Goal: Task Accomplishment & Management: Complete application form

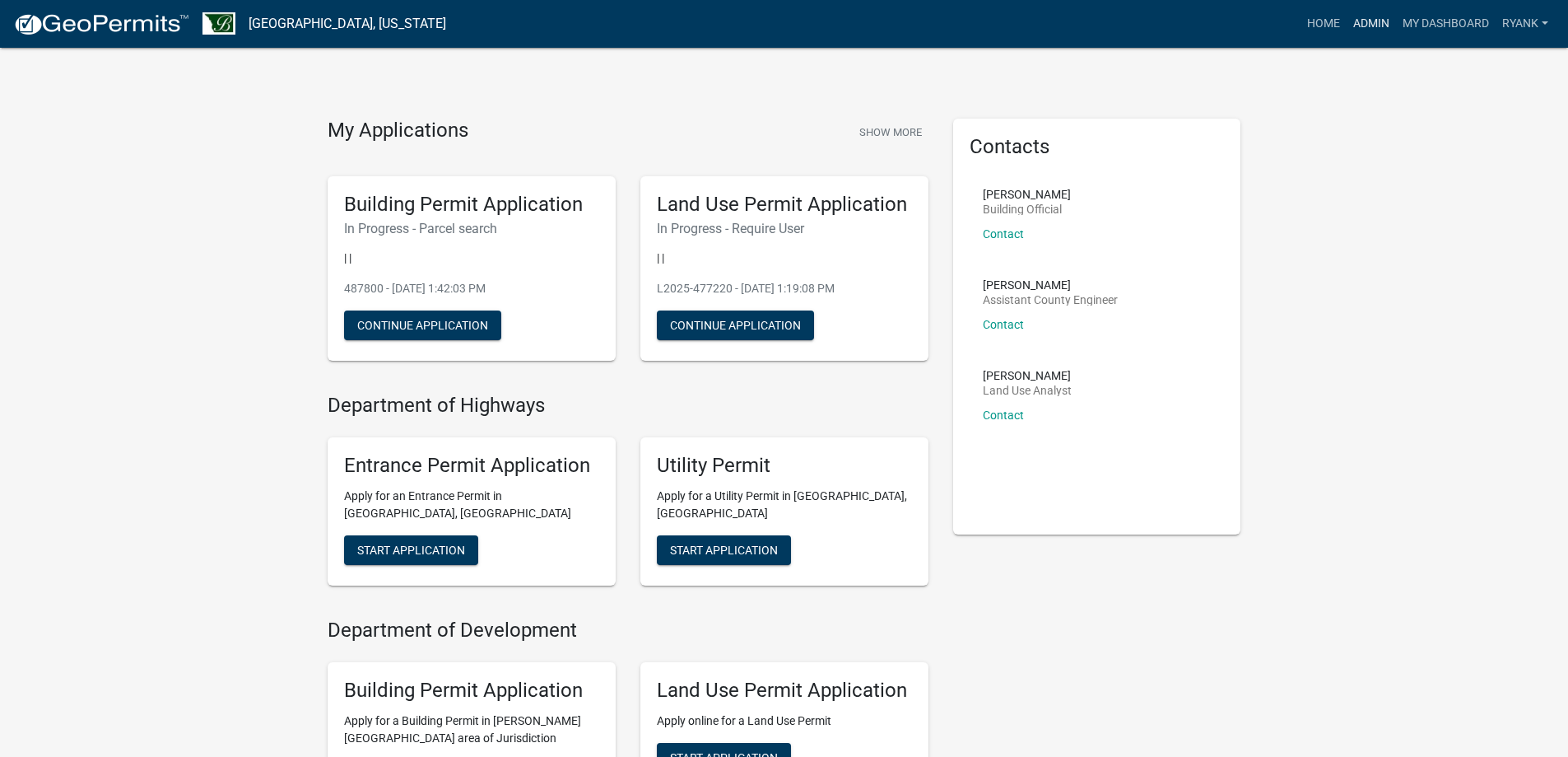
click at [1361, 18] on link "Admin" at bounding box center [1371, 23] width 49 height 31
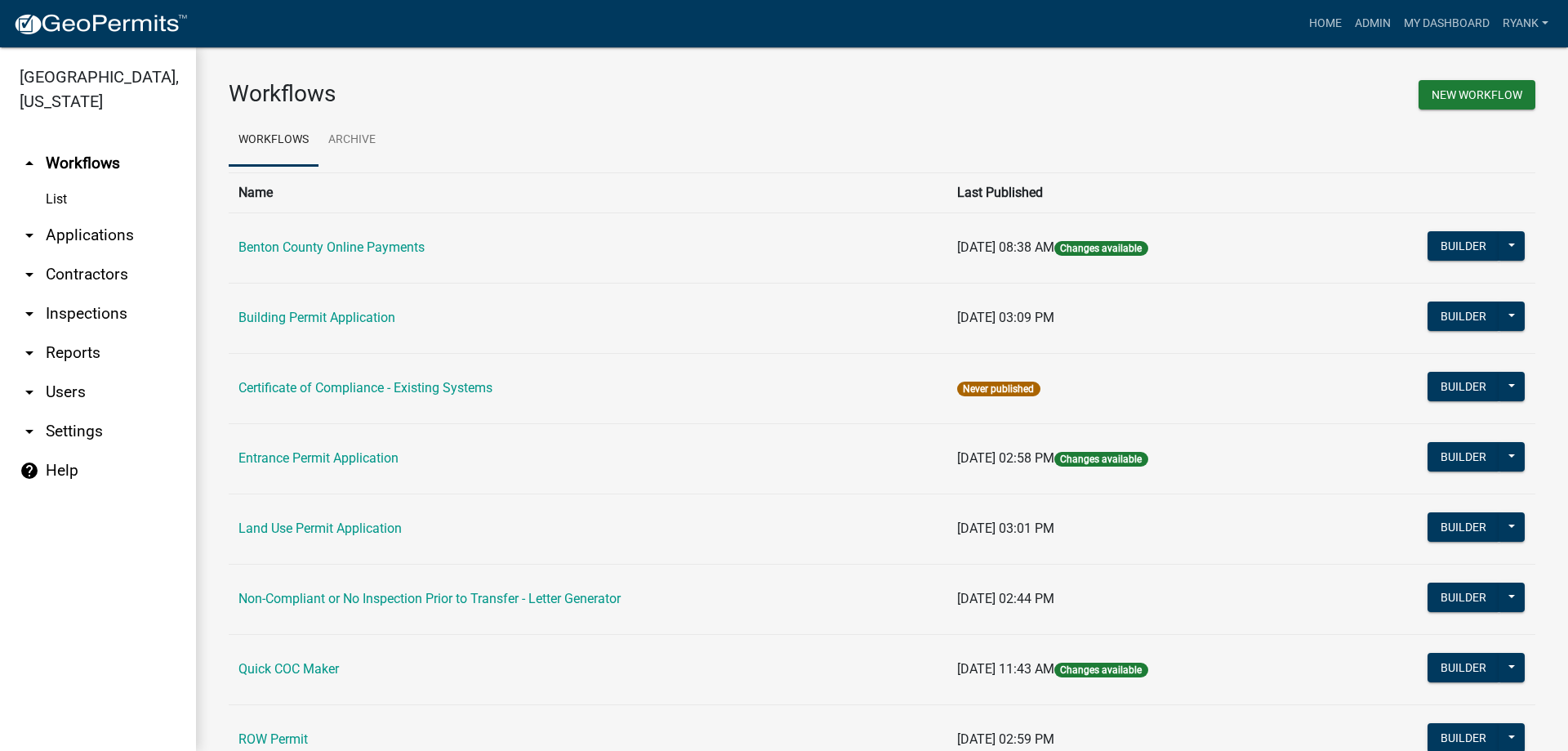
click at [85, 230] on link "arrow_drop_down Applications" at bounding box center [98, 235] width 196 height 39
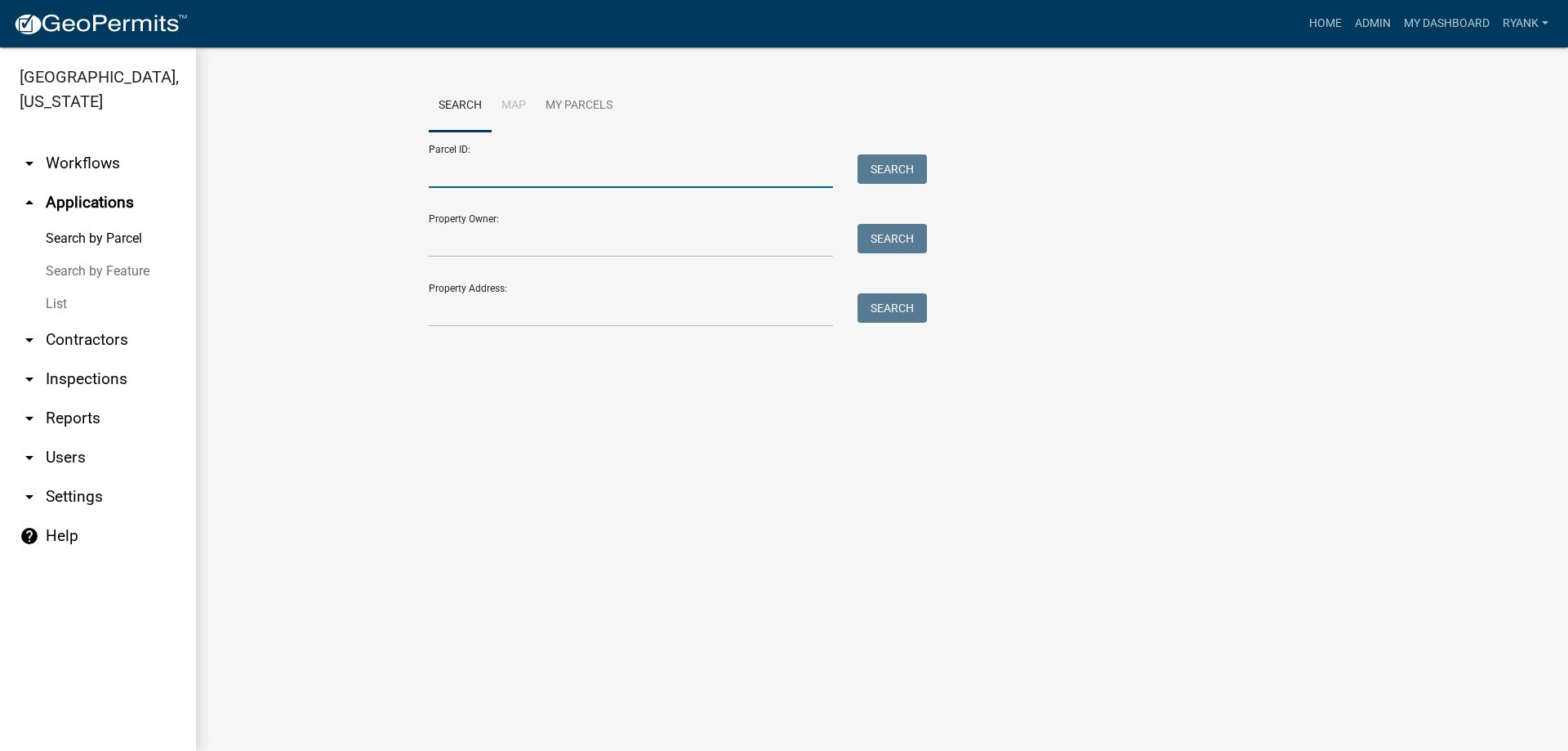
click at [526, 174] on input "Parcel ID:" at bounding box center [631, 171] width 404 height 33
type input "070026600"
click at [915, 167] on button "Search" at bounding box center [891, 168] width 69 height 29
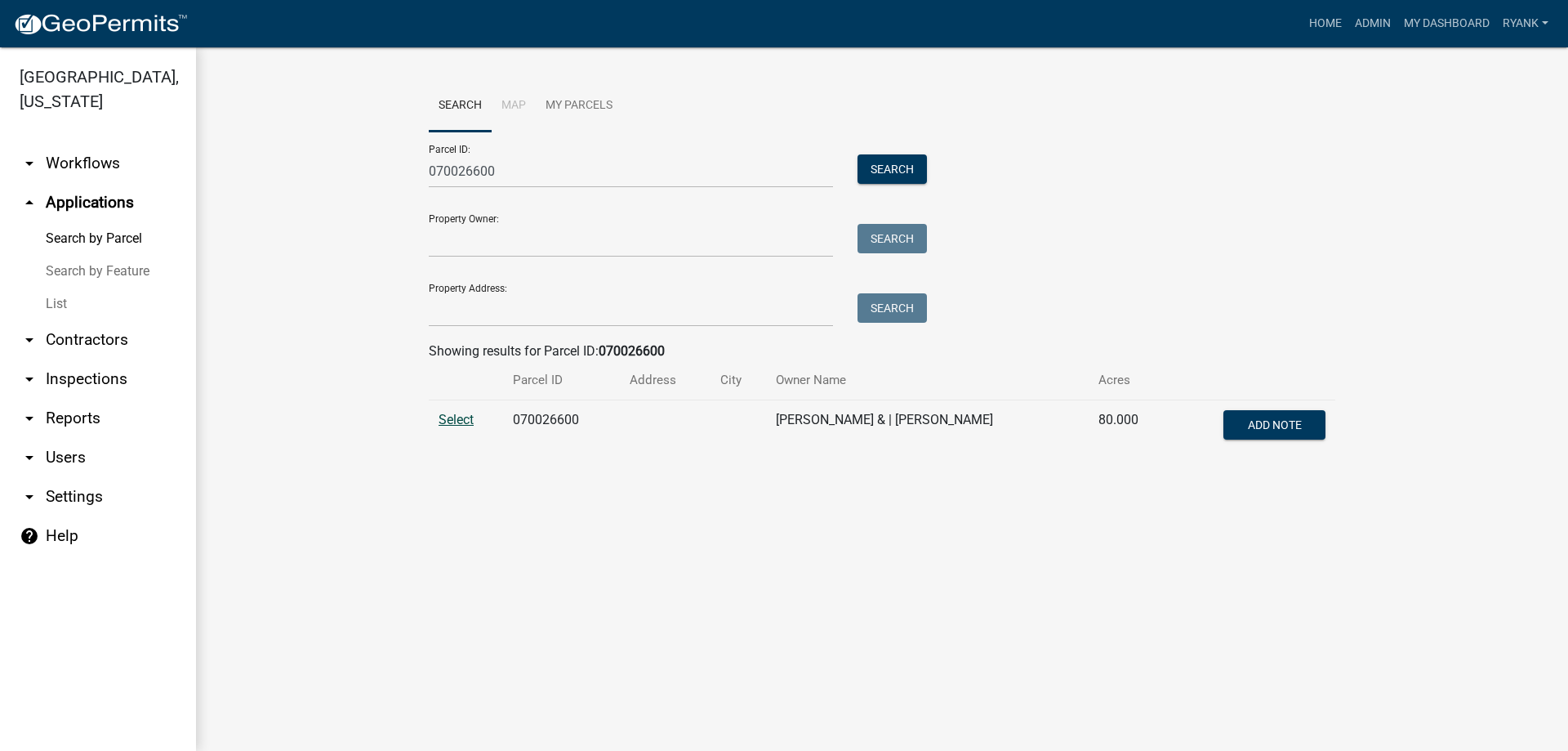
click at [467, 420] on span "Select" at bounding box center [456, 420] width 35 height 16
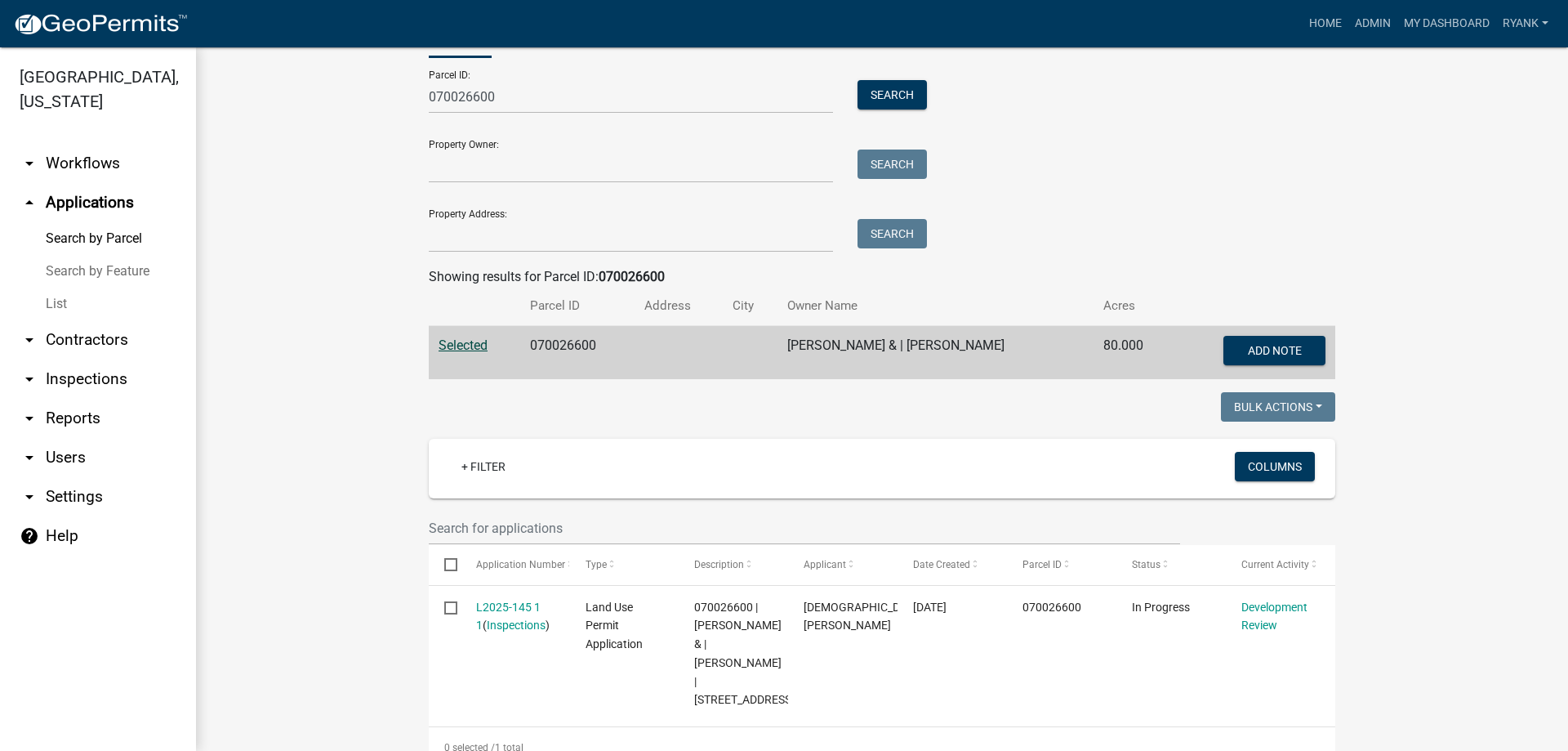
scroll to position [162, 0]
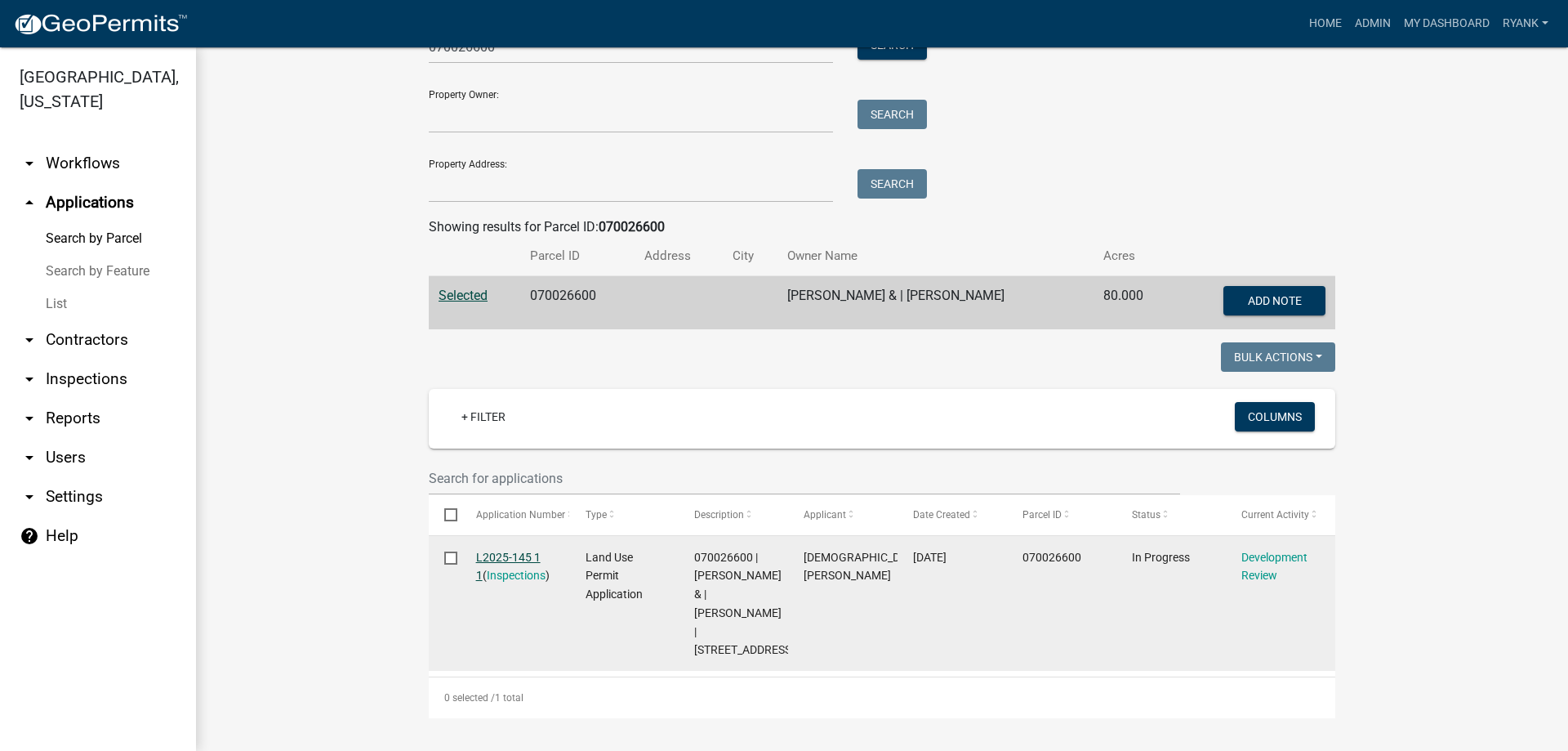
click at [518, 550] on link "L2025-145 1 1" at bounding box center [509, 566] width 65 height 32
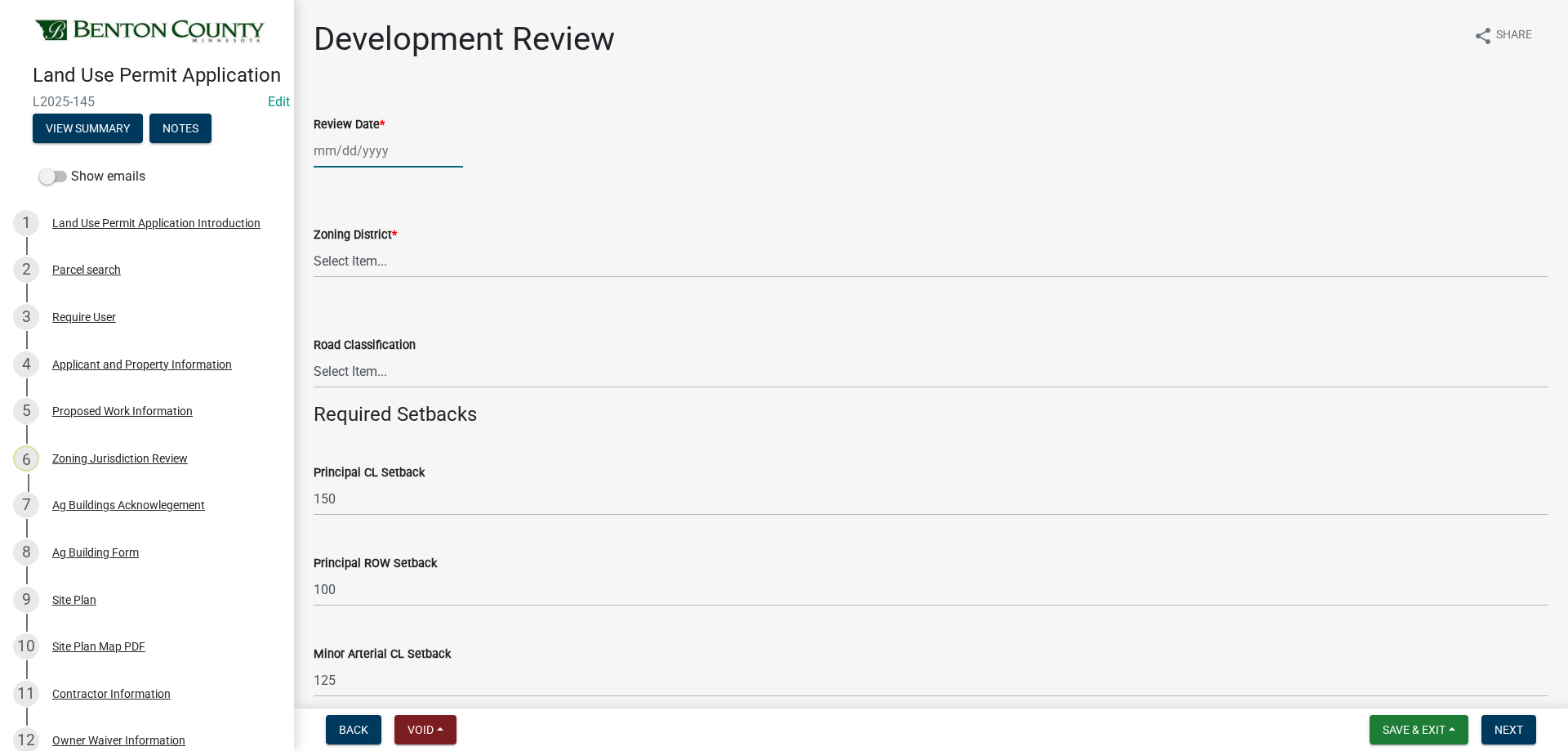
click at [361, 159] on div at bounding box center [389, 151] width 150 height 33
select select "10"
select select "2025"
click at [414, 261] on div "9" at bounding box center [408, 263] width 26 height 26
type input "[DATE]"
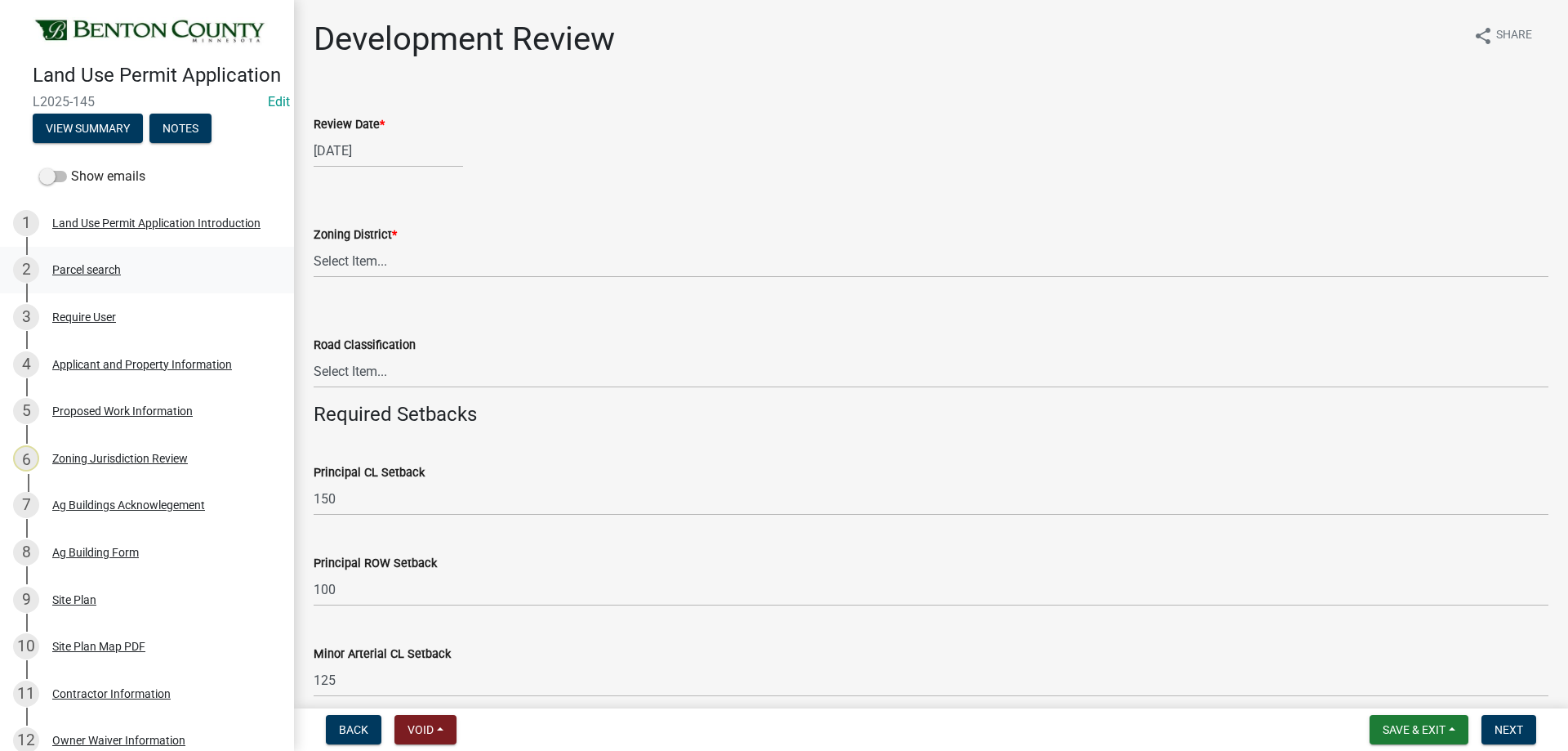
click at [82, 276] on div "Parcel search" at bounding box center [87, 270] width 68 height 12
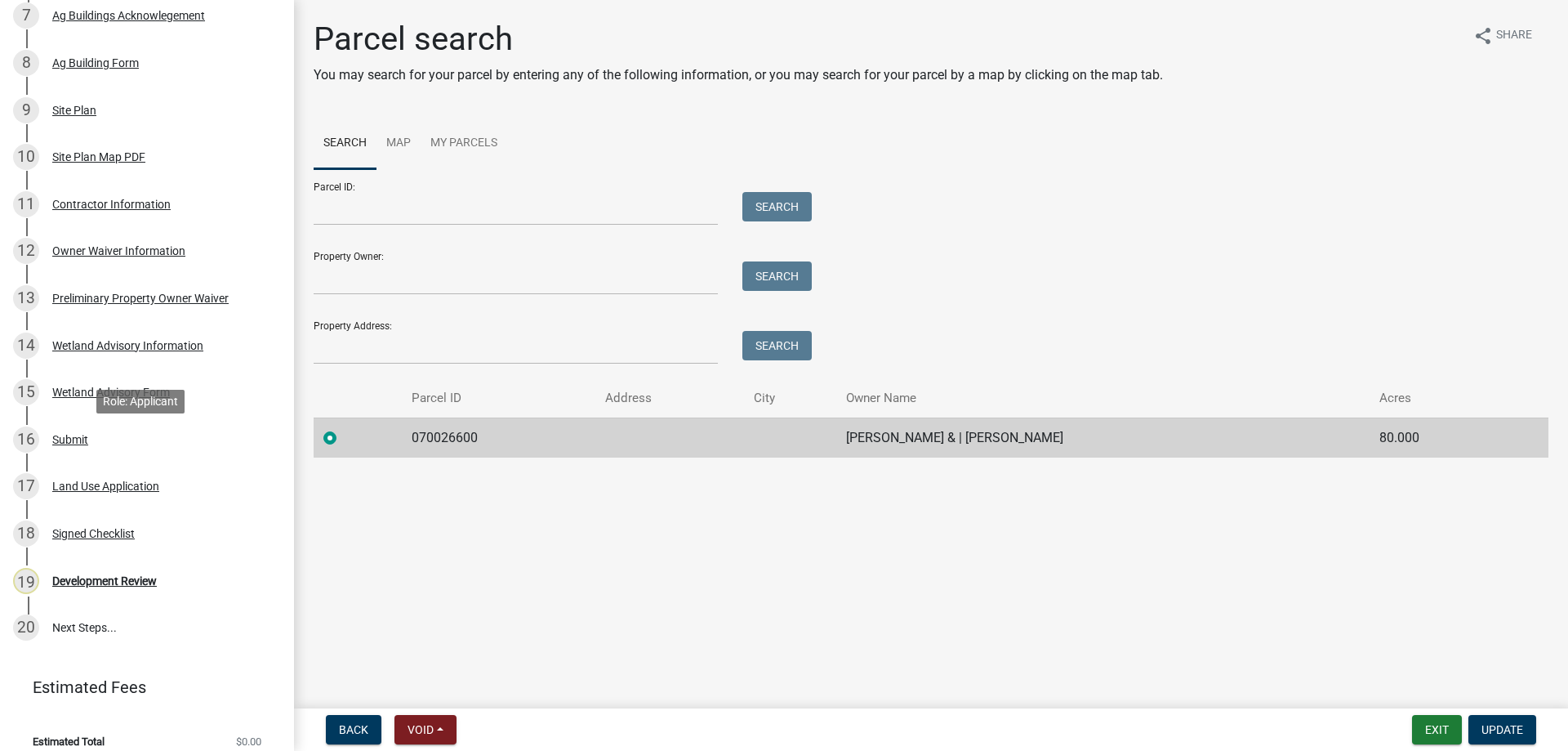
scroll to position [527, 0]
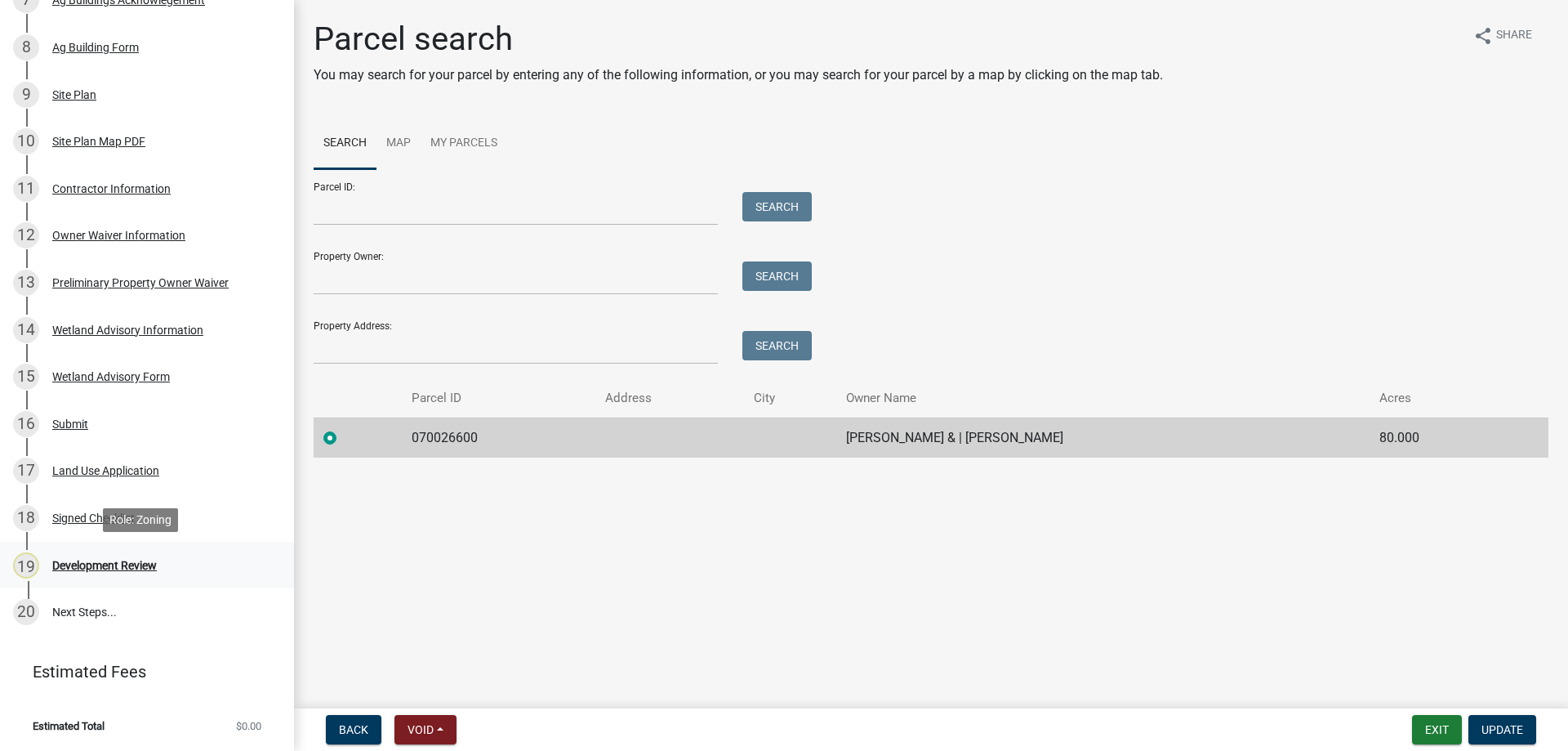
click at [147, 569] on div "Development Review" at bounding box center [105, 565] width 105 height 12
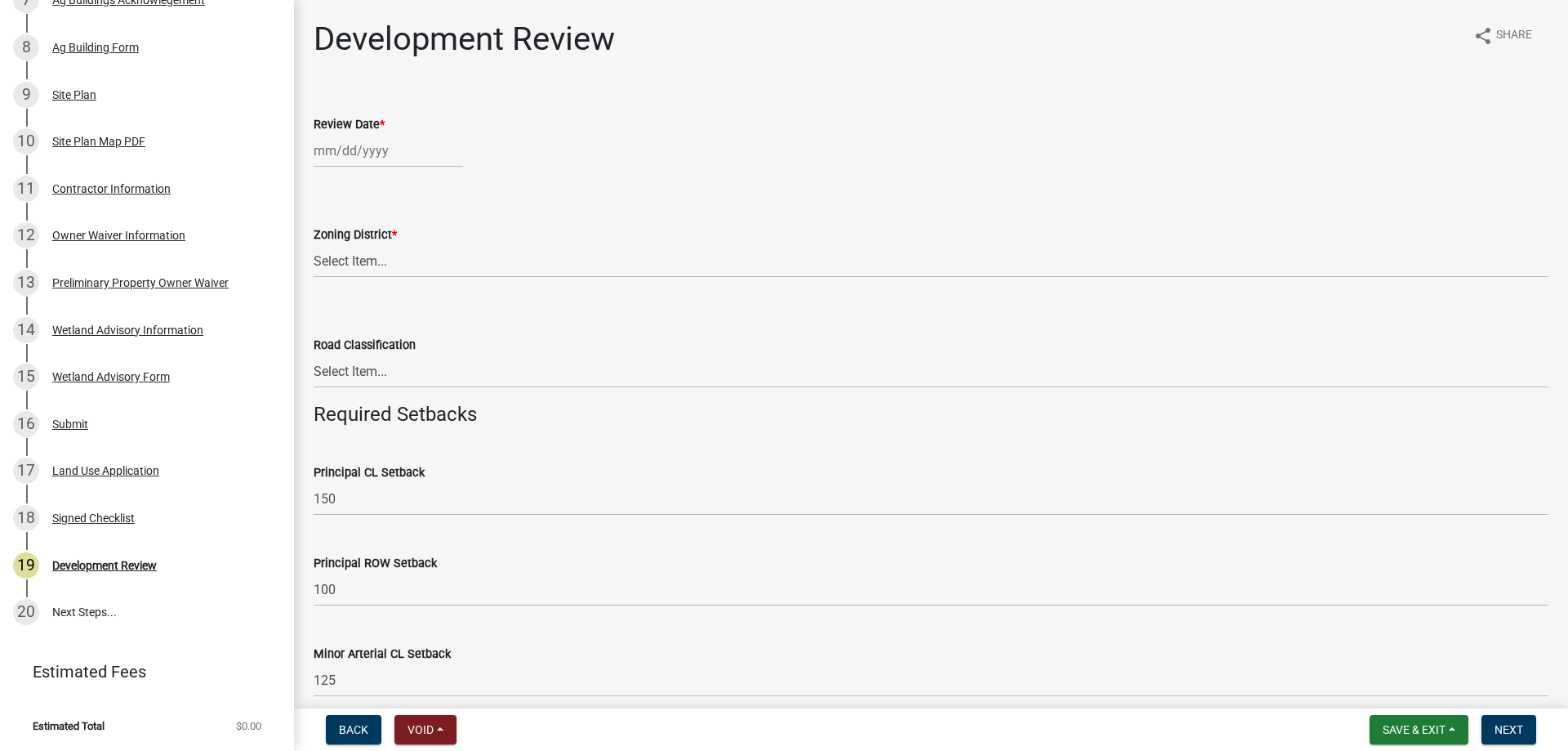
click at [373, 150] on div at bounding box center [389, 151] width 150 height 33
select select "10"
select select "2025"
click at [409, 262] on div "9" at bounding box center [408, 263] width 26 height 26
type input "[DATE]"
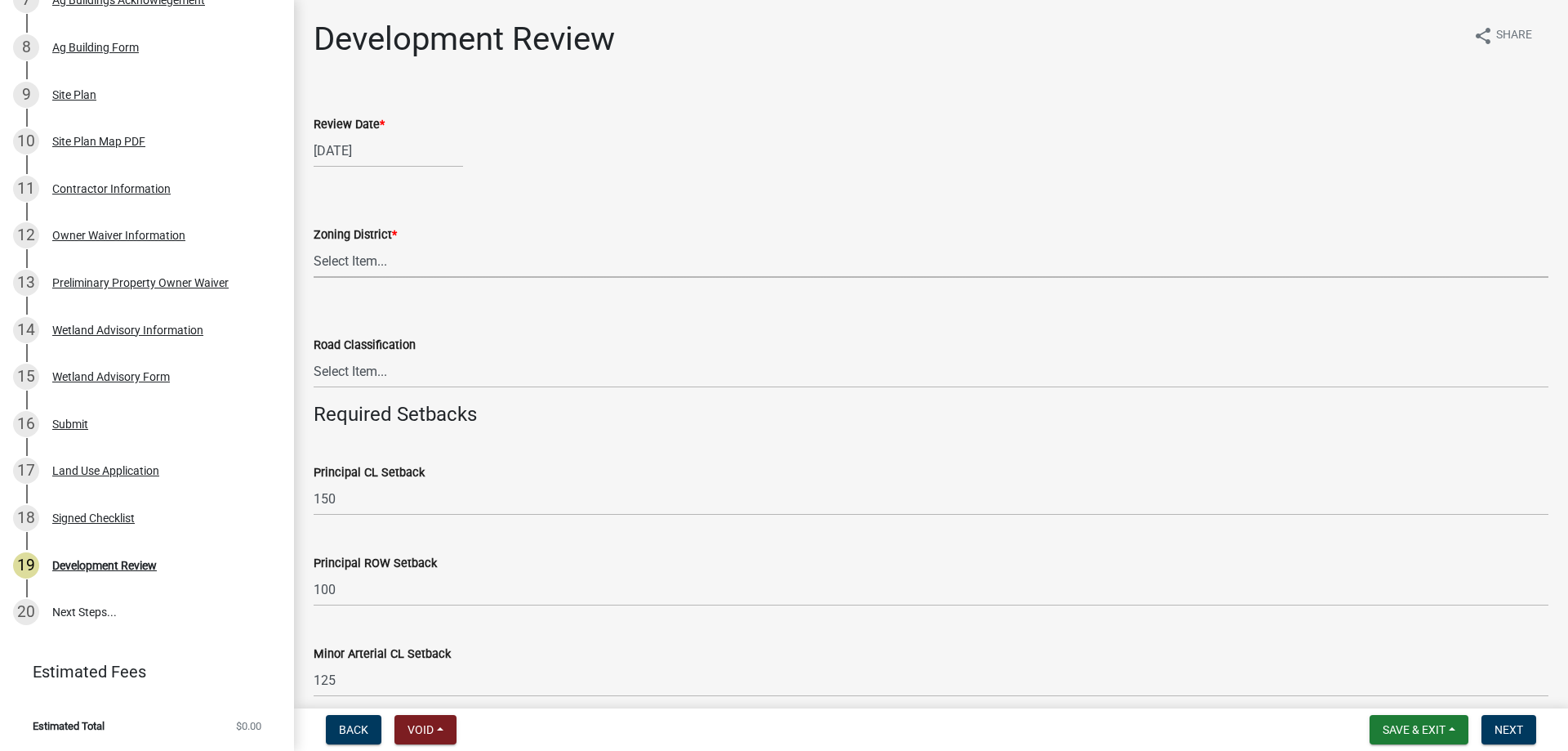
click at [399, 266] on select "Select Item... A B B-2 I-1 I-2 OSD/R-1 PUD R-1 R-2 R-3 R-3/MUD R-A R-S Sauk Rap…" at bounding box center [931, 261] width 1235 height 33
click at [314, 244] on select "Select Item... A B B-2 I-1 I-2 OSD/R-1 PUD R-1 R-2 R-3 R-3/MUD R-A R-S Sauk Rap…" at bounding box center [931, 261] width 1235 height 33
select select "d2e7867d-5e24-48c4-bfac-6c9236854e2a"
click at [408, 366] on select "Select Item... Principal [GEOGRAPHIC_DATA] completely within a cluster subdivis…" at bounding box center [931, 371] width 1235 height 33
click at [314, 355] on select "Select Item... Principal [GEOGRAPHIC_DATA] completely within a cluster subdivis…" at bounding box center [931, 371] width 1235 height 33
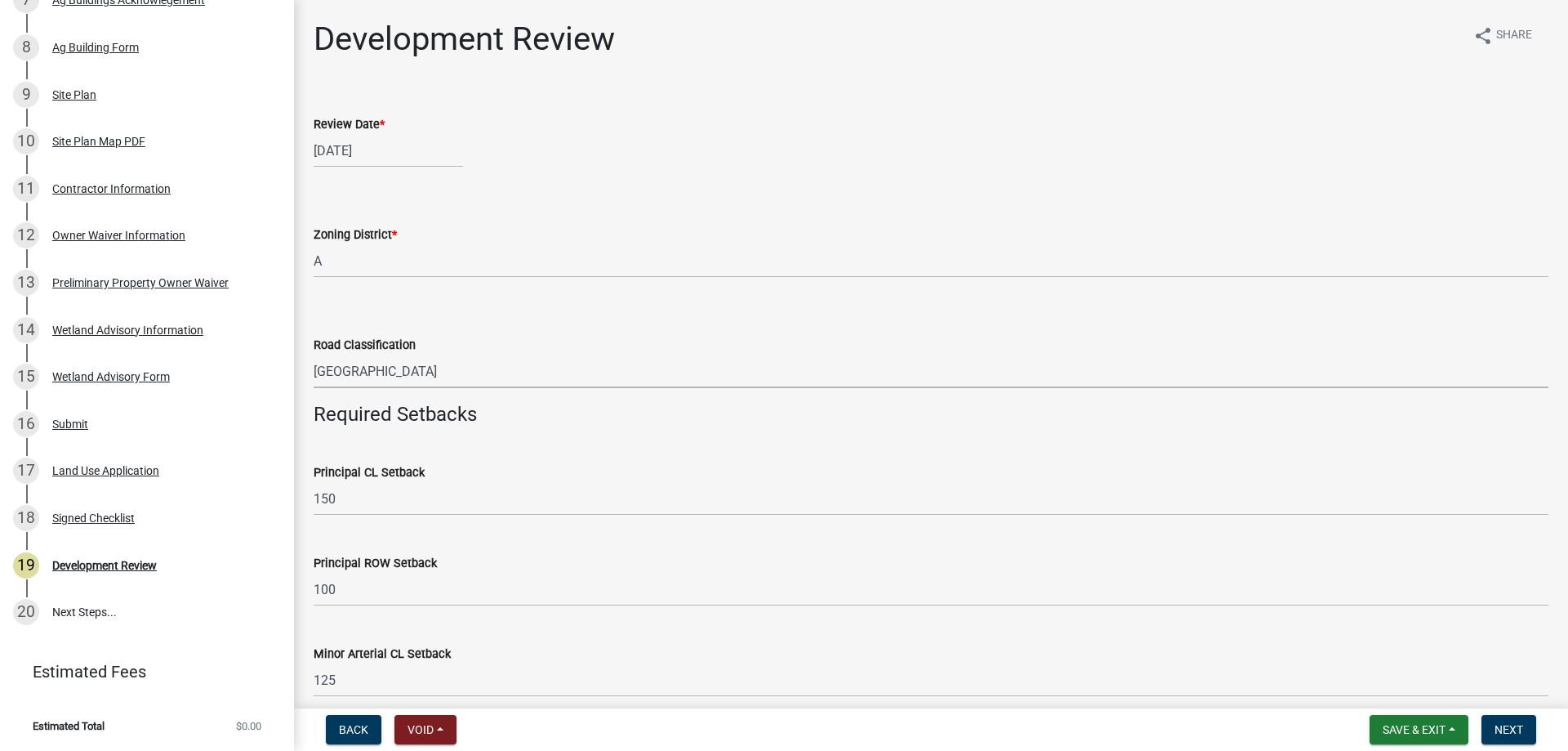
select select "0b2f72af-957f-4e5e-bc8d-0a492fb2505b"
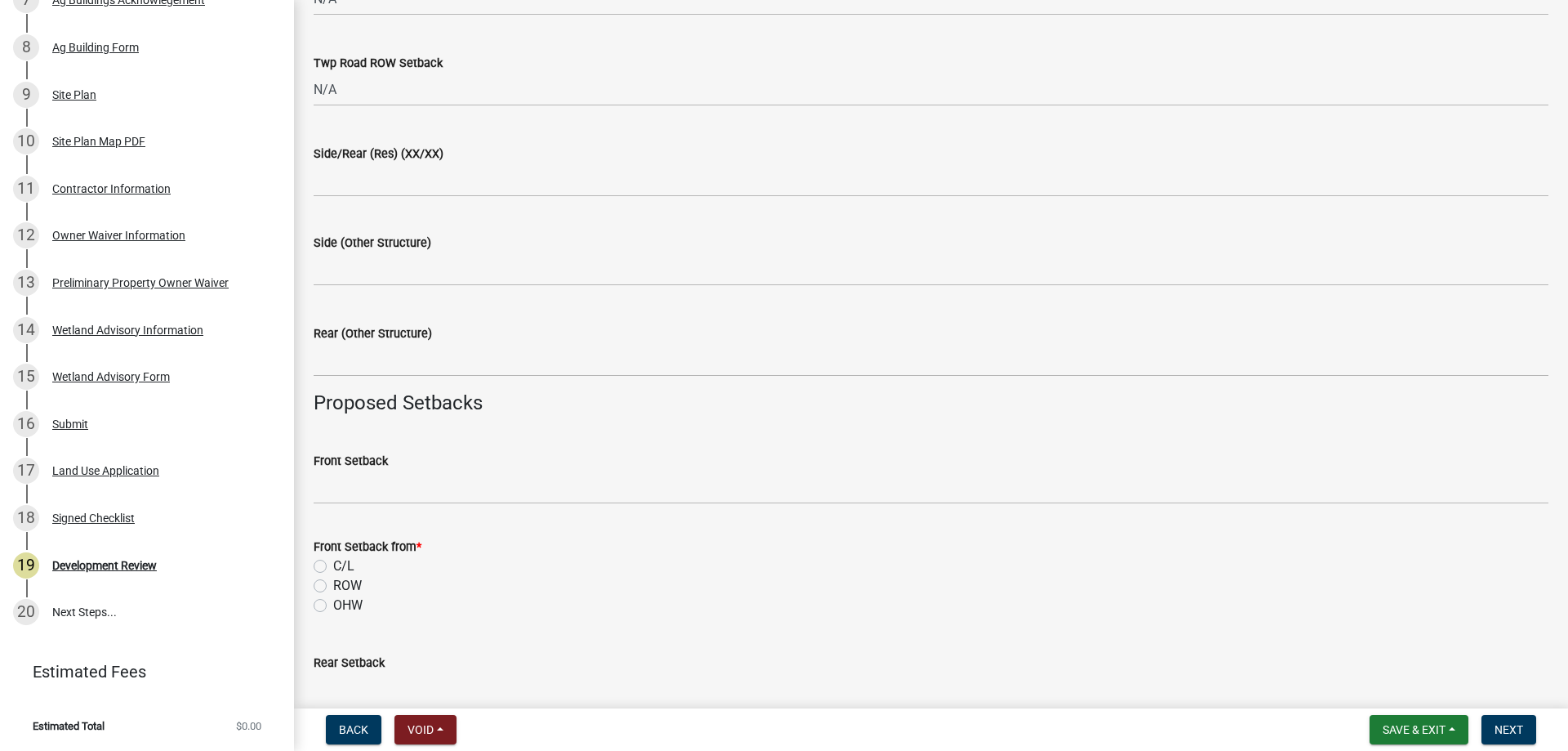
scroll to position [1144, 0]
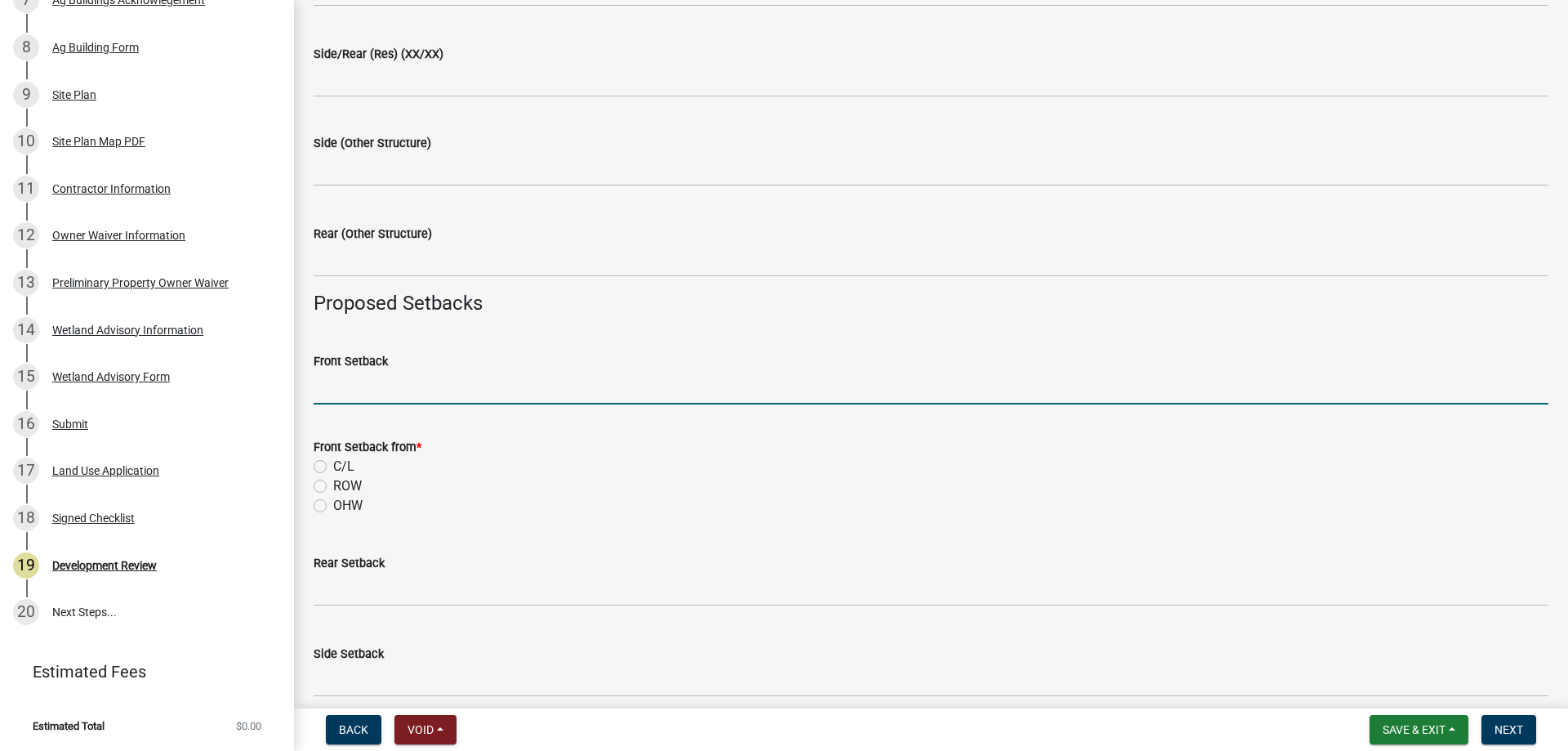
click at [373, 392] on input "Front Setback" at bounding box center [931, 388] width 1235 height 33
type input "141'"
click at [333, 470] on label "C/L" at bounding box center [344, 467] width 22 height 20
click at [333, 467] on input "C/L" at bounding box center [338, 462] width 11 height 11
radio input "true"
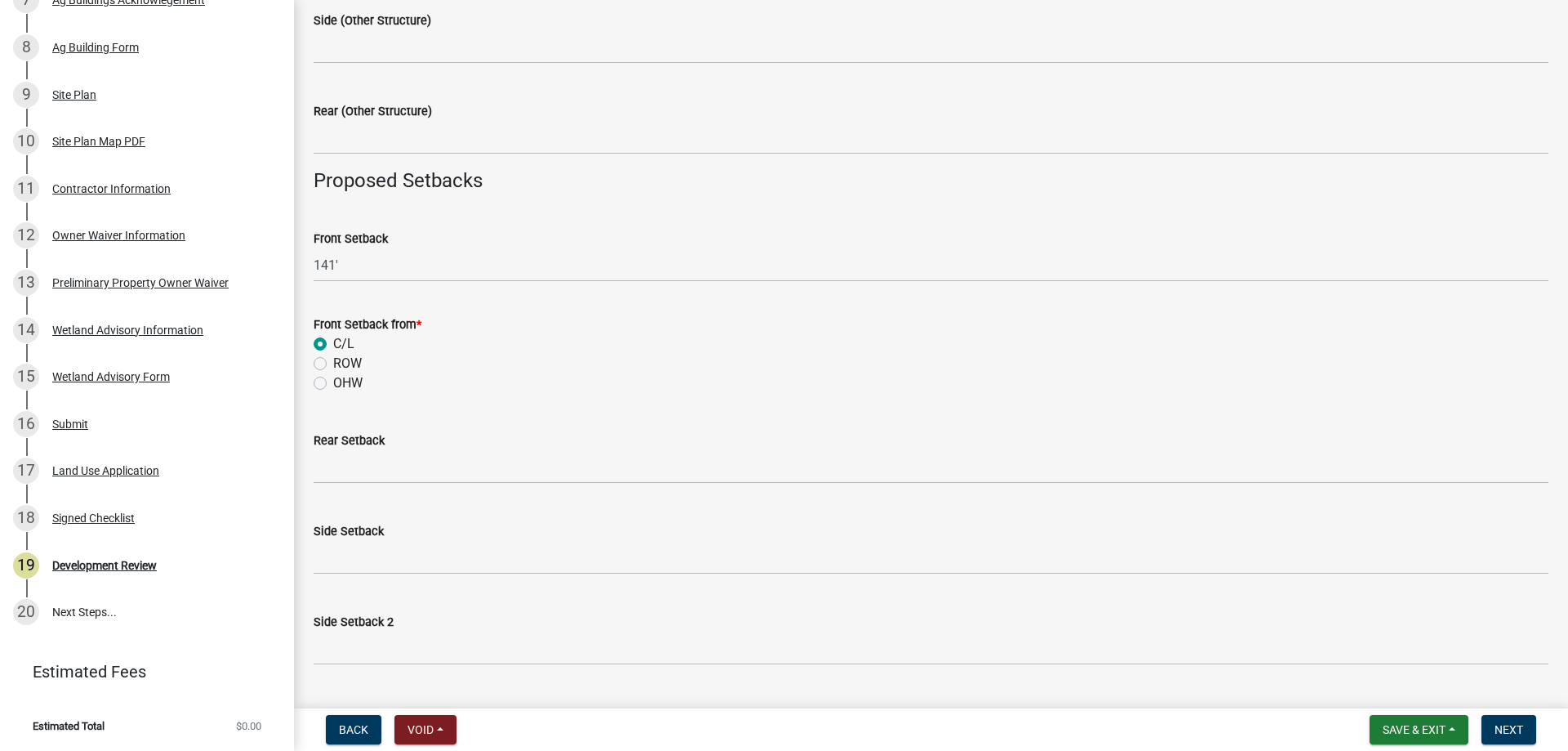
scroll to position [1307, 0]
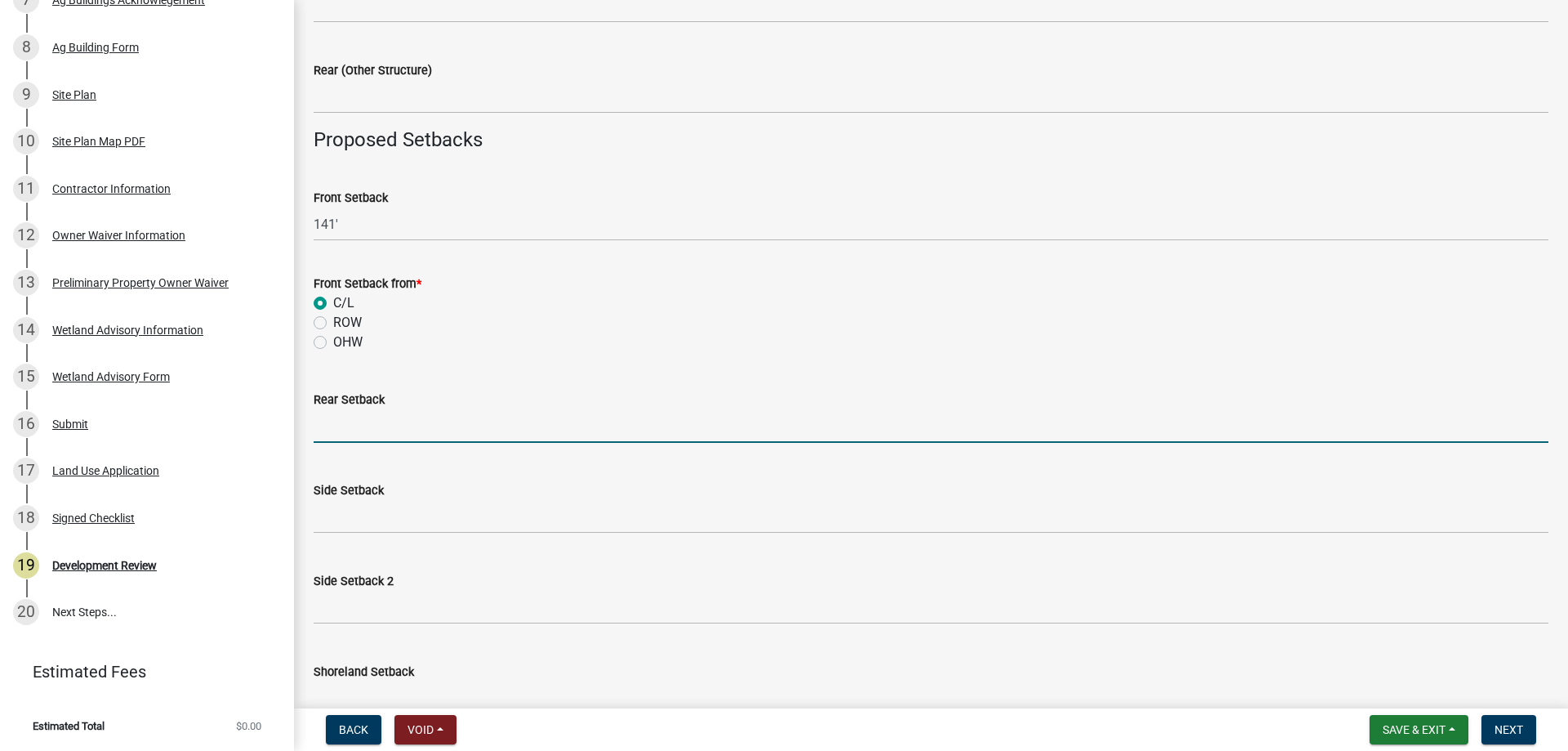
click at [335, 421] on input "text" at bounding box center [931, 426] width 1235 height 33
type input "1000"
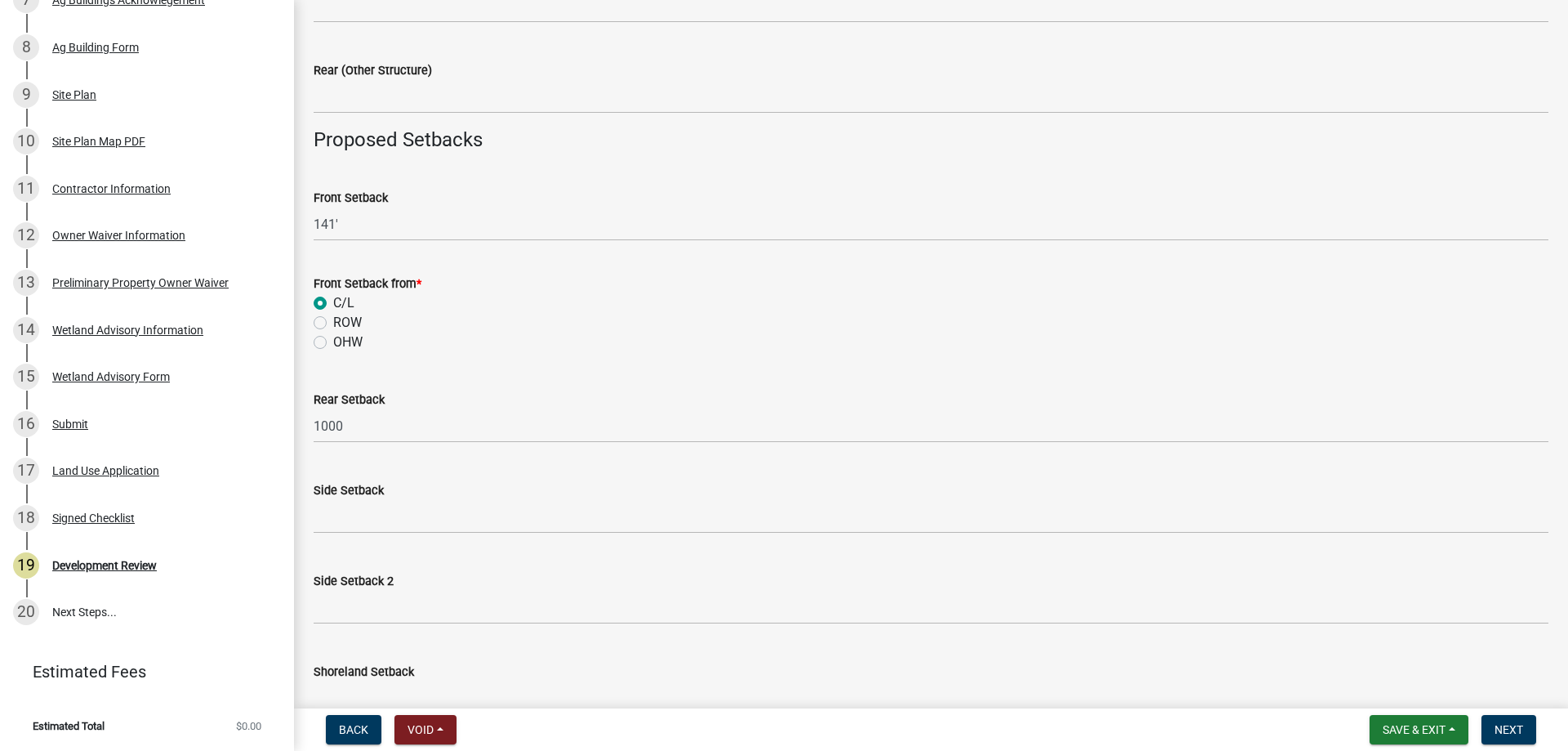
click at [367, 495] on label "Side Setback" at bounding box center [349, 491] width 70 height 12
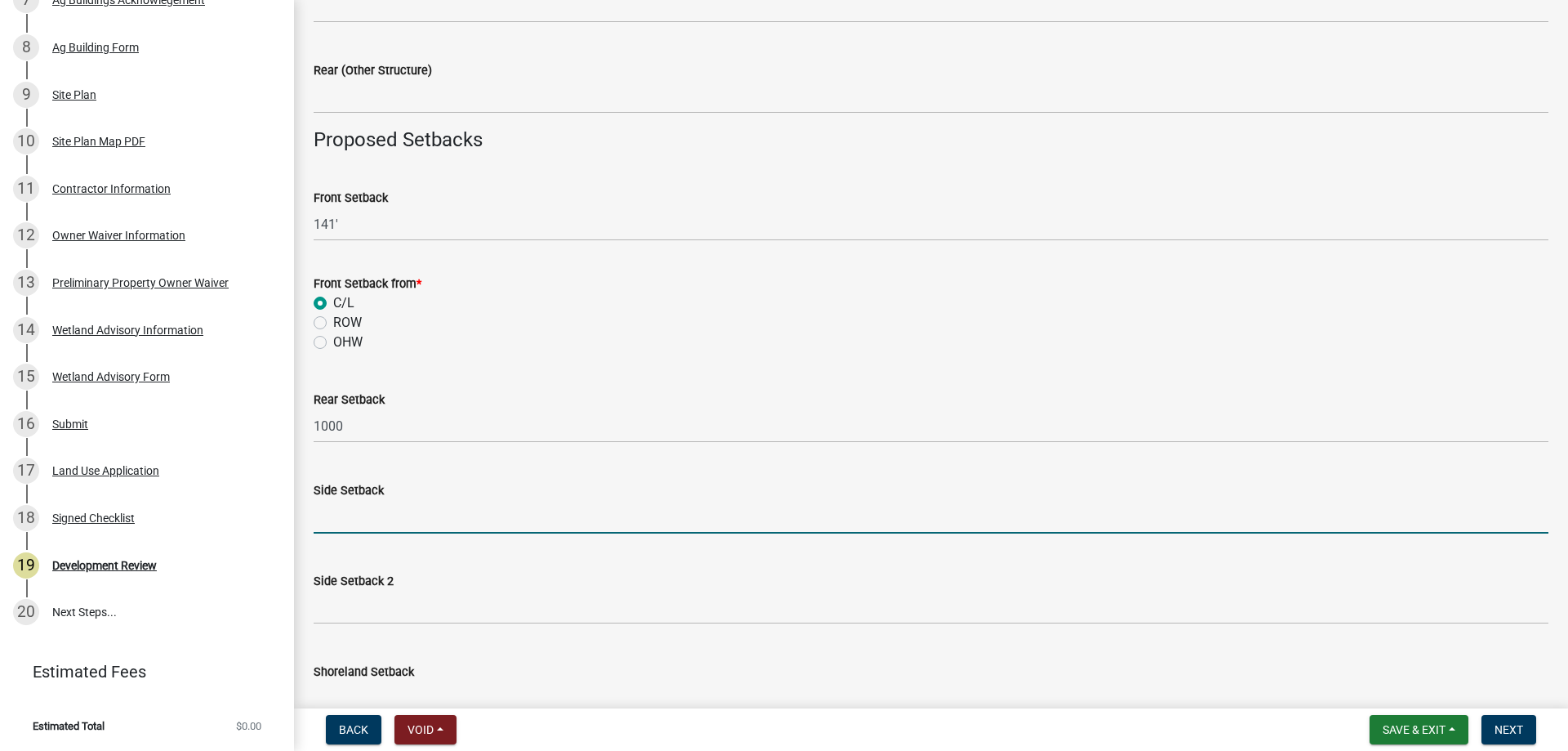
click at [369, 521] on input "text" at bounding box center [931, 517] width 1235 height 33
type input "1000"
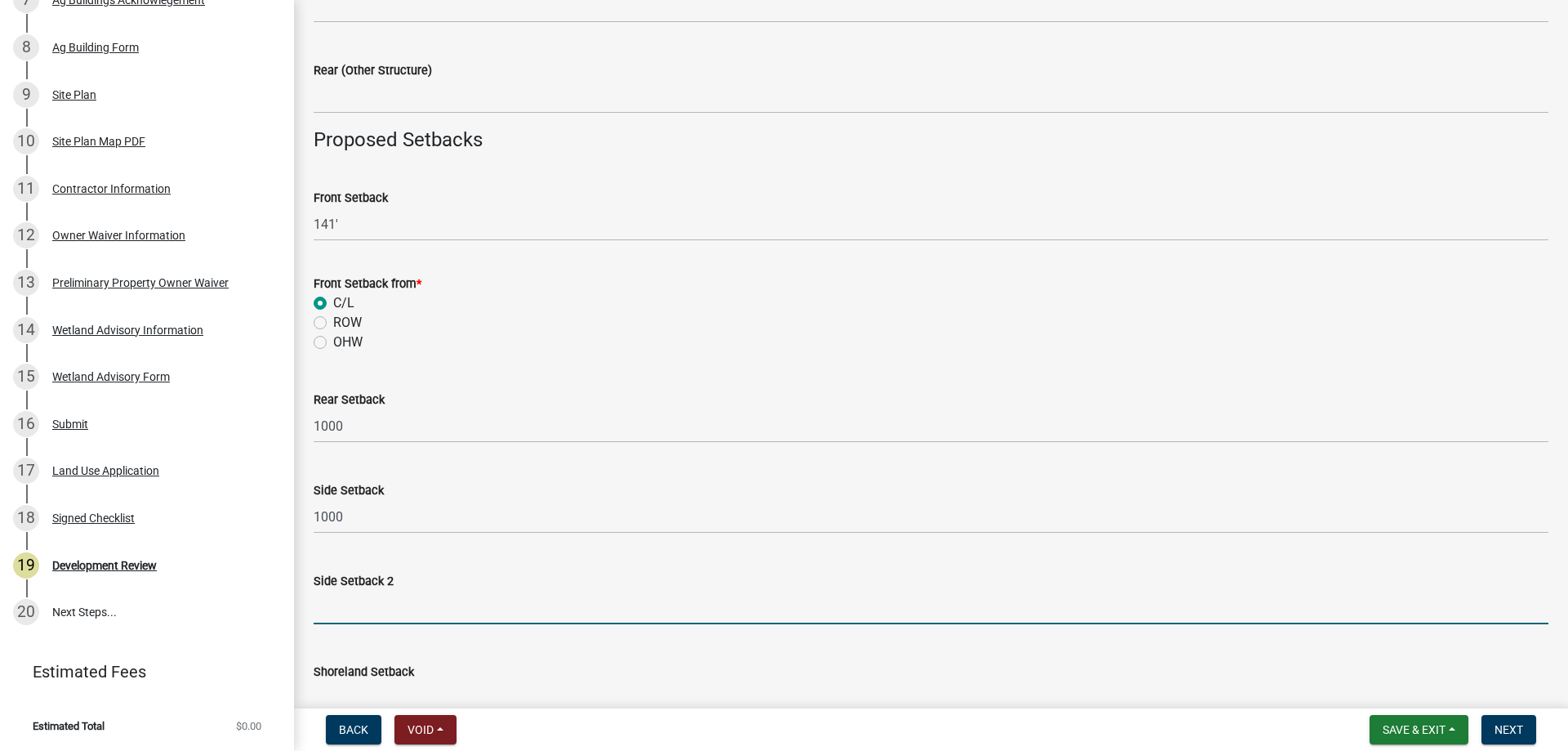
click at [359, 613] on input "text" at bounding box center [931, 608] width 1235 height 33
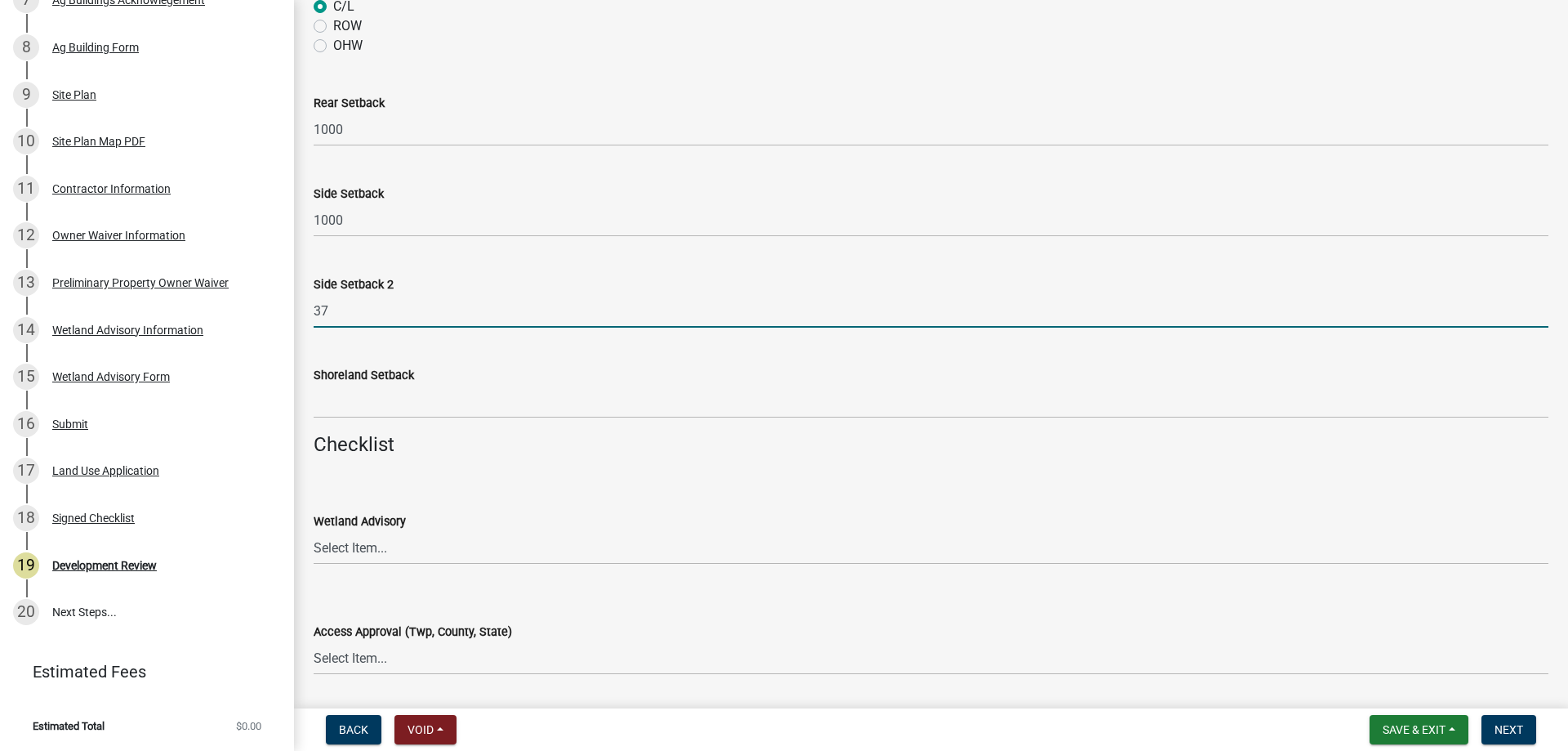
scroll to position [1634, 0]
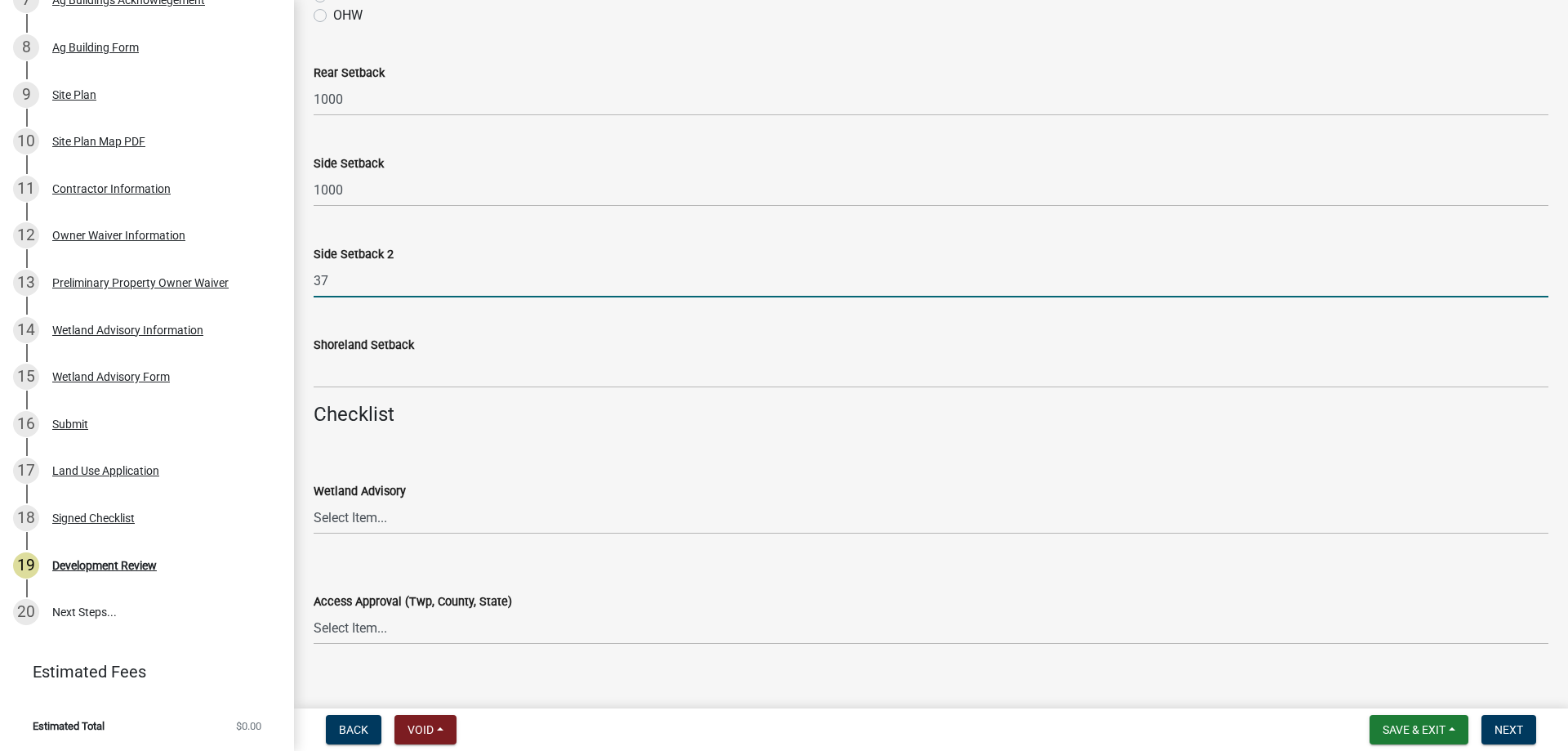
type input "37"
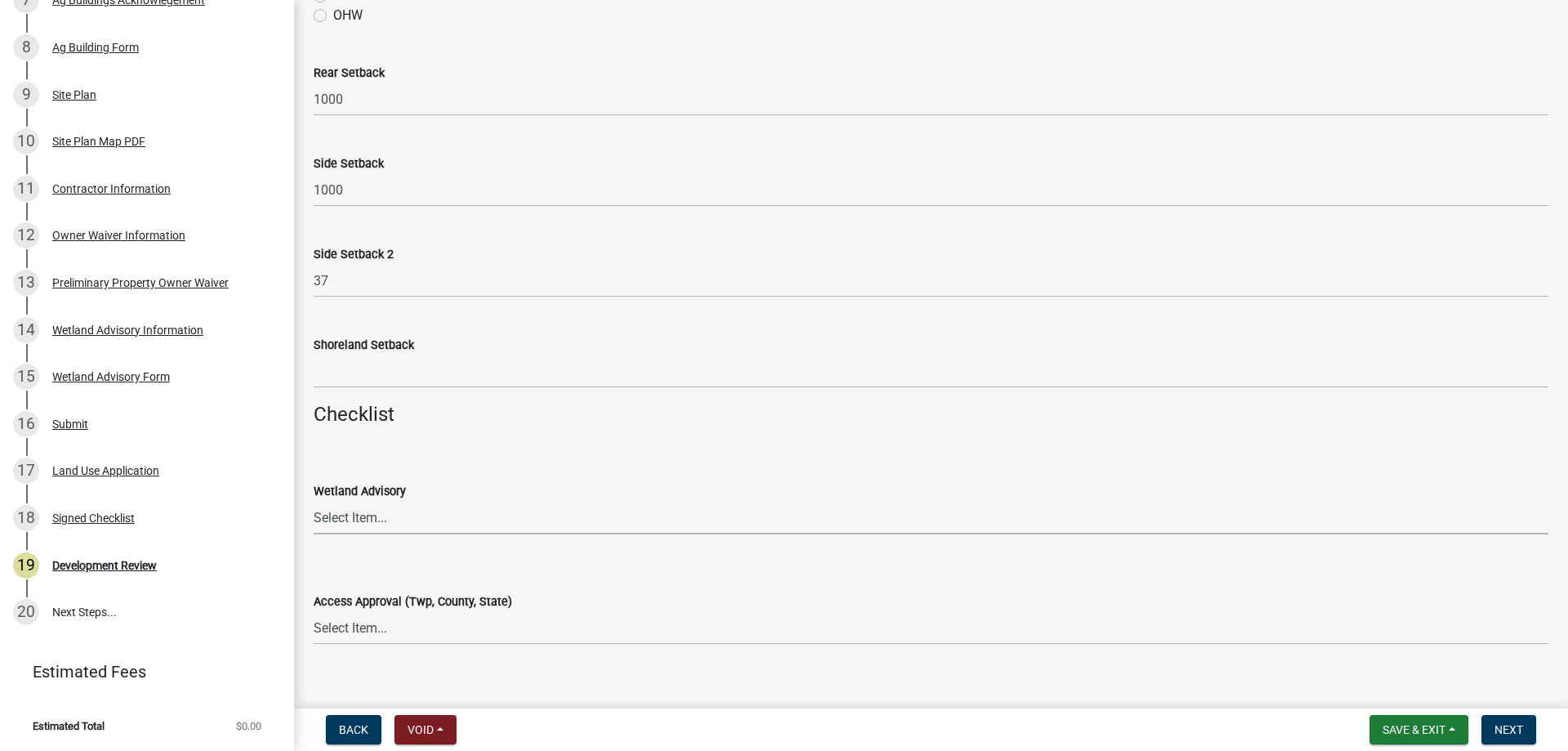
click at [345, 522] on select "Select Item... Yes No OK N/A" at bounding box center [931, 518] width 1235 height 33
click at [310, 502] on div "Wetland Advisory Select Item... Yes No OK N/A" at bounding box center [930, 486] width 1259 height 96
click at [360, 510] on select "Select Item... Yes No OK N/A" at bounding box center [931, 518] width 1235 height 33
click at [314, 501] on select "Select Item... Yes No OK N/A" at bounding box center [931, 518] width 1235 height 33
select select "29e042a6-806b-4b88-8ad4-222f55a74e1f"
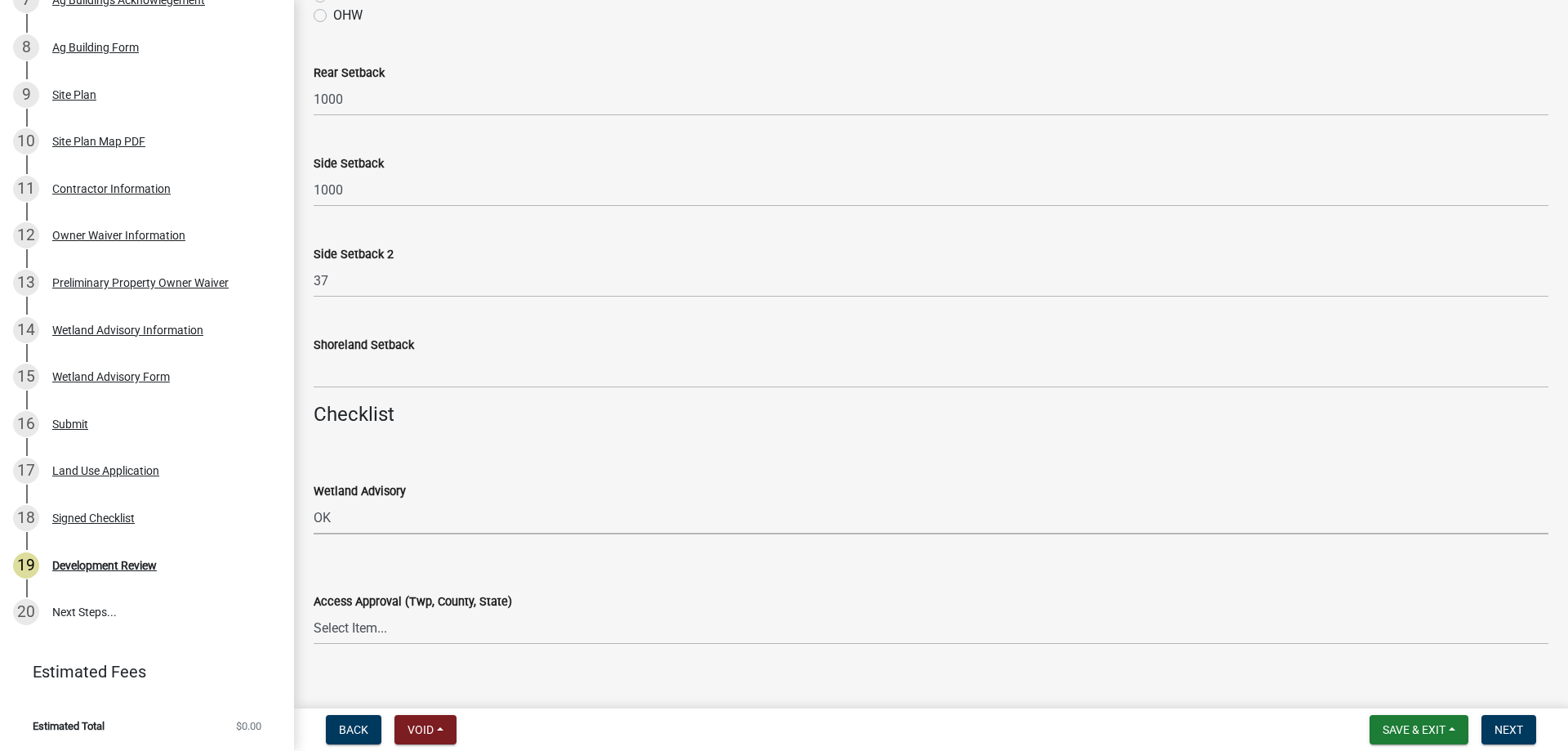
scroll to position [1716, 0]
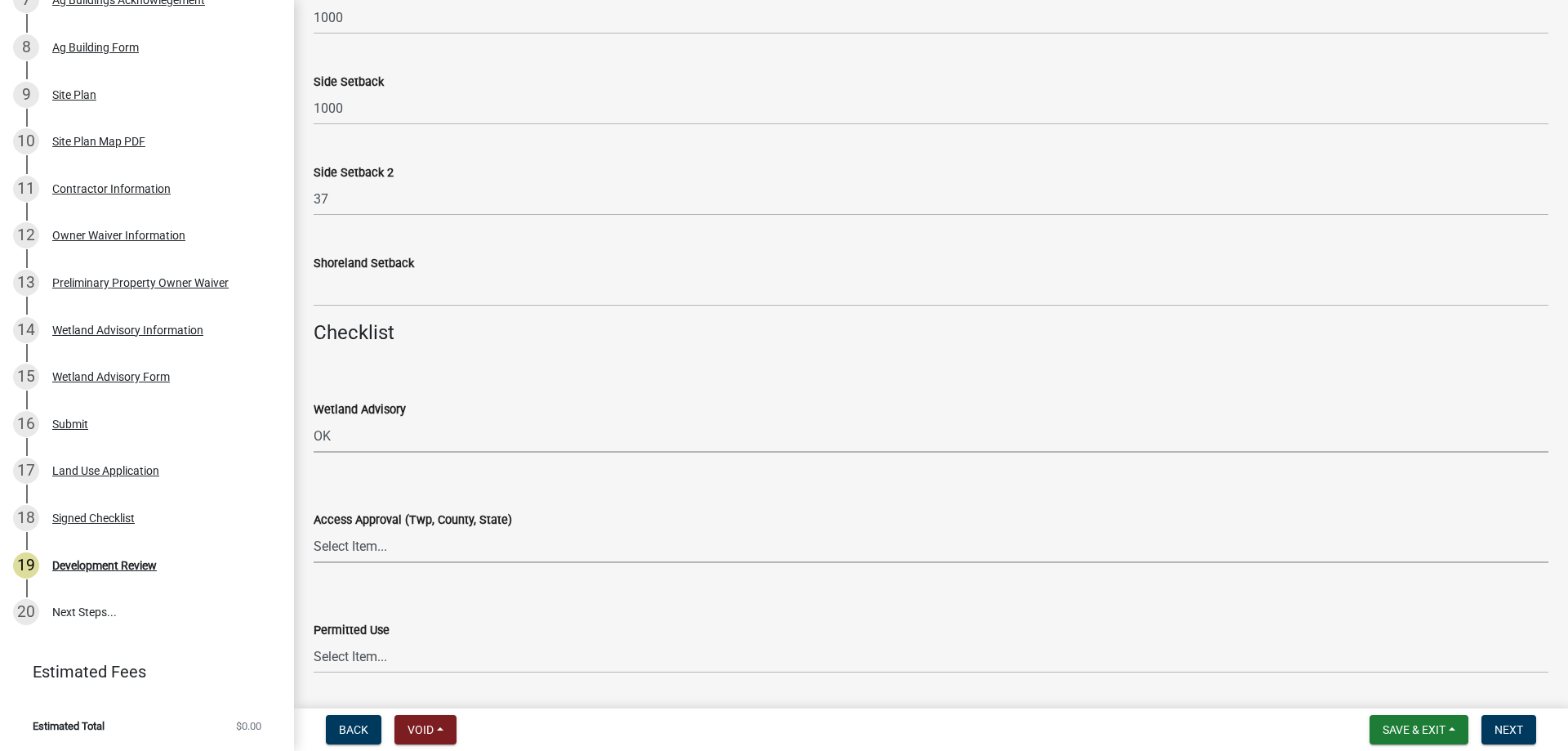
click at [350, 546] on select "Select Item... Yes No OK N/A" at bounding box center [931, 546] width 1235 height 33
click at [314, 530] on select "Select Item... Yes No OK N/A" at bounding box center [931, 546] width 1235 height 33
select select "72748fc4-3f0a-45e2-b467-dc37e2b15731"
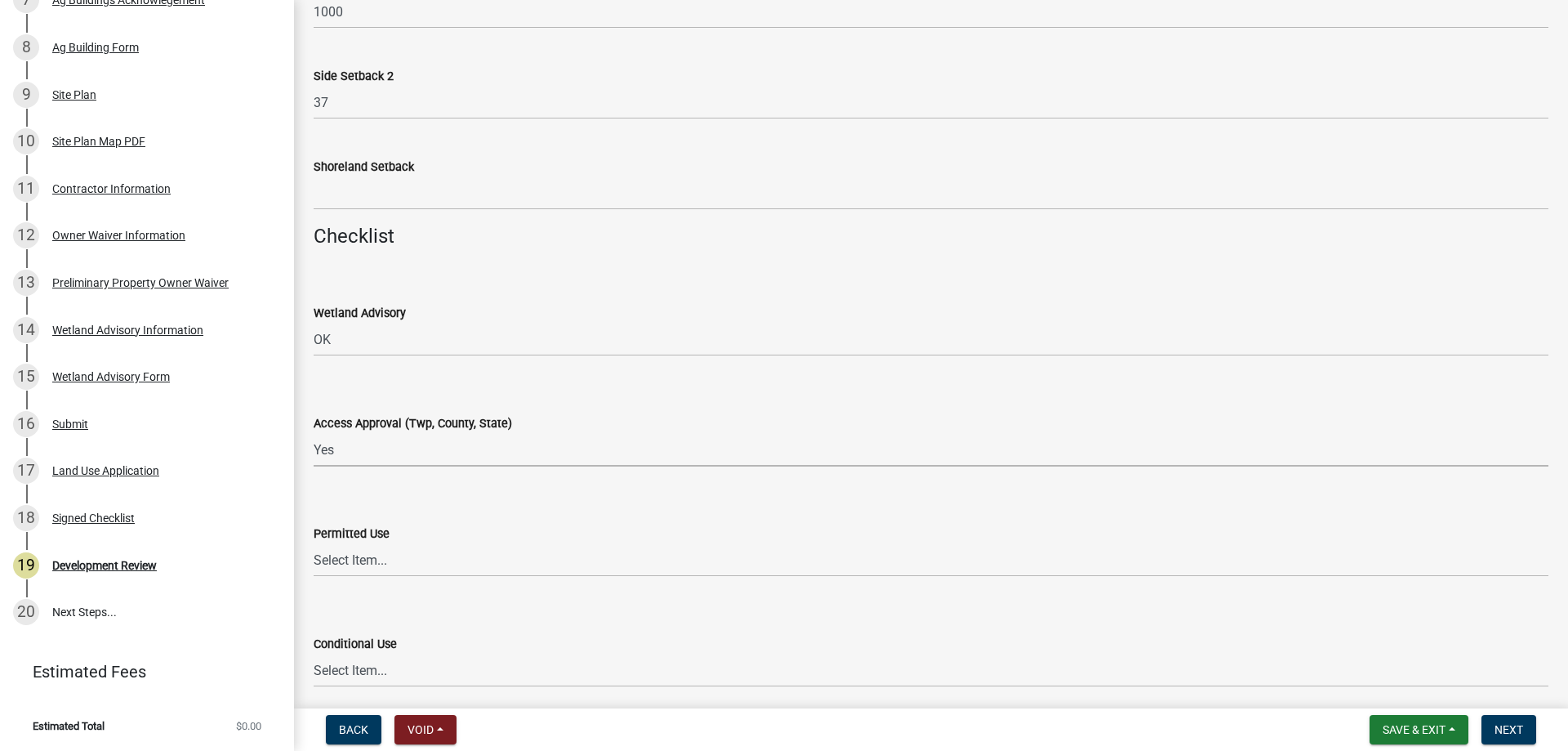
scroll to position [2042, 0]
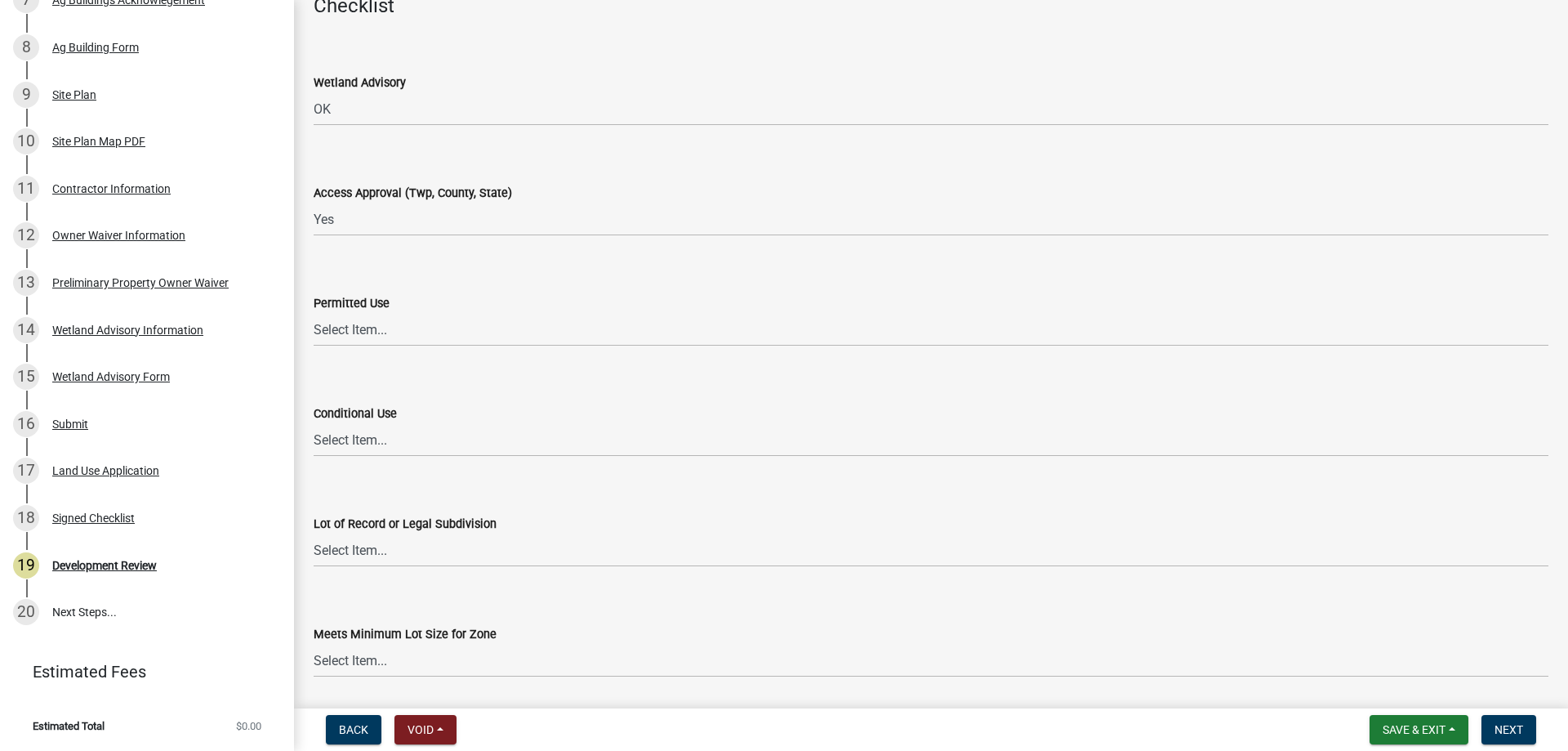
click at [365, 321] on div "Permitted Use Select Item... Yes No OK N/A" at bounding box center [931, 320] width 1235 height 53
click at [363, 334] on select "Select Item... Yes No OK N/A" at bounding box center [931, 330] width 1235 height 33
click at [314, 313] on select "Select Item... Yes No OK N/A" at bounding box center [931, 330] width 1235 height 33
select select "72748fc4-3f0a-45e2-b467-dc37e2b15731"
click at [354, 440] on select "Select Item... Yes No OK N/A" at bounding box center [931, 440] width 1235 height 33
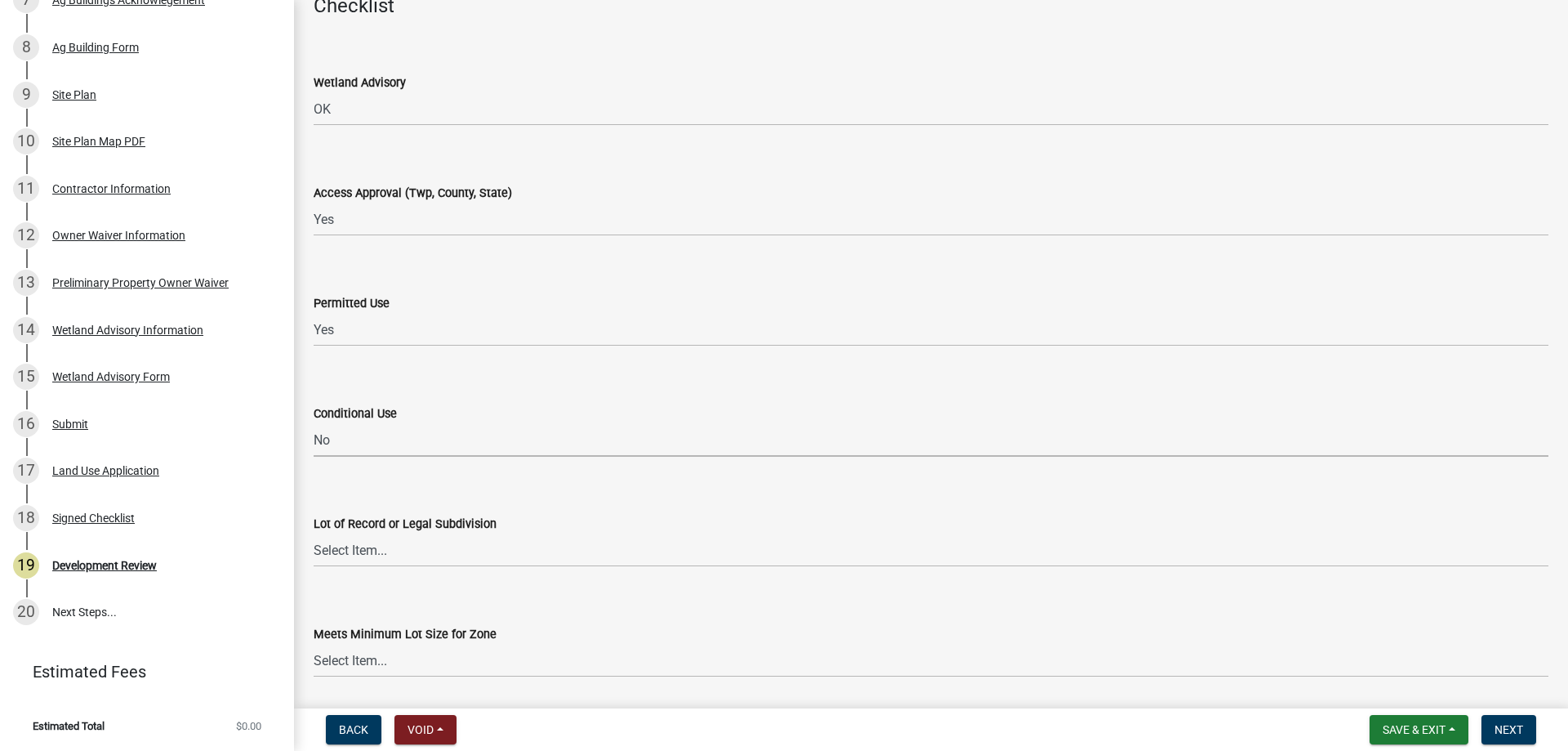
click at [314, 423] on select "Select Item... Yes No OK N/A" at bounding box center [931, 440] width 1235 height 33
select select "445341f5-2b7a-4e9a-a8a7-43788b572440"
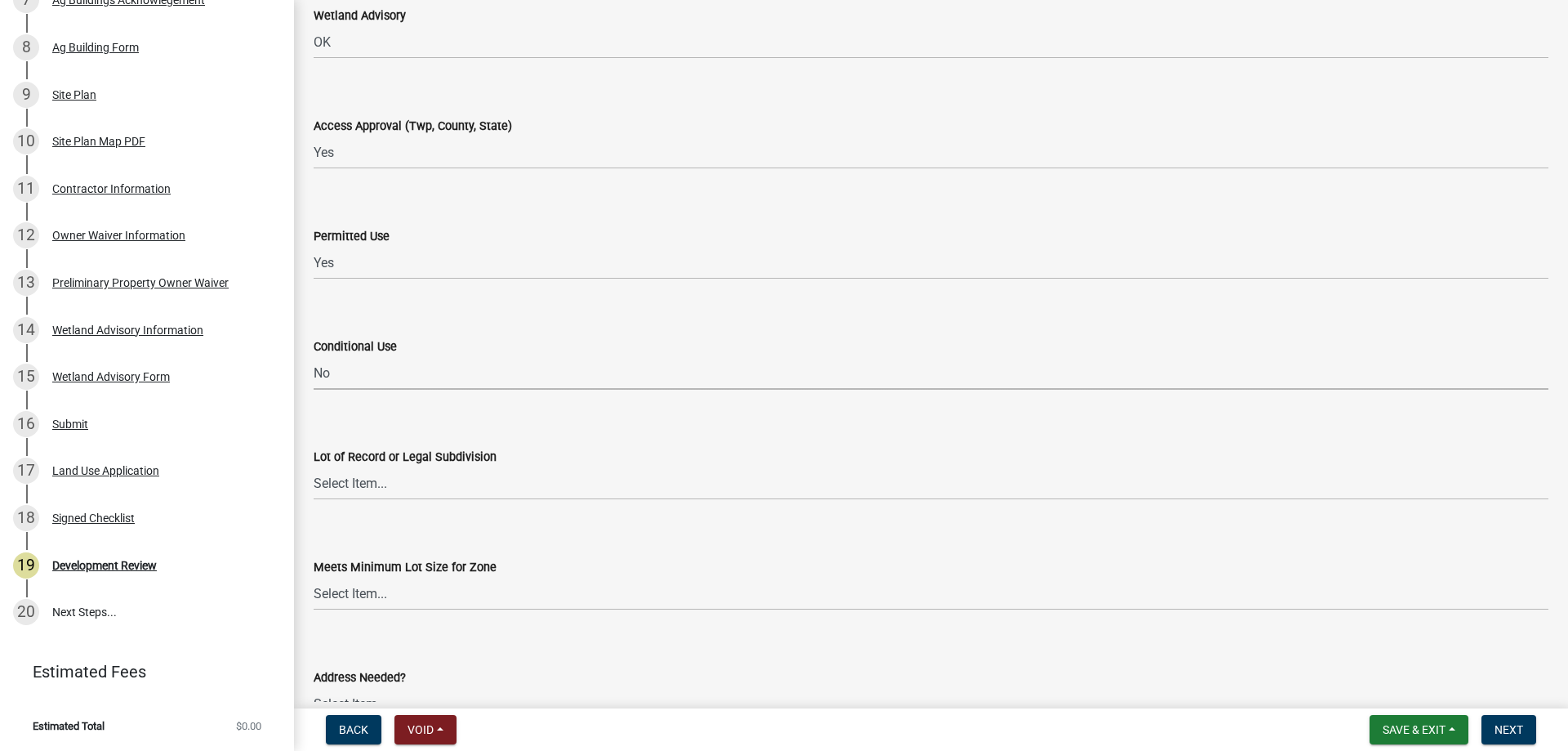
scroll to position [2206, 0]
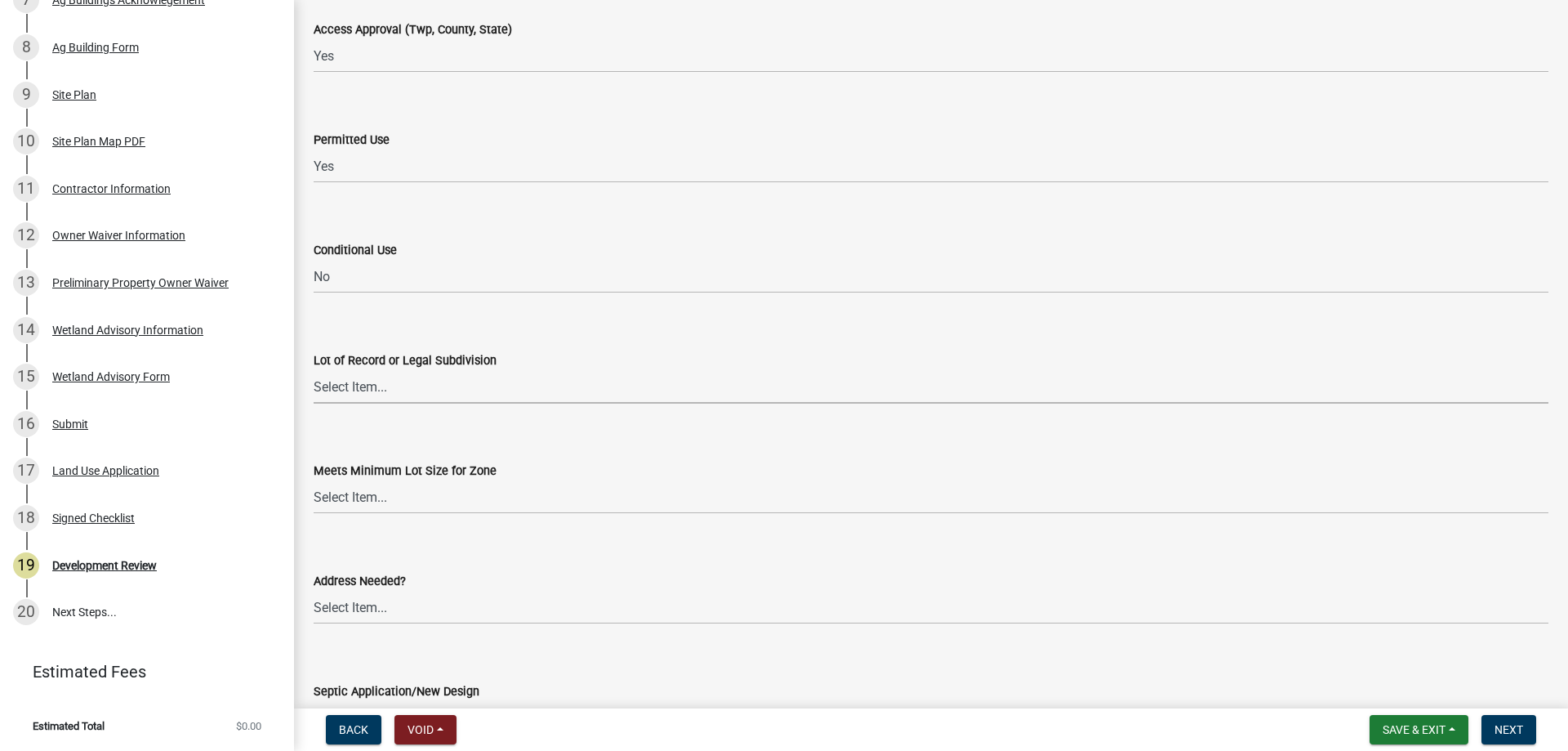
click at [375, 397] on select "Select Item... Yes No OK N/A" at bounding box center [931, 387] width 1235 height 33
click at [314, 371] on select "Select Item... Yes No OK N/A" at bounding box center [931, 387] width 1235 height 33
select select "29e042a6-806b-4b88-8ad4-222f55a74e1f"
click at [345, 500] on select "Select Item... Yes No OK N/A" at bounding box center [931, 497] width 1235 height 33
click at [314, 480] on select "Select Item... Yes No OK N/A" at bounding box center [931, 497] width 1235 height 33
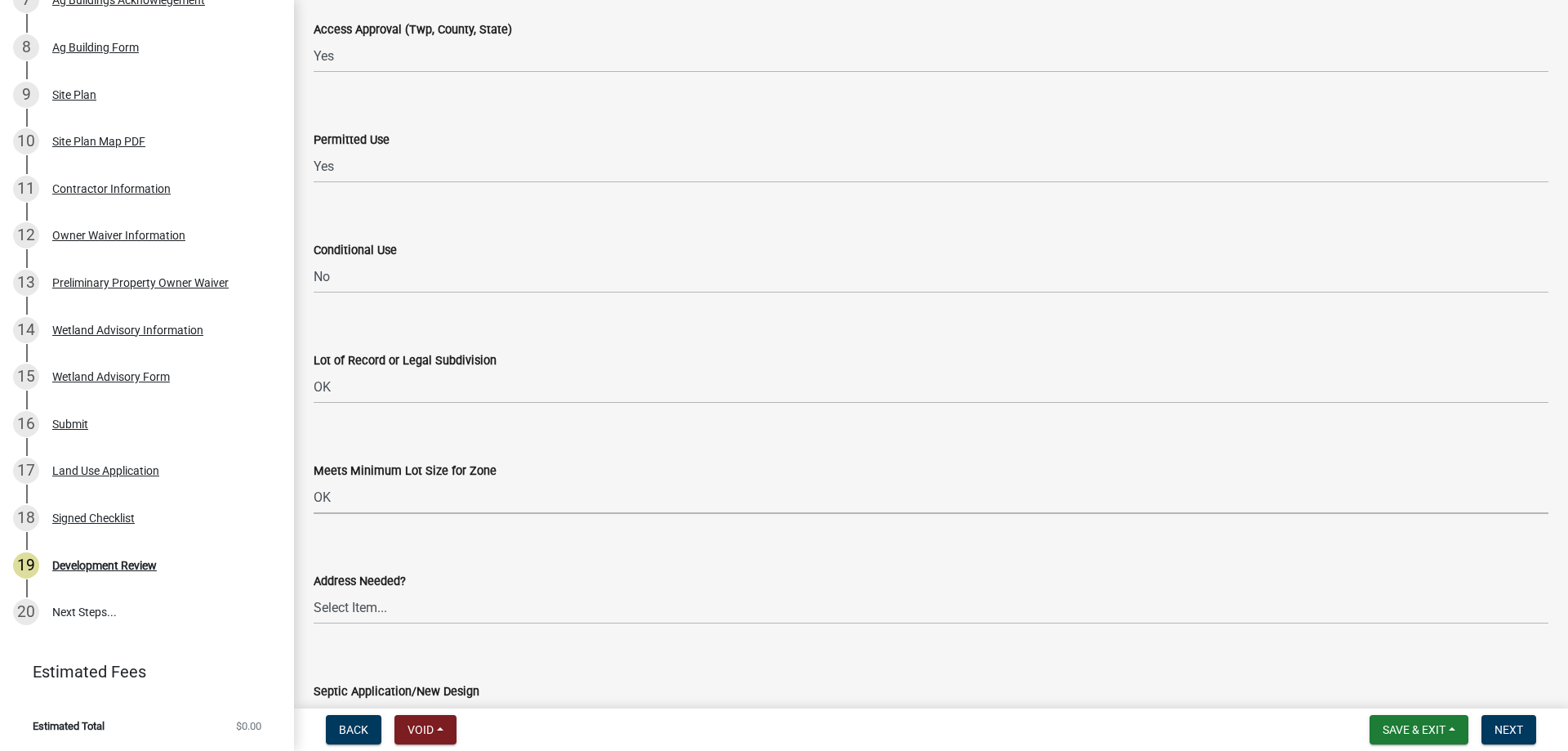
select select "29e042a6-806b-4b88-8ad4-222f55a74e1f"
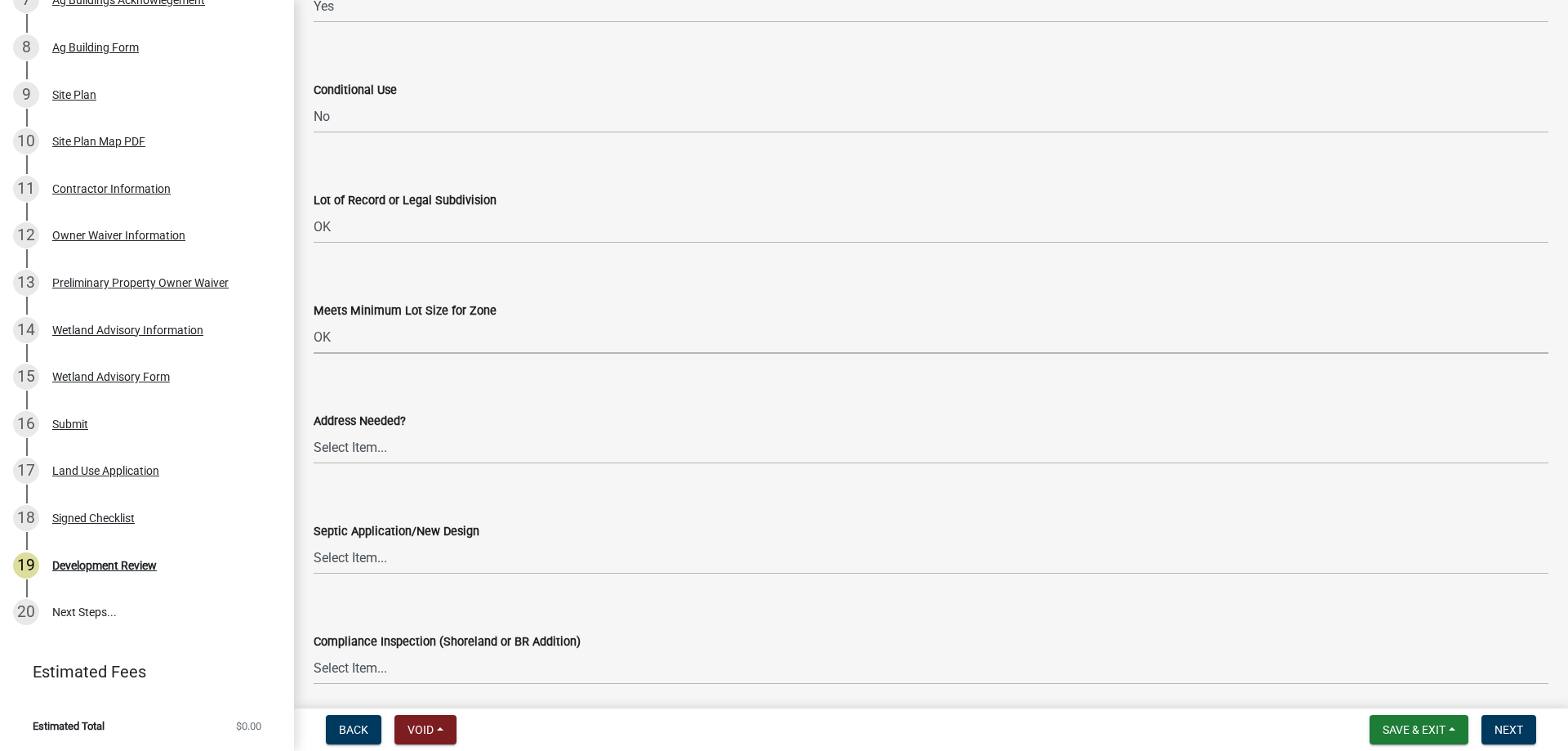
scroll to position [2370, 0]
drag, startPoint x: 365, startPoint y: 441, endPoint x: 354, endPoint y: 458, distance: 20.2
click at [365, 441] on select "Select Item... Yes No OK N/A" at bounding box center [931, 444] width 1235 height 33
click at [314, 427] on select "Select Item... Yes No OK N/A" at bounding box center [931, 444] width 1235 height 33
select select "445341f5-2b7a-4e9a-a8a7-43788b572440"
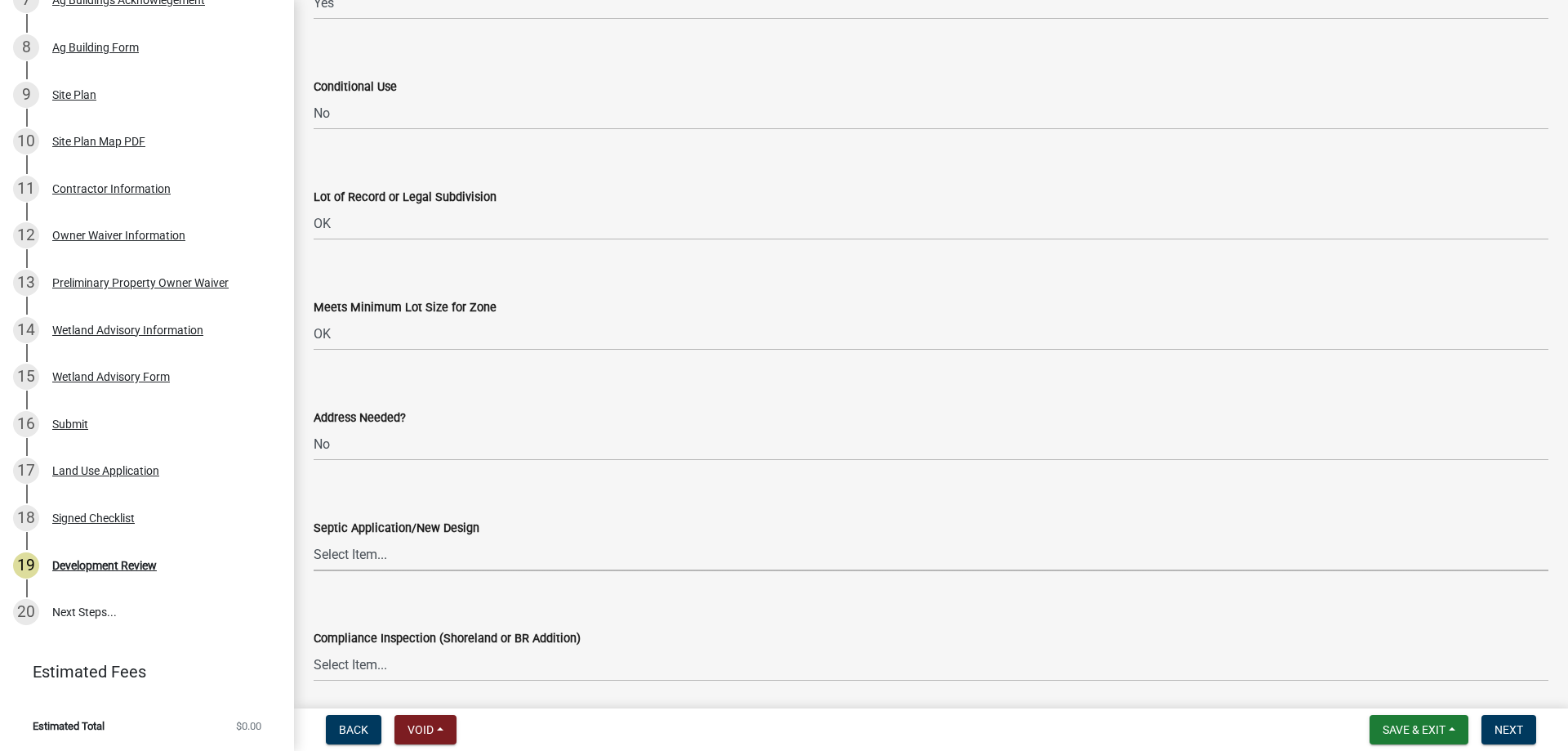
click at [346, 552] on select "Select Item... Yes No OK N/A" at bounding box center [931, 555] width 1235 height 33
click at [314, 538] on select "Select Item... Yes No OK N/A" at bounding box center [931, 555] width 1235 height 33
select select "886b3fcf-7535-4eb7-bda7-c47490aa8987"
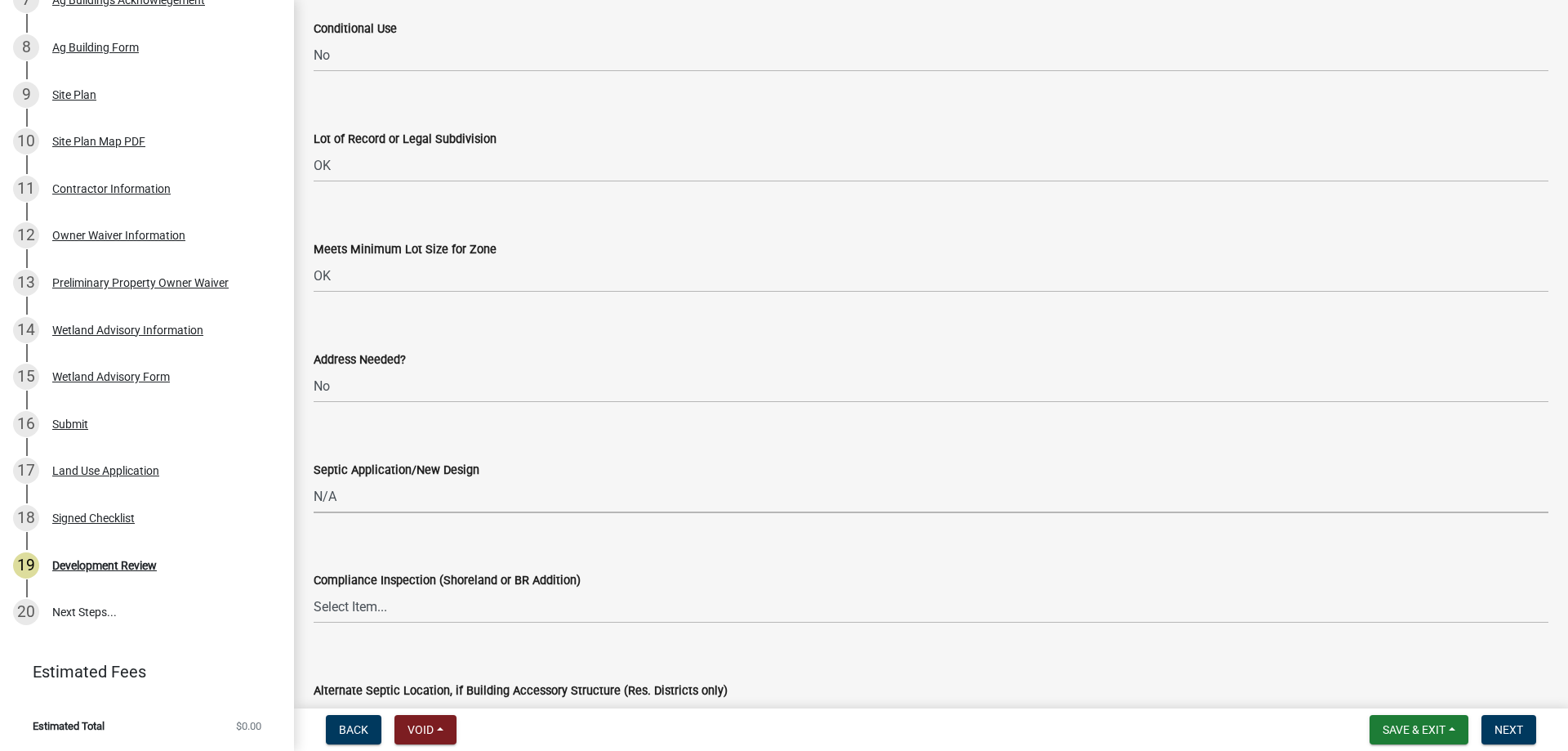
scroll to position [2614, 0]
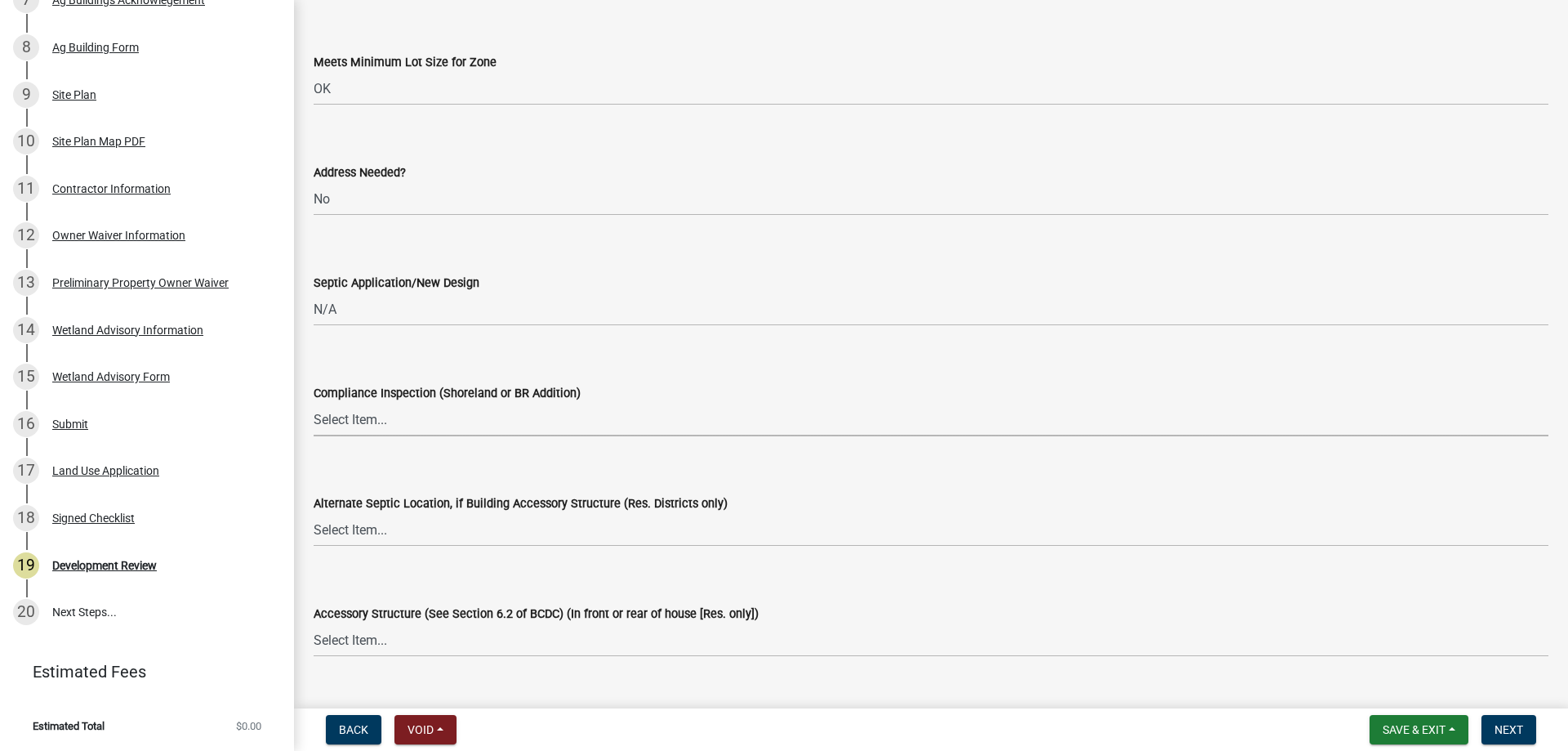
click at [378, 425] on select "Select Item... Yes No OK N/A" at bounding box center [931, 420] width 1235 height 33
click at [314, 403] on select "Select Item... Yes No OK N/A" at bounding box center [931, 420] width 1235 height 33
select select "886b3fcf-7535-4eb7-bda7-c47490aa8987"
click at [354, 532] on select "Select Item... Yes No OK N/A" at bounding box center [931, 530] width 1235 height 33
click at [314, 513] on select "Select Item... Yes No OK N/A" at bounding box center [931, 530] width 1235 height 33
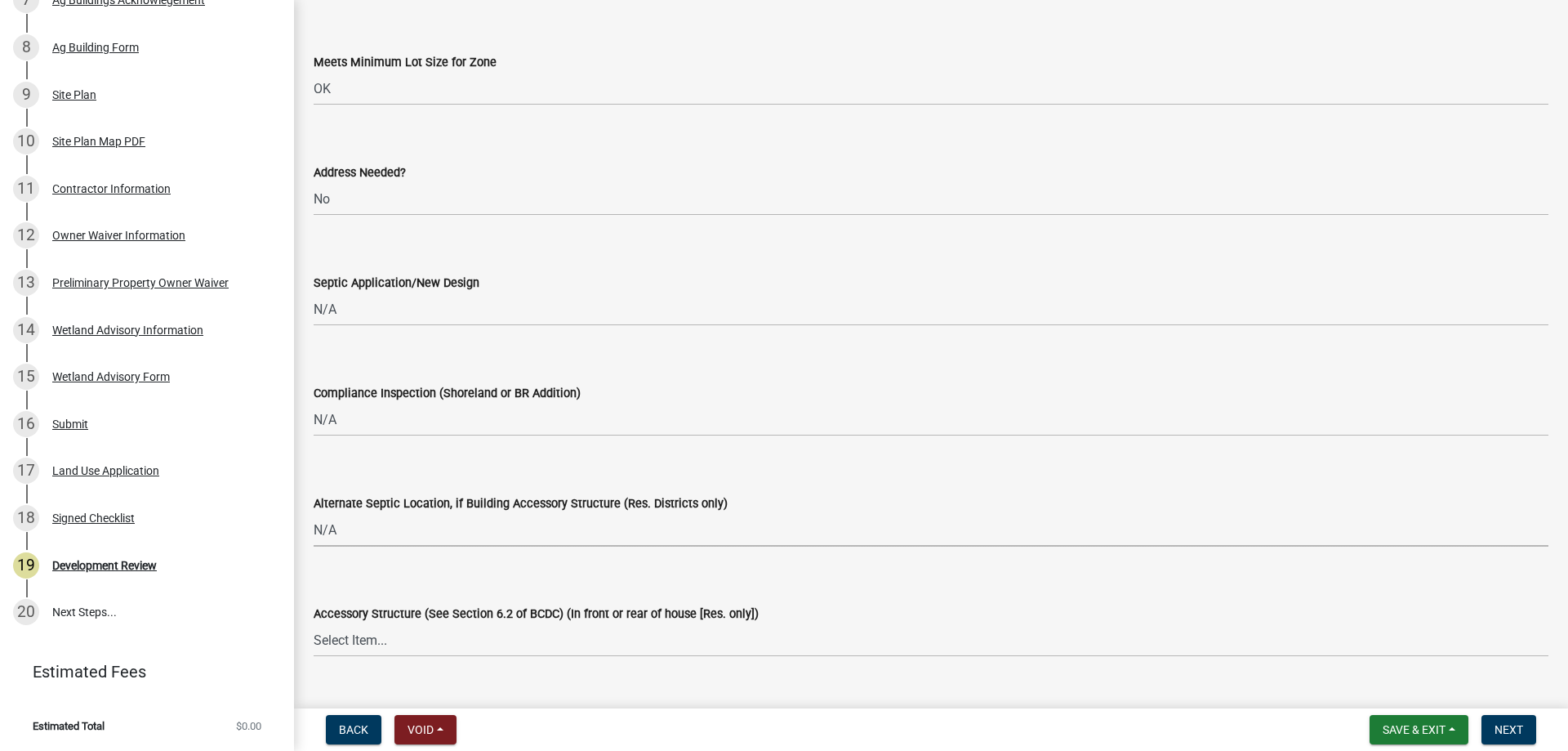
select select "886b3fcf-7535-4eb7-bda7-c47490aa8987"
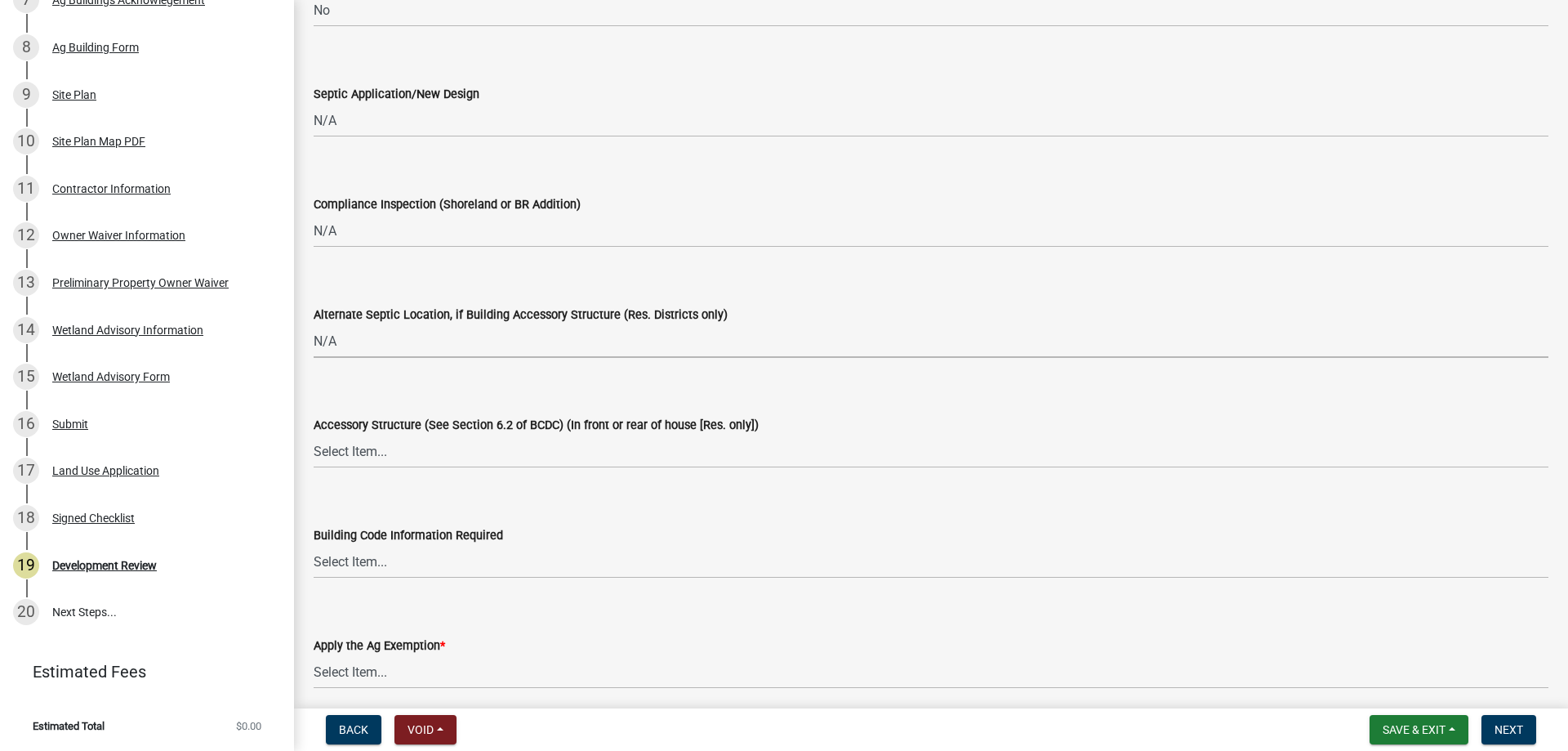
scroll to position [2860, 0]
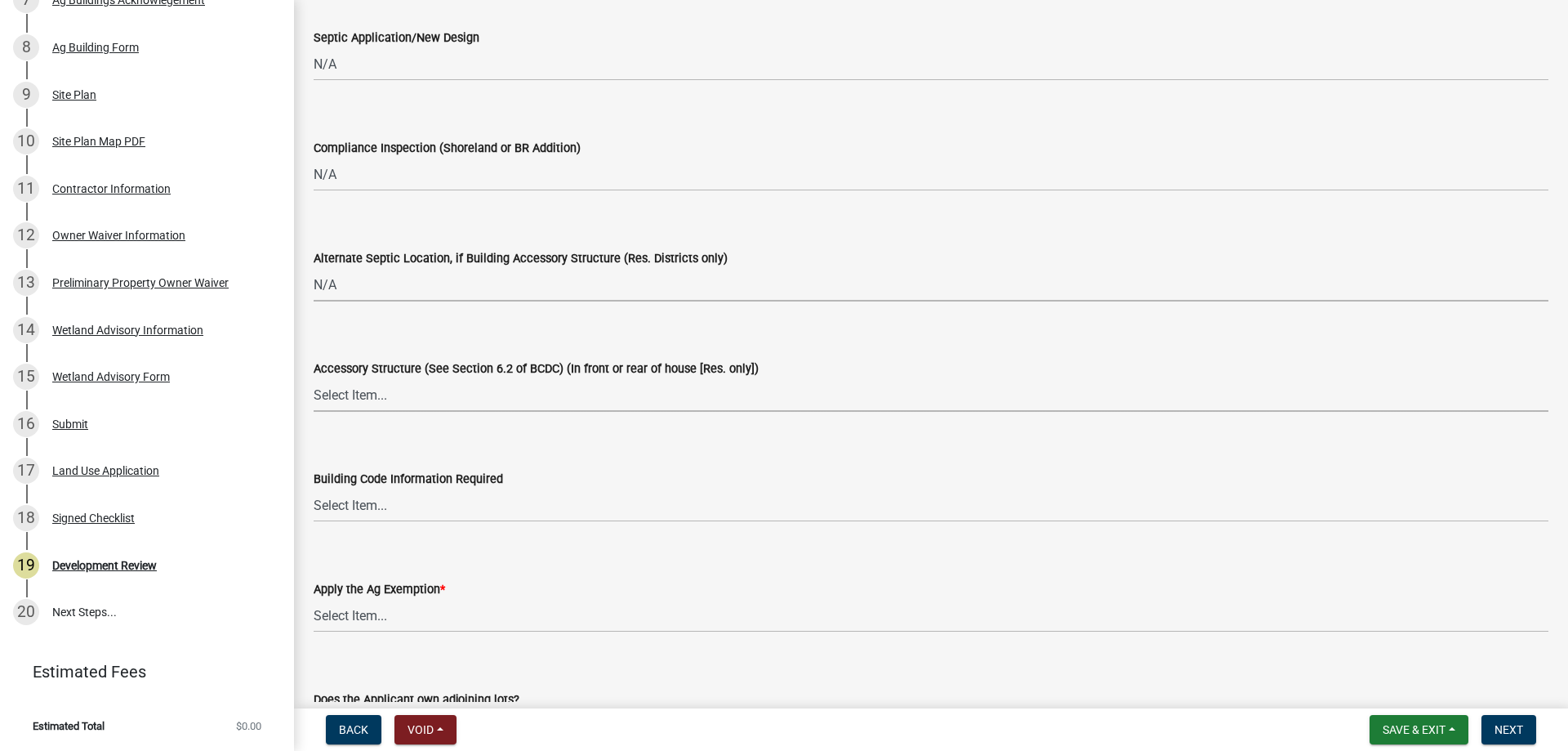
click at [357, 396] on select "Select Item... Yes No OK N/A" at bounding box center [931, 395] width 1235 height 33
click at [314, 378] on select "Select Item... Yes No OK N/A" at bounding box center [931, 395] width 1235 height 33
select select "886b3fcf-7535-4eb7-bda7-c47490aa8987"
click at [340, 515] on select "Select Item... Yes No OK N/A" at bounding box center [931, 505] width 1235 height 33
click at [314, 489] on select "Select Item... Yes No OK N/A" at bounding box center [931, 505] width 1235 height 33
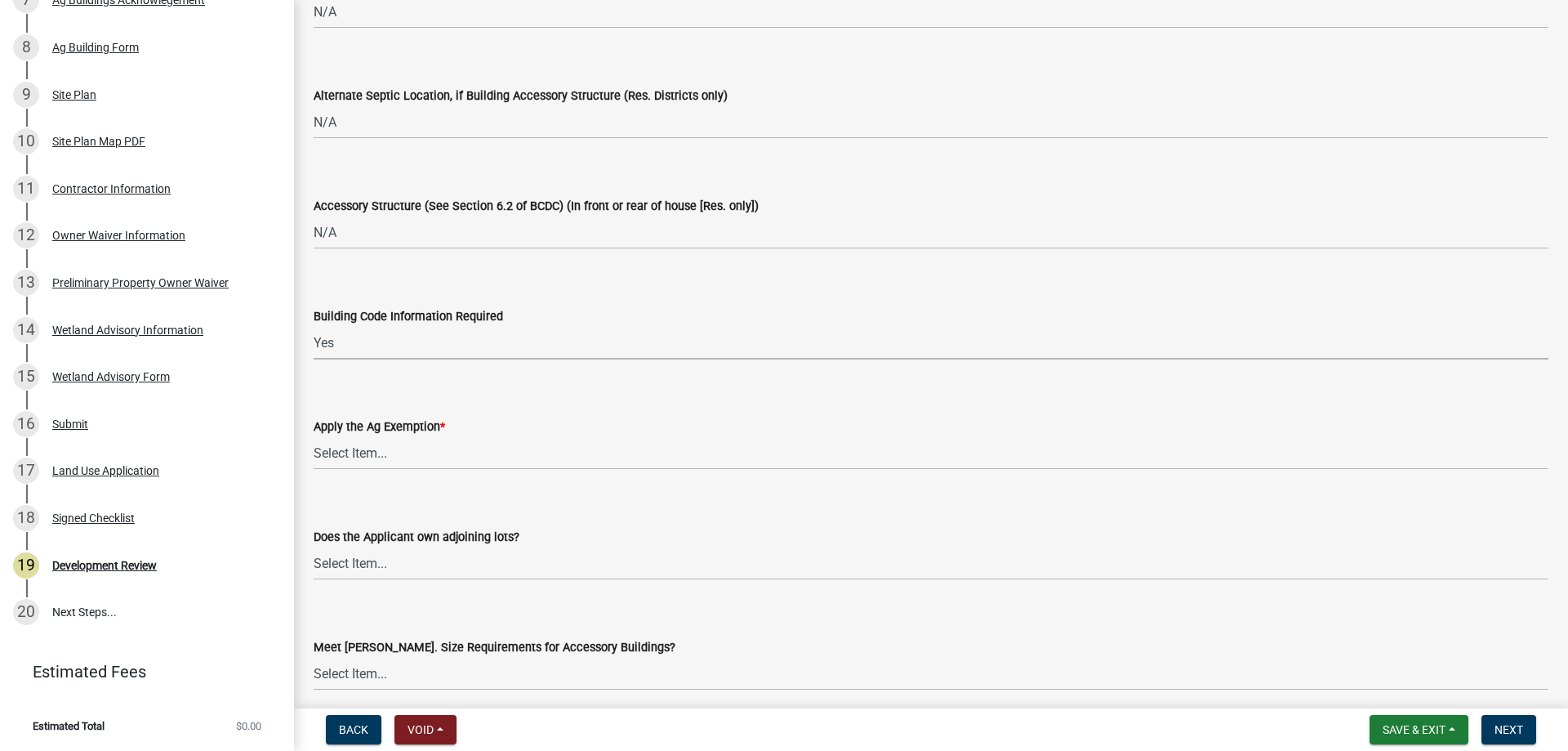
scroll to position [3023, 0]
click at [356, 350] on select "Select Item... Yes No OK N/A" at bounding box center [931, 342] width 1235 height 33
click at [314, 326] on select "Select Item... Yes No OK N/A" at bounding box center [931, 342] width 1235 height 33
select select "445341f5-2b7a-4e9a-a8a7-43788b572440"
click at [325, 449] on select "Select Item... Yes No" at bounding box center [931, 452] width 1235 height 33
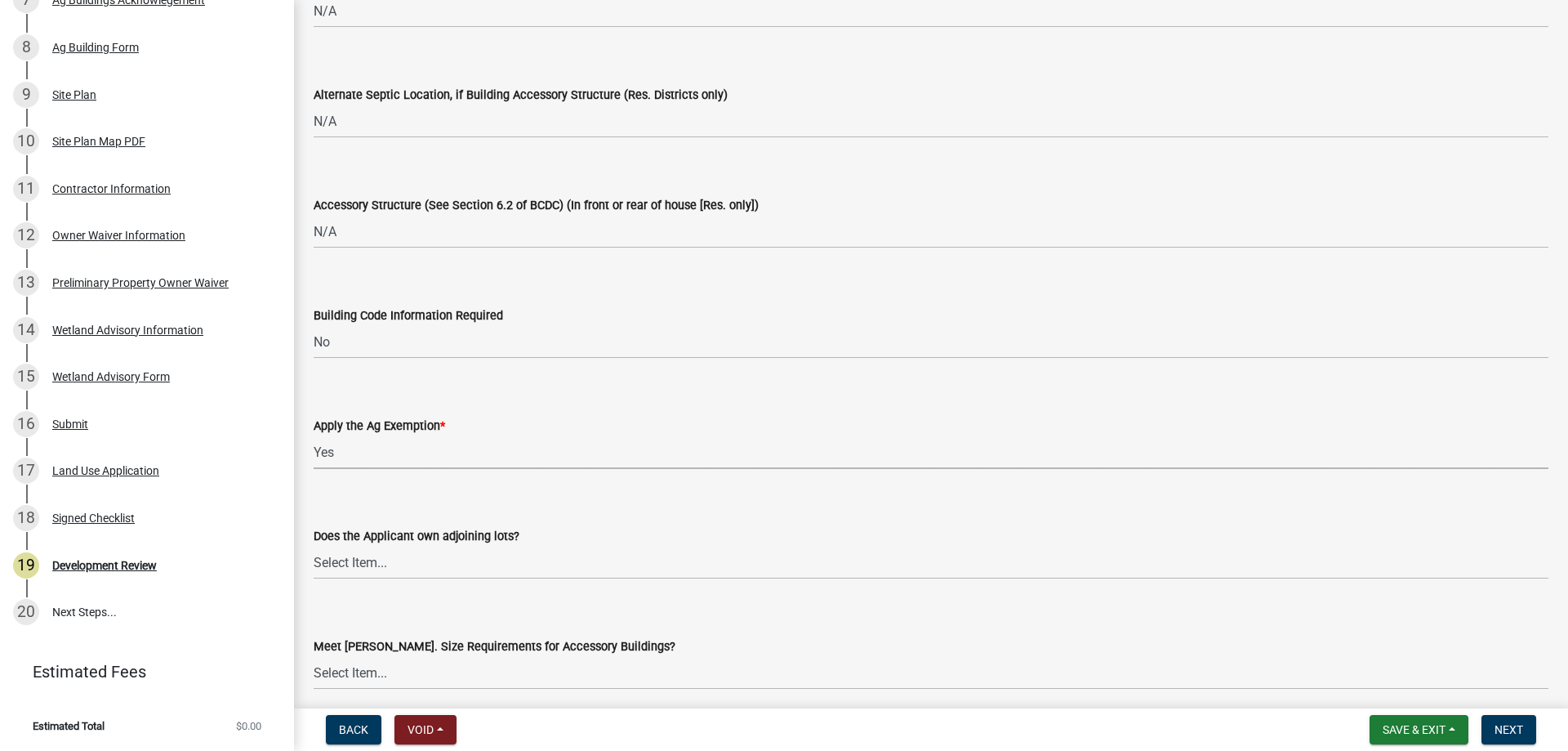
click at [314, 435] on select "Select Item... Yes No" at bounding box center [931, 452] width 1235 height 33
select select "69b43f8e-ae61-4877-9f21-de52480dbf6d"
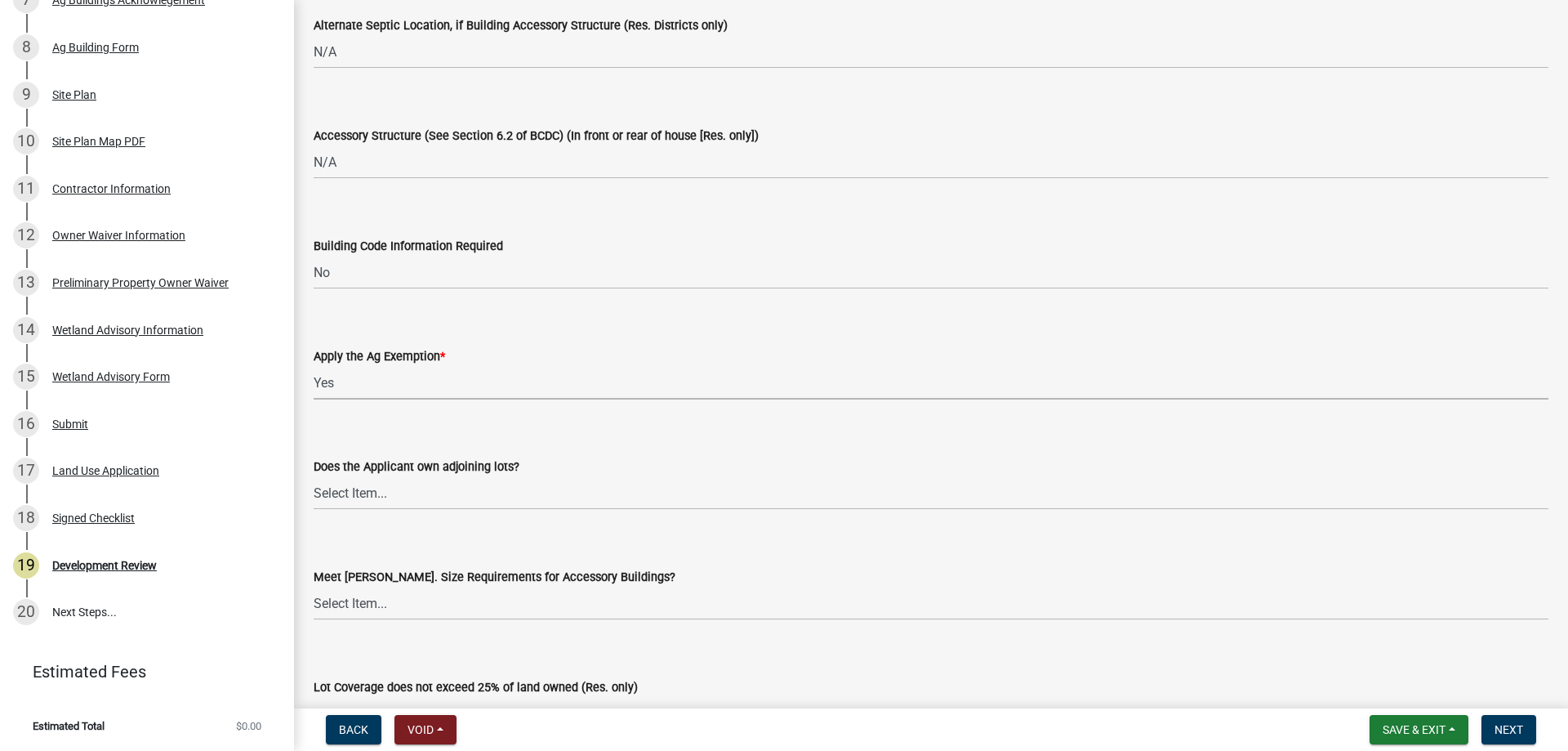
scroll to position [3186, 0]
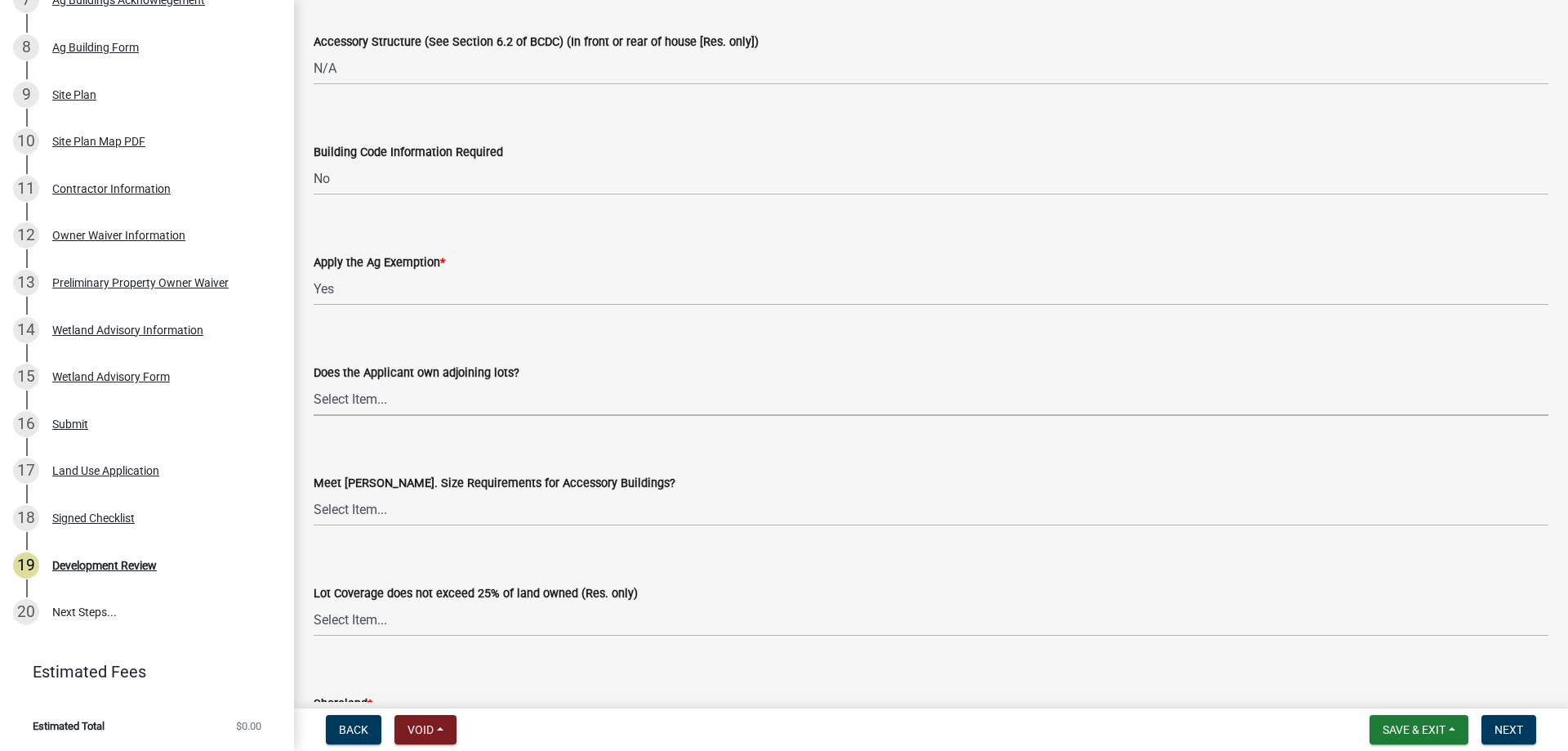
click at [352, 397] on select "Select Item... Yes No OK N/A" at bounding box center [931, 399] width 1235 height 33
click at [314, 382] on select "Select Item... Yes No OK N/A" at bounding box center [931, 399] width 1235 height 33
select select "72748fc4-3f0a-45e2-b467-dc37e2b15731"
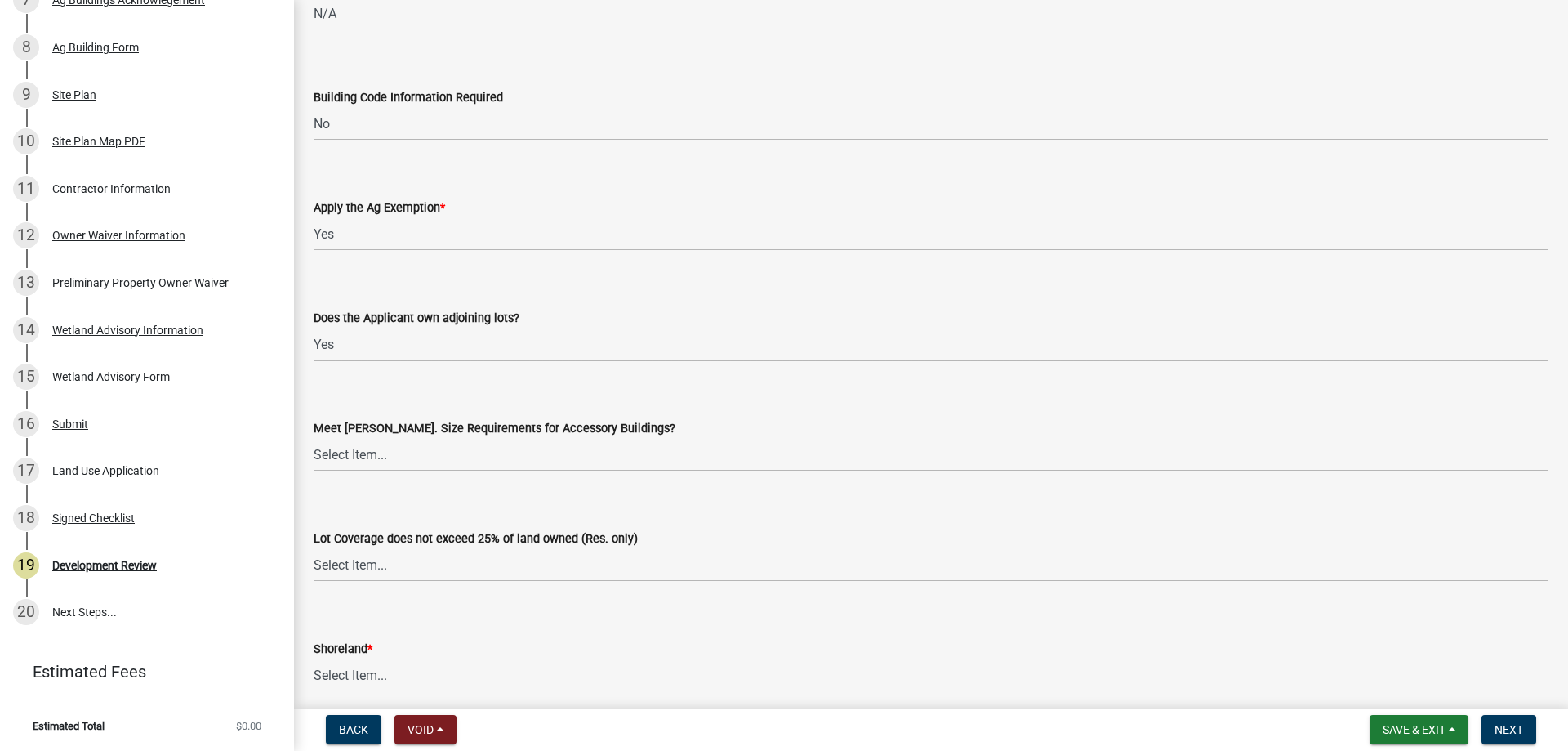
scroll to position [3268, 0]
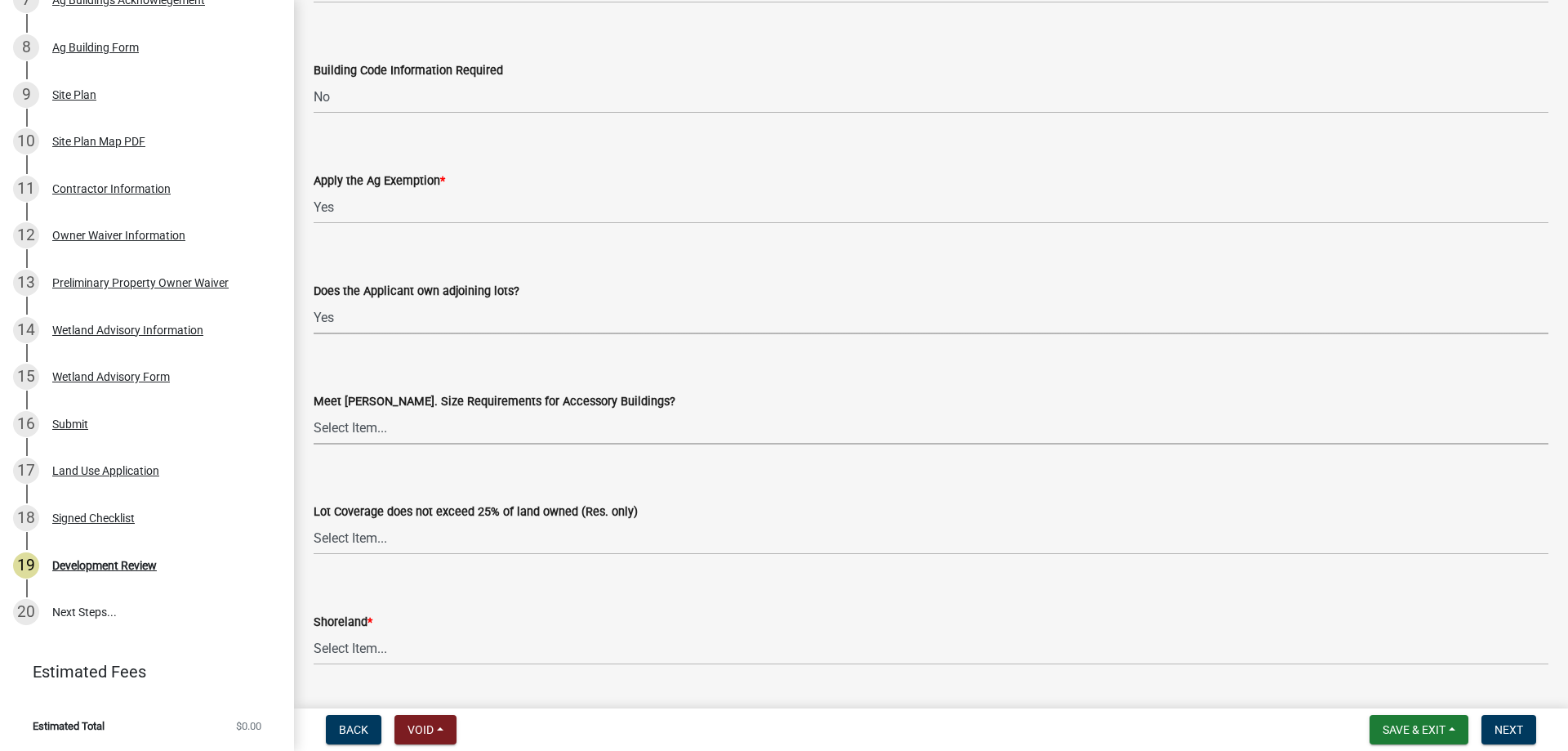
click at [365, 425] on select "Select Item... Yes No OK N/A" at bounding box center [931, 428] width 1235 height 33
click at [314, 411] on select "Select Item... Yes No OK N/A" at bounding box center [931, 428] width 1235 height 33
click at [345, 439] on select "Select Item... Yes No OK N/A" at bounding box center [931, 428] width 1235 height 33
click at [314, 411] on select "Select Item... Yes No OK N/A" at bounding box center [931, 428] width 1235 height 33
select select "29e042a6-806b-4b88-8ad4-222f55a74e1f"
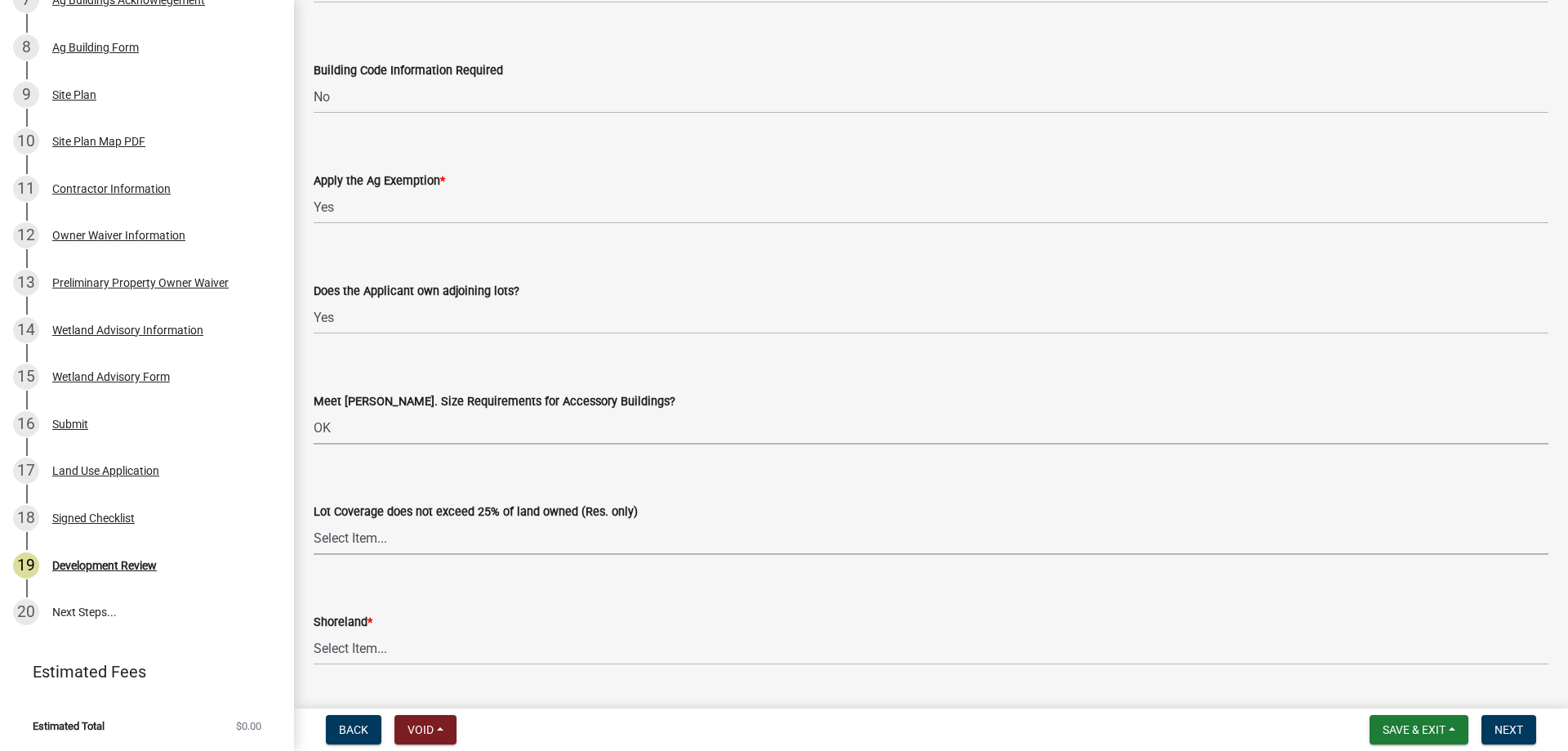
drag, startPoint x: 375, startPoint y: 536, endPoint x: 375, endPoint y: 545, distance: 9.0
click at [375, 536] on select "Select Item... Yes No OK N/A" at bounding box center [931, 538] width 1235 height 33
click at [314, 521] on select "Select Item... Yes No OK N/A" at bounding box center [931, 538] width 1235 height 33
select select "29e042a6-806b-4b88-8ad4-222f55a74e1f"
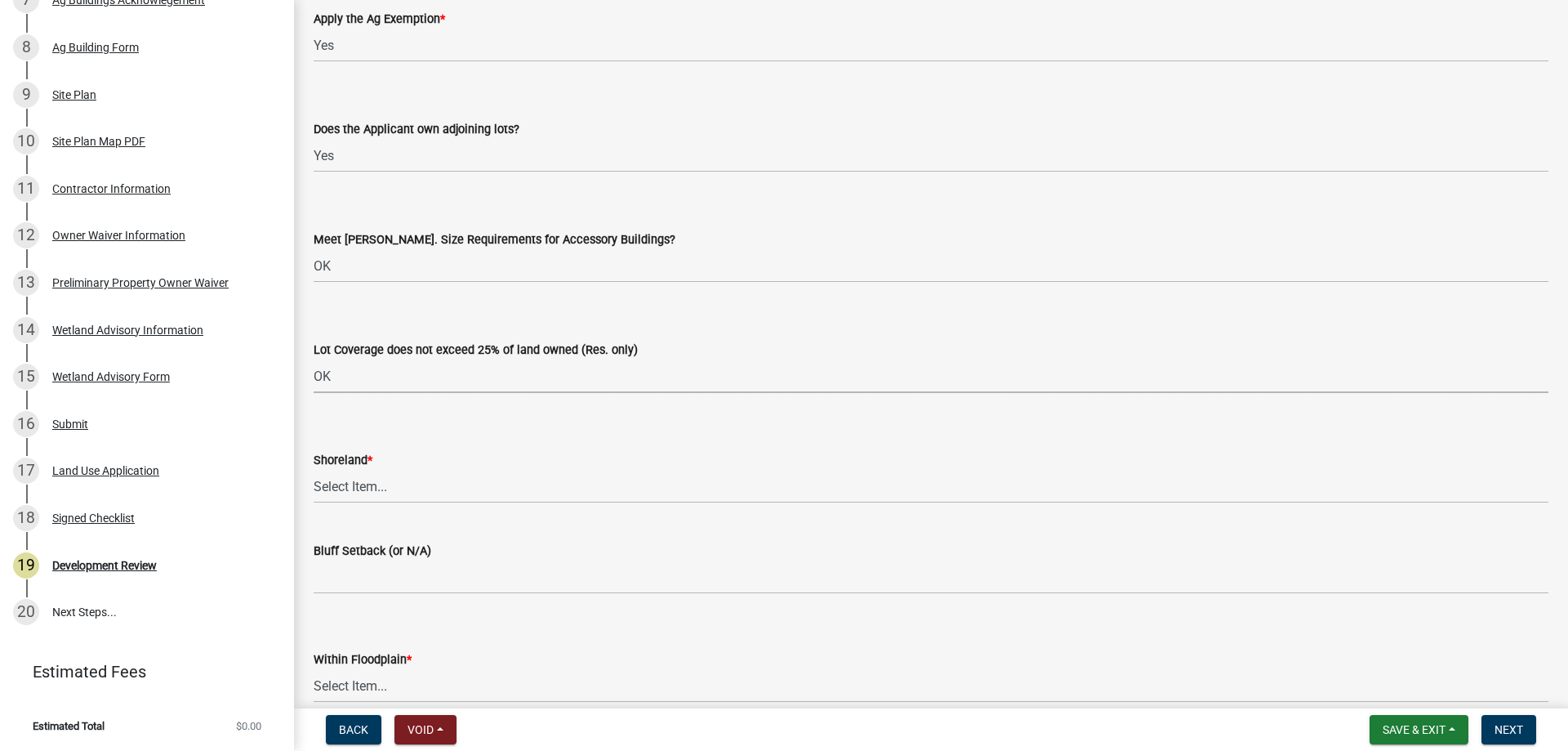
scroll to position [3432, 0]
click at [340, 484] on select "Select Item... Yes No OK N/A" at bounding box center [931, 485] width 1235 height 33
click at [314, 468] on select "Select Item... Yes No OK N/A" at bounding box center [931, 485] width 1235 height 33
select select "886b3fcf-7535-4eb7-bda7-c47490aa8987"
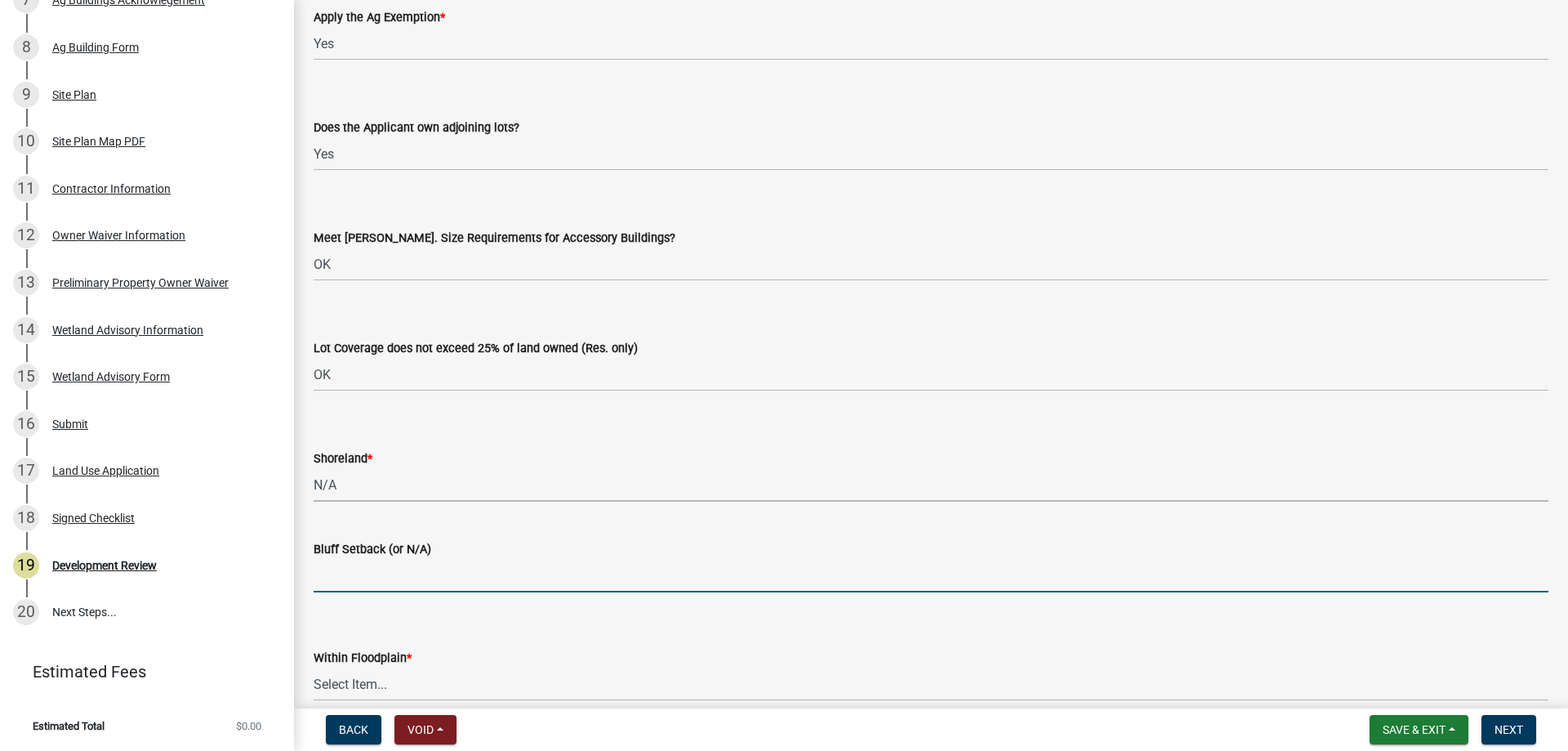
click at [350, 582] on input "Bluff Setback (or N/A)" at bounding box center [931, 575] width 1235 height 33
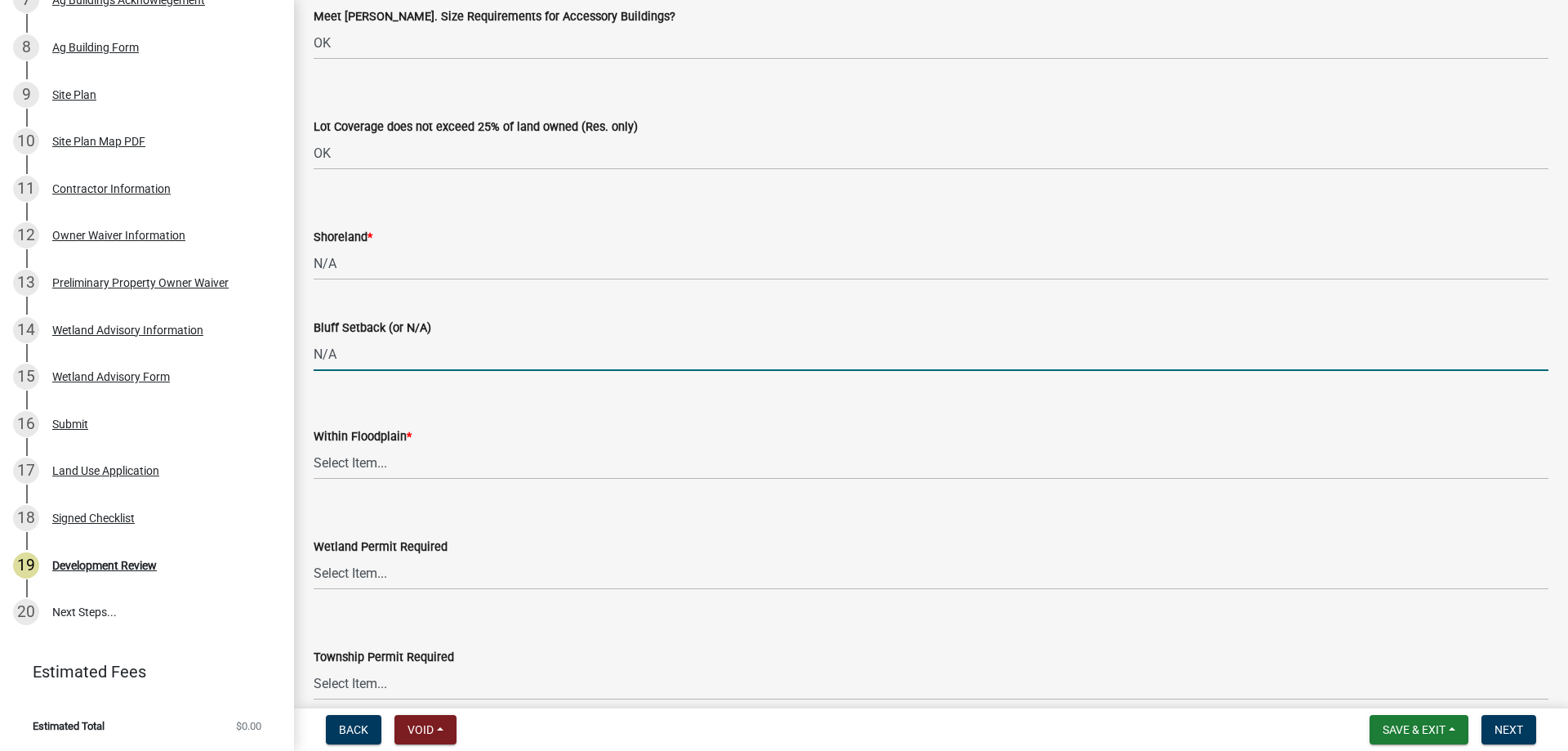
scroll to position [3677, 0]
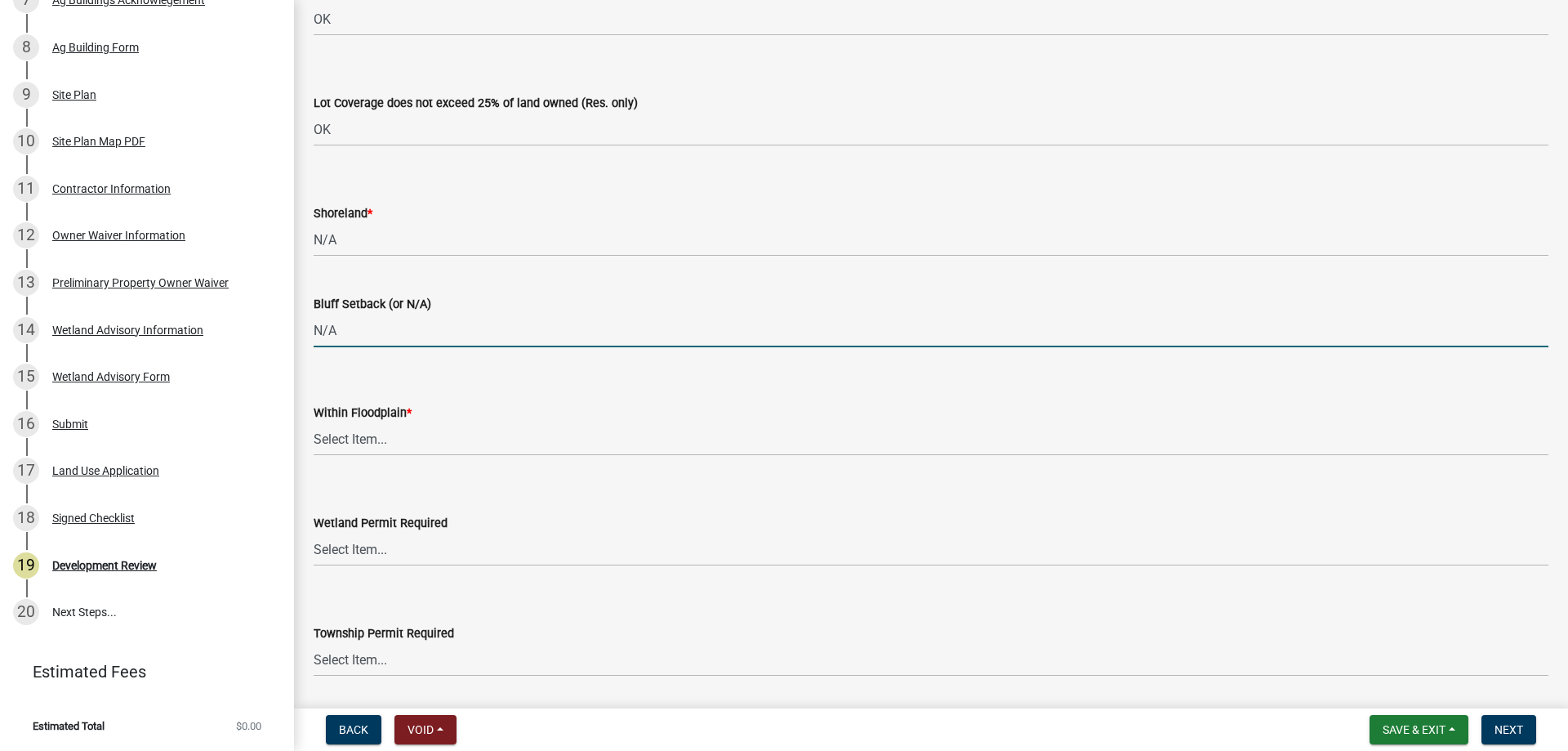
type input "N/A"
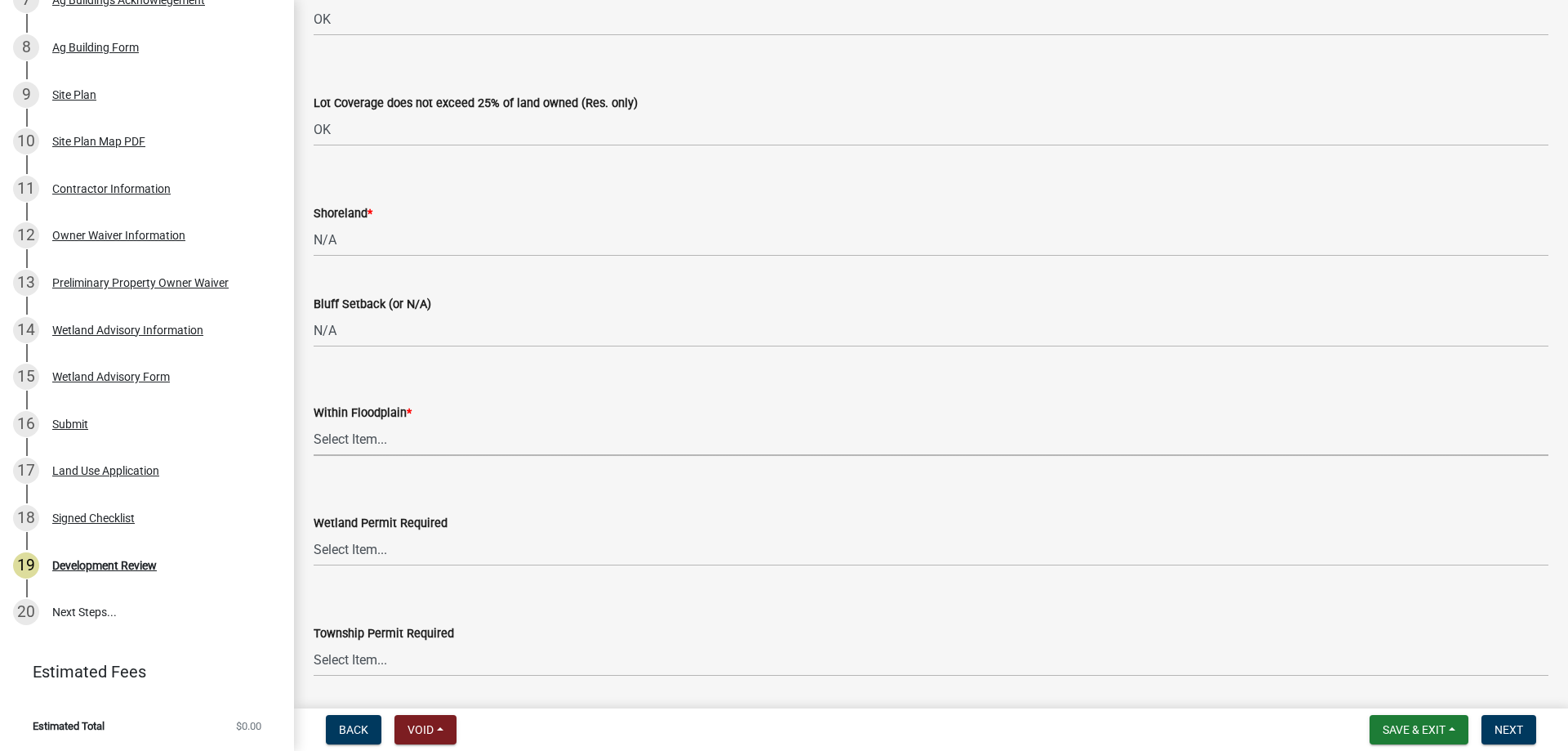
click at [371, 446] on select "Select Item... Yes No OK N/A" at bounding box center [931, 439] width 1235 height 33
click at [314, 422] on select "Select Item... Yes No OK N/A" at bounding box center [931, 439] width 1235 height 33
click at [365, 446] on select "Select Item... Yes No OK N/A" at bounding box center [931, 439] width 1235 height 33
click at [314, 422] on select "Select Item... Yes No OK N/A" at bounding box center [931, 439] width 1235 height 33
select select "445341f5-2b7a-4e9a-a8a7-43788b572440"
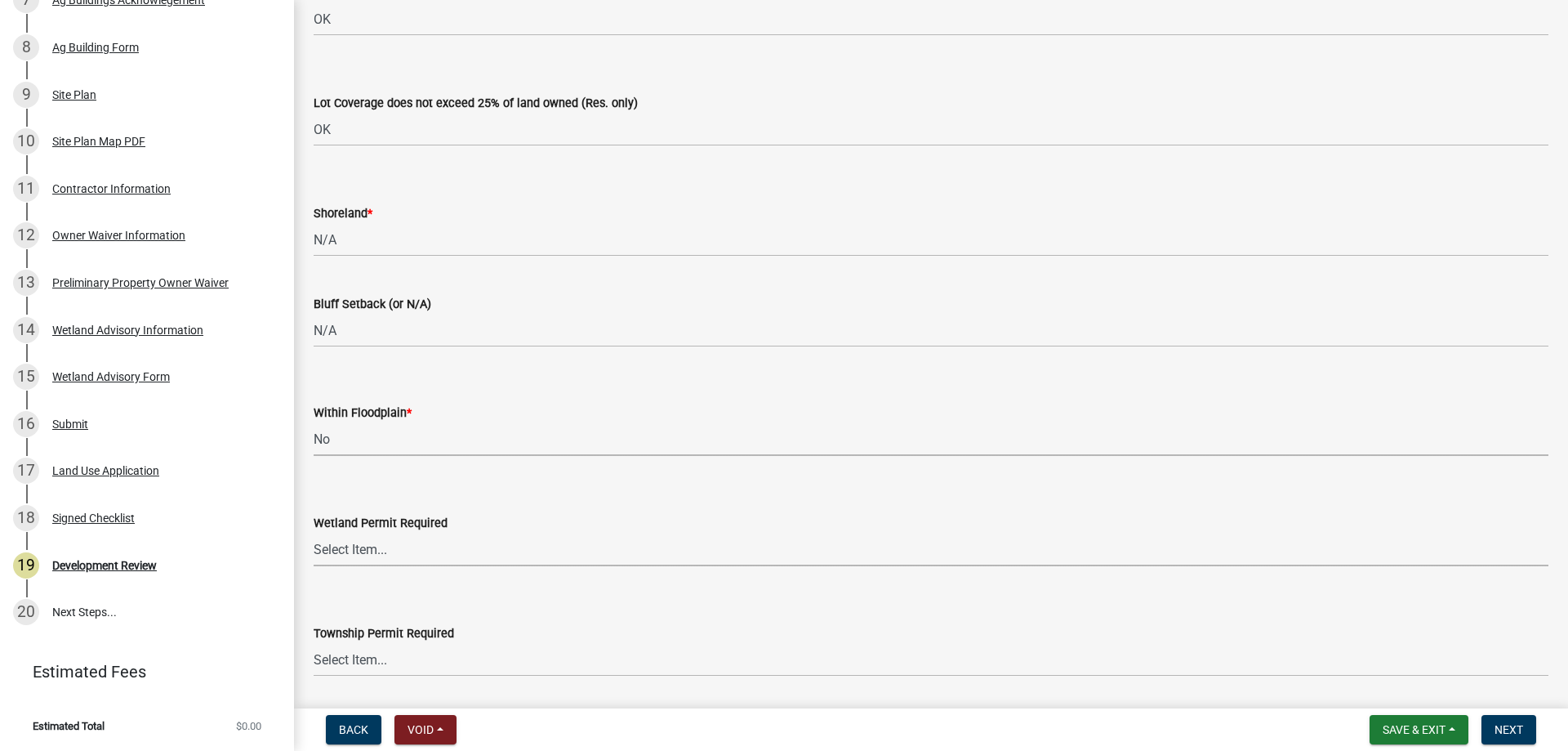
click at [360, 555] on select "Select Item... Yes No" at bounding box center [931, 550] width 1235 height 33
click at [314, 533] on select "Select Item... Yes No" at bounding box center [931, 550] width 1235 height 33
select select "58818da3-c200-45fa-b10d-5f5c42909306"
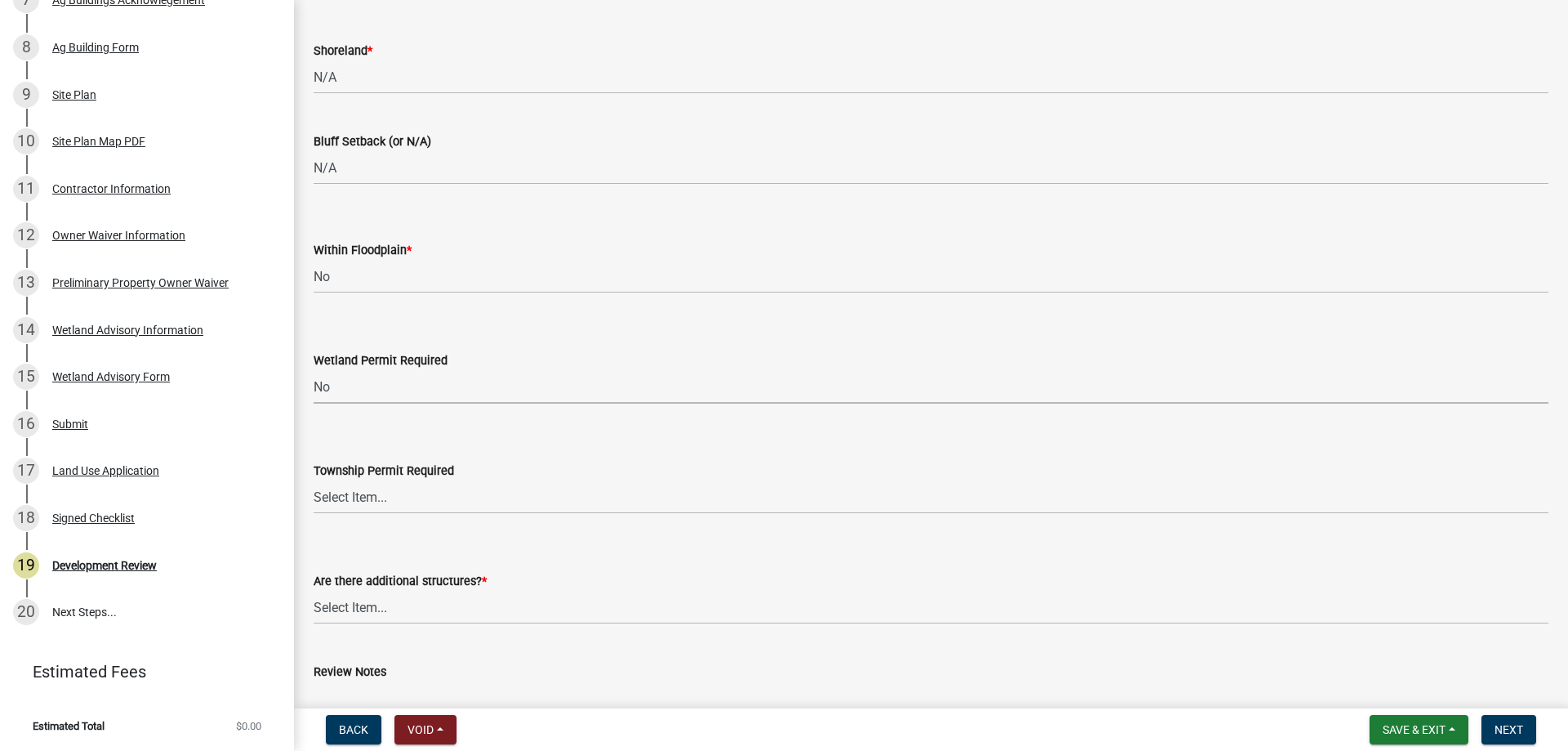
scroll to position [3840, 0]
click at [389, 504] on select "Select Item... Yes No" at bounding box center [931, 496] width 1235 height 33
click at [314, 480] on select "Select Item... Yes No" at bounding box center [931, 496] width 1235 height 33
select select "b3d485fe-2f4a-4244-ab71-e3ff68bf5b58"
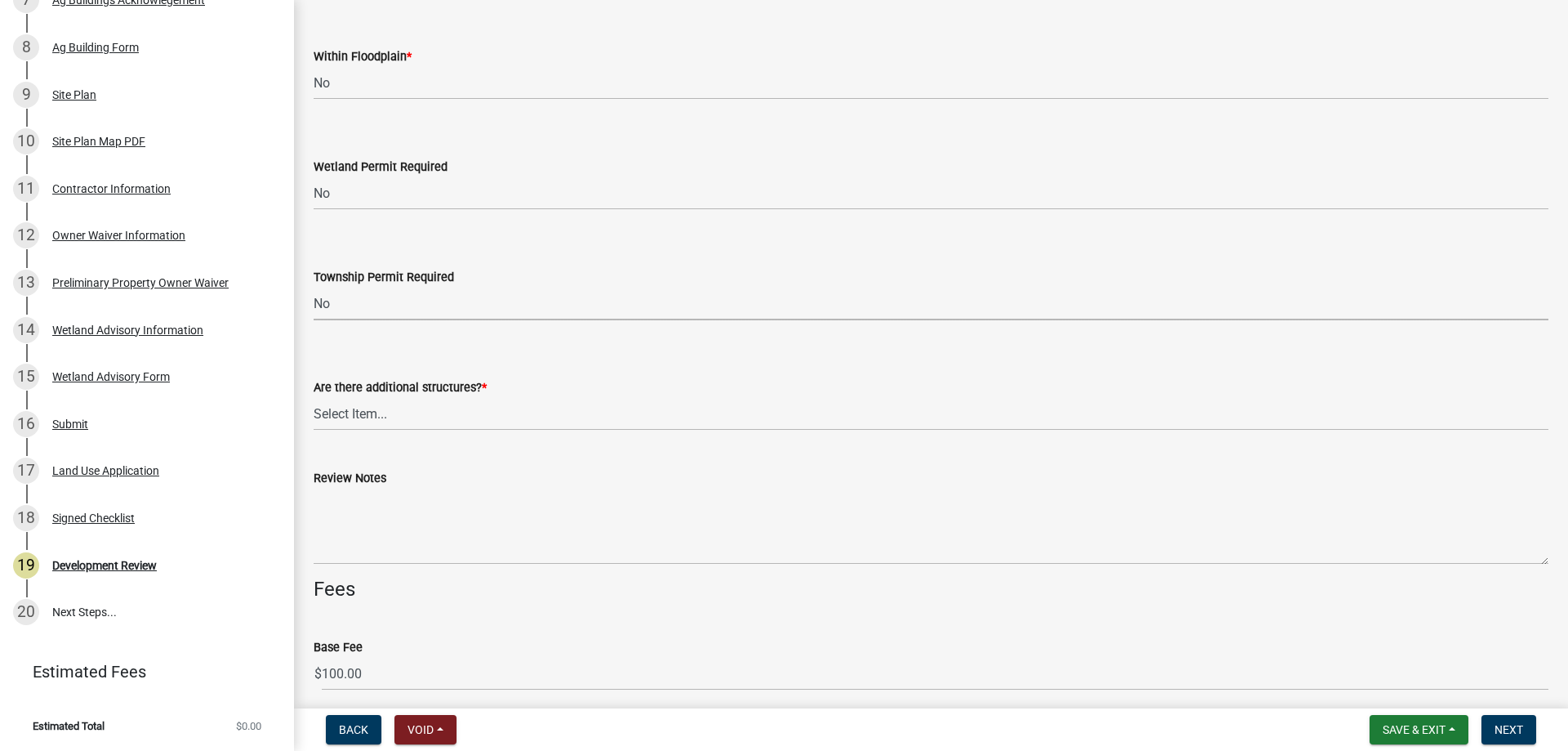
scroll to position [4086, 0]
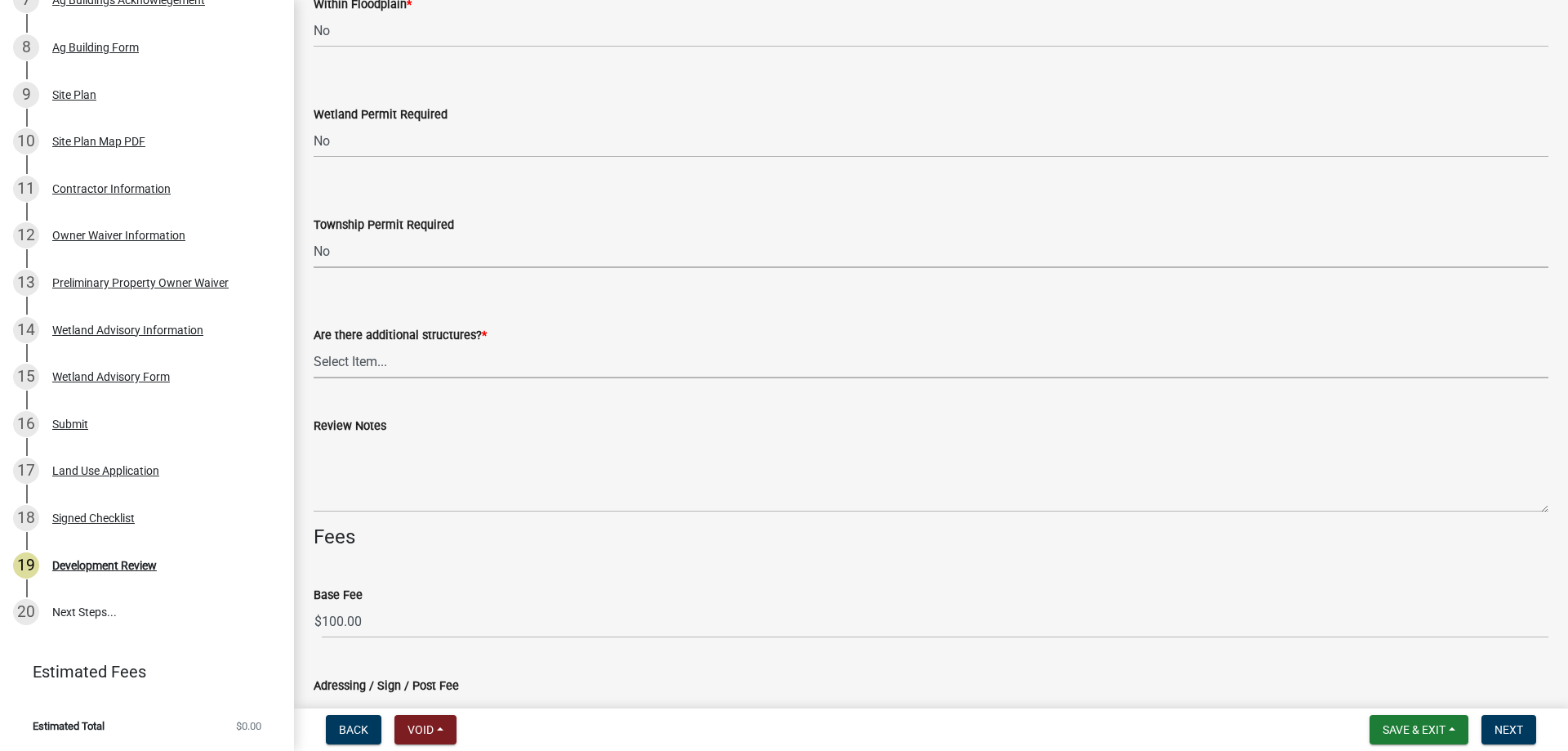
click at [382, 359] on select "Select Item... Yes No" at bounding box center [931, 361] width 1235 height 33
click at [314, 345] on select "Select Item... Yes No" at bounding box center [931, 361] width 1235 height 33
select select "3b637cc4-ed0a-4d27-997c-adf22bb05159"
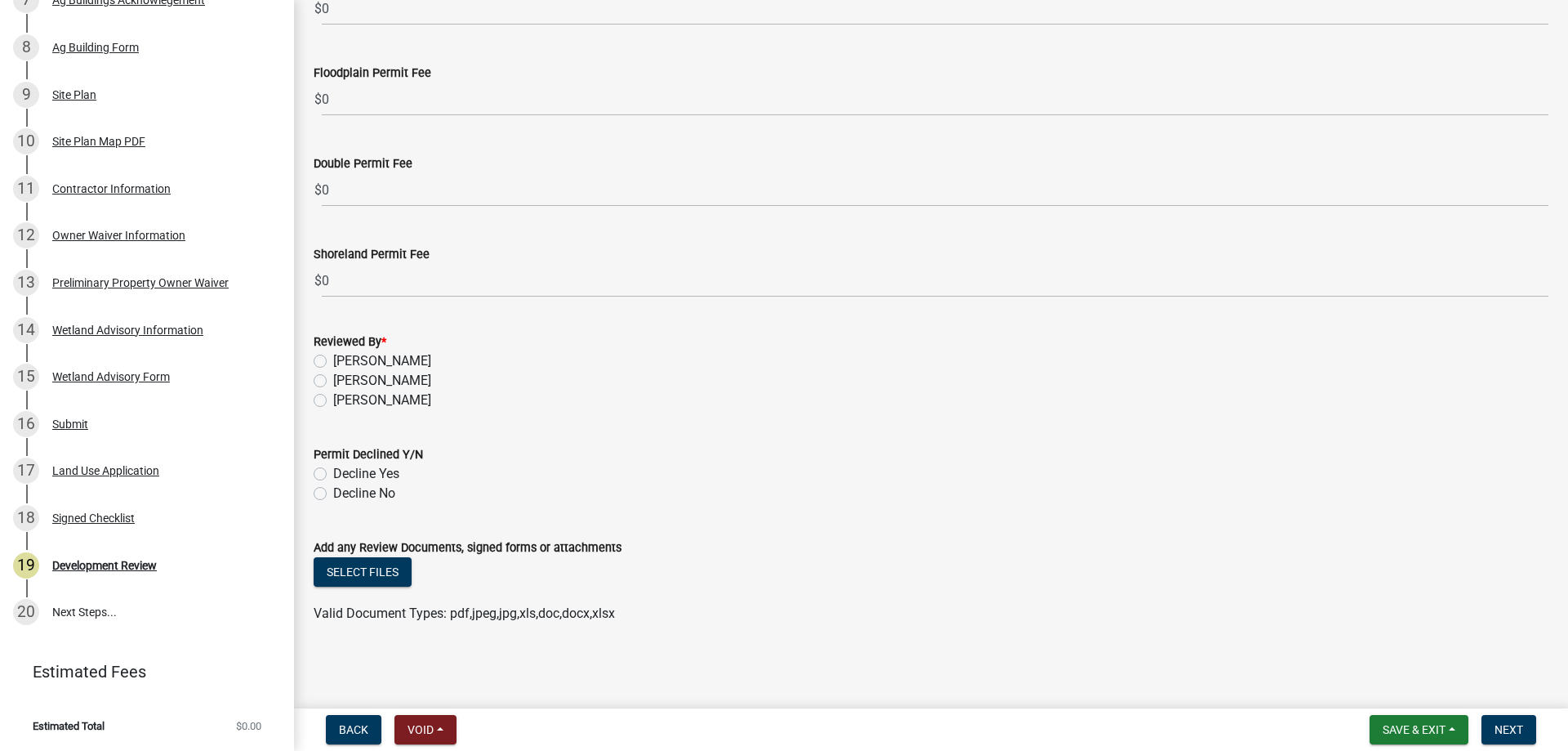
scroll to position [4971, 0]
click at [333, 405] on label "[PERSON_NAME]" at bounding box center [382, 400] width 98 height 20
click at [333, 401] on input "[PERSON_NAME]" at bounding box center [338, 395] width 11 height 11
radio input "true"
click at [333, 495] on label "Decline No" at bounding box center [364, 494] width 62 height 20
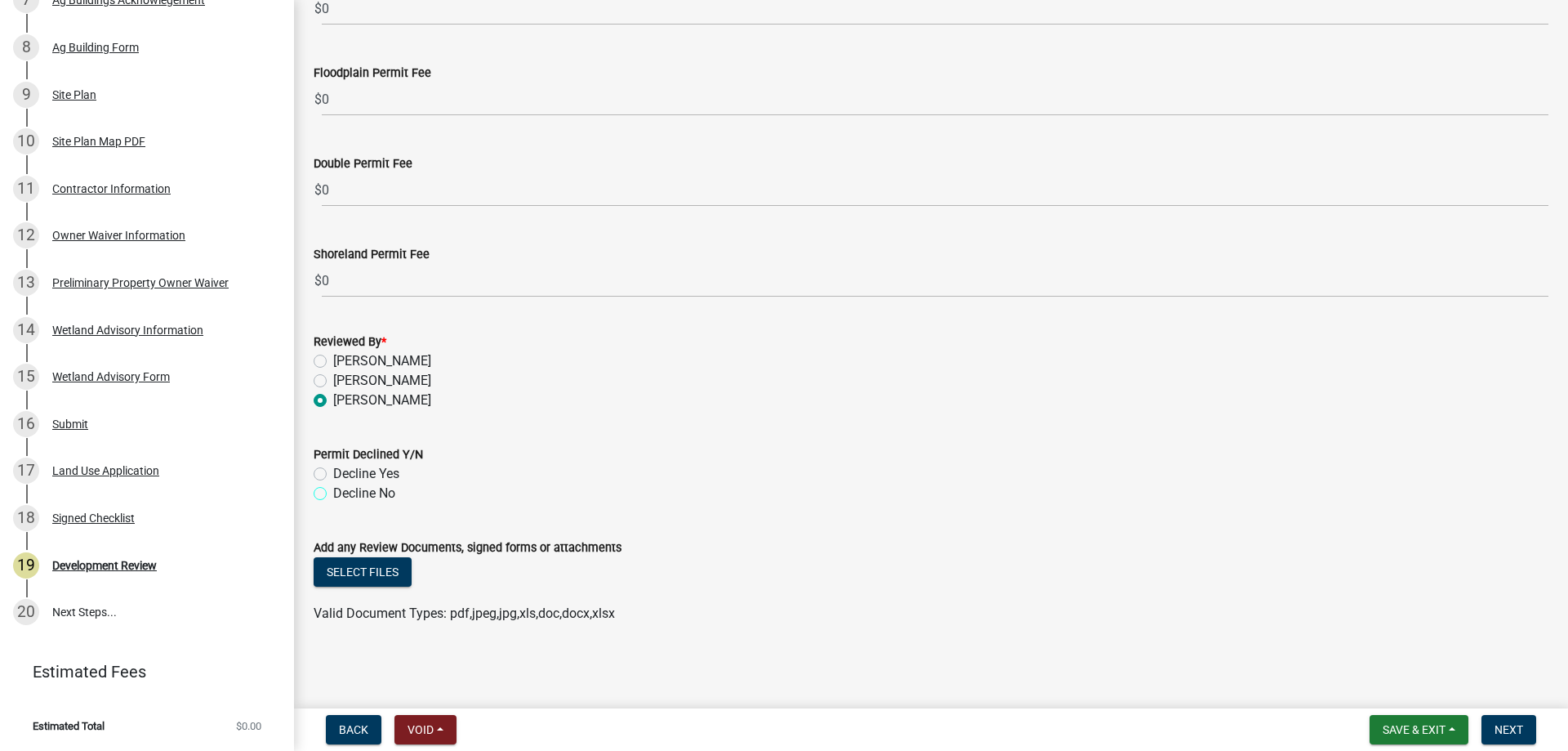
click at [333, 495] on input "Decline No" at bounding box center [338, 489] width 11 height 11
radio input "true"
click at [342, 570] on button "Select files" at bounding box center [363, 571] width 98 height 29
click at [1435, 733] on span "Save & Exit" at bounding box center [1414, 729] width 63 height 13
click at [1394, 649] on button "Save" at bounding box center [1402, 648] width 131 height 39
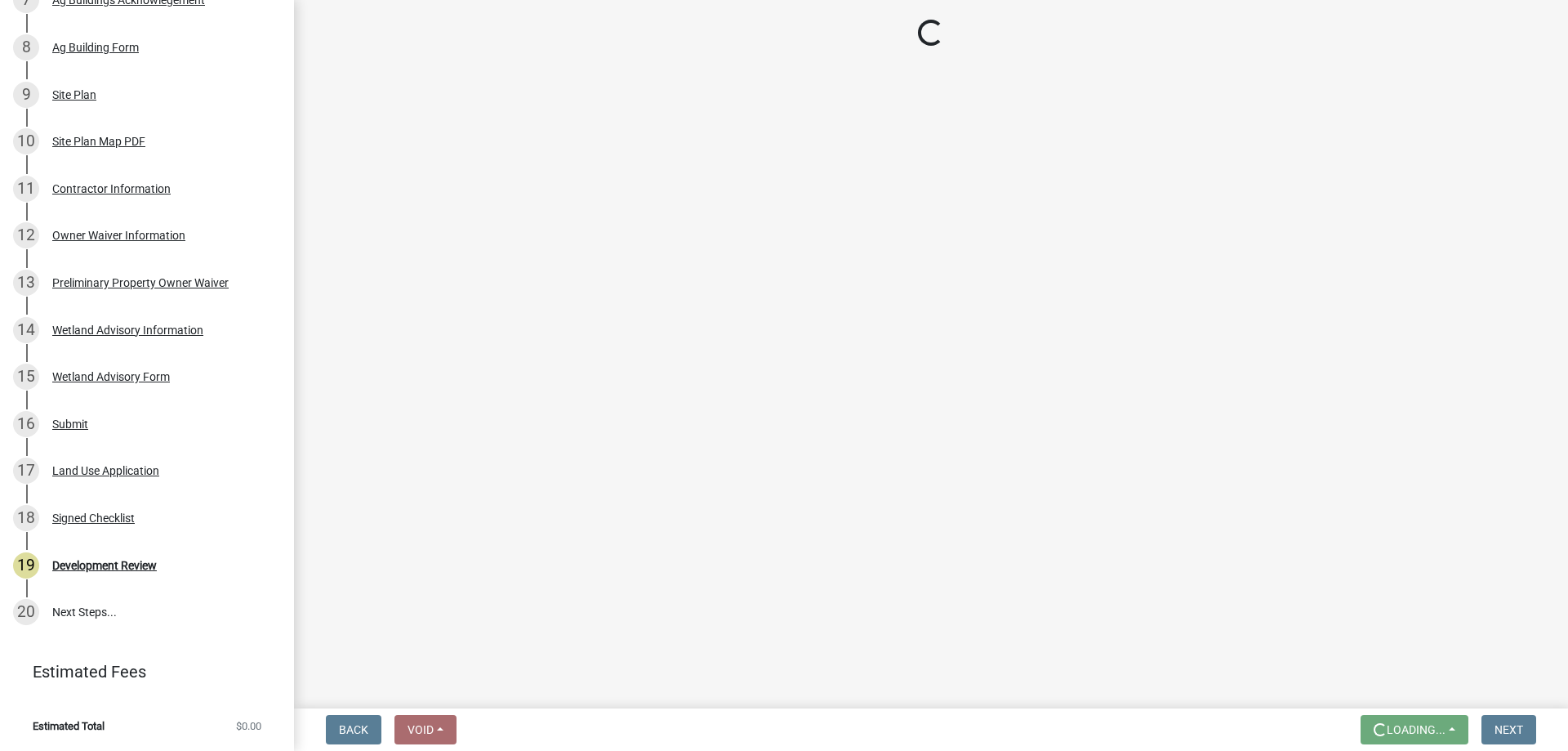
scroll to position [0, 0]
select select "d2e7867d-5e24-48c4-bfac-6c9236854e2a"
select select "0b2f72af-957f-4e5e-bc8d-0a492fb2505b"
select select "29e042a6-806b-4b88-8ad4-222f55a74e1f"
select select "72748fc4-3f0a-45e2-b467-dc37e2b15731"
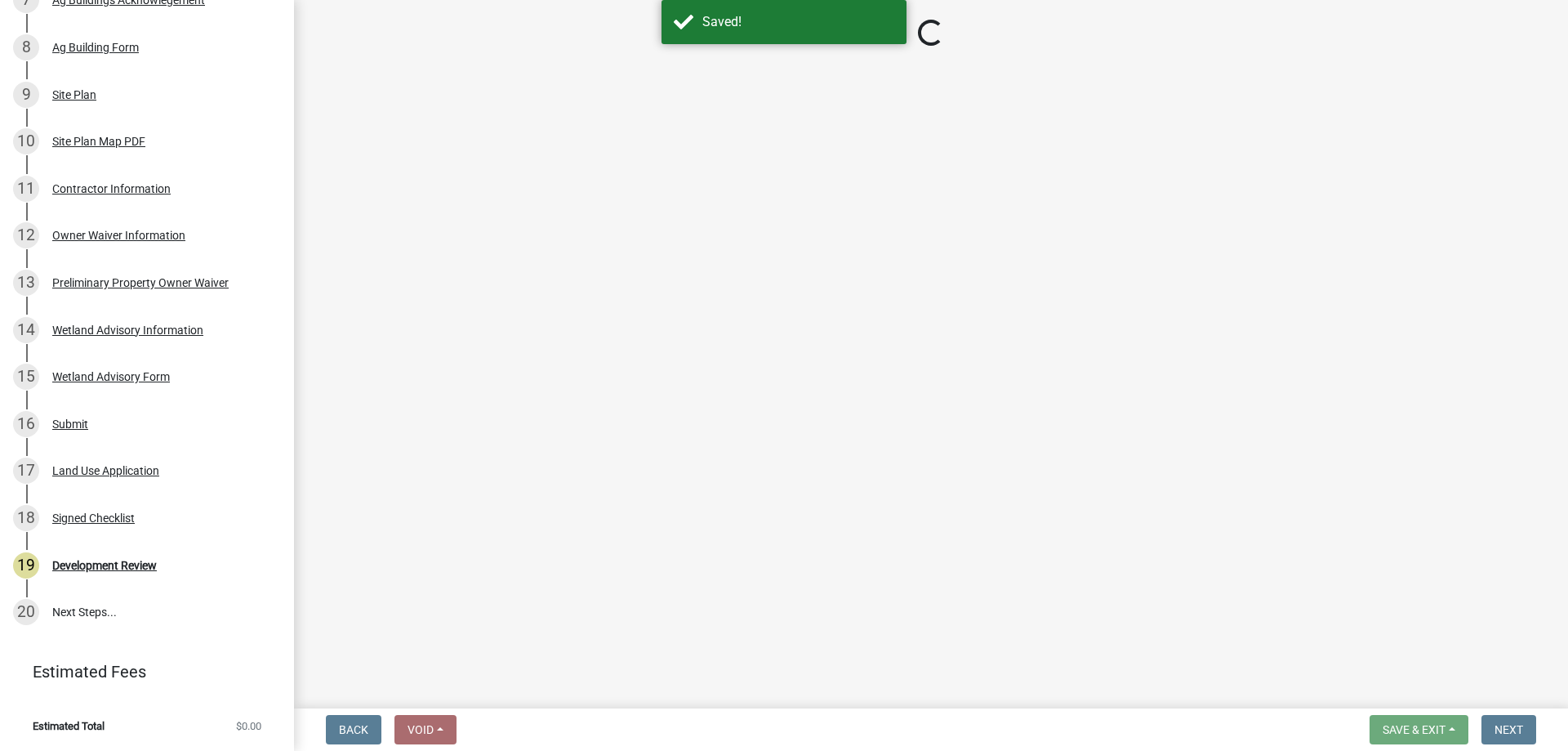
select select "72748fc4-3f0a-45e2-b467-dc37e2b15731"
select select "445341f5-2b7a-4e9a-a8a7-43788b572440"
select select "29e042a6-806b-4b88-8ad4-222f55a74e1f"
select select "445341f5-2b7a-4e9a-a8a7-43788b572440"
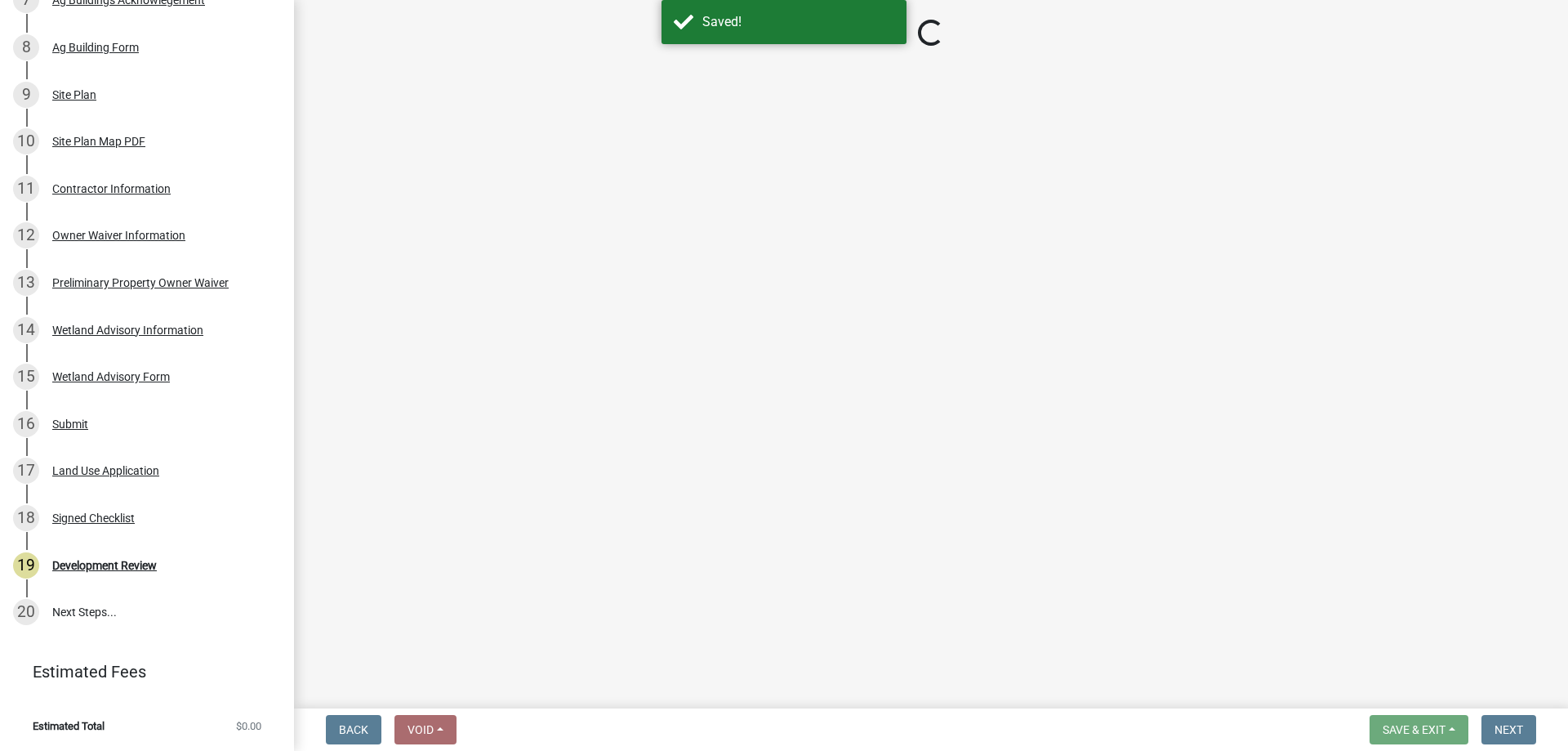
select select "886b3fcf-7535-4eb7-bda7-c47490aa8987"
select select "445341f5-2b7a-4e9a-a8a7-43788b572440"
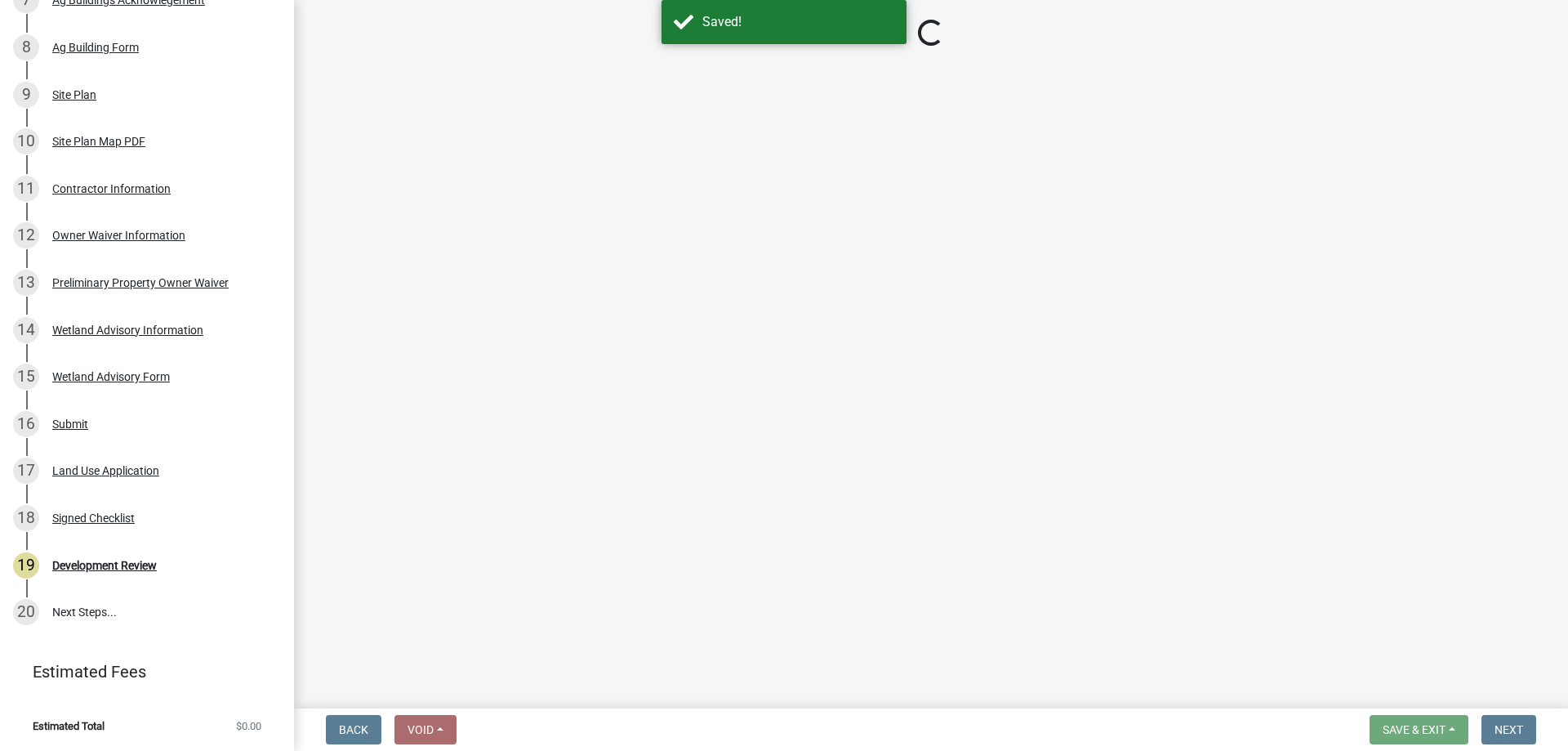
select select "69b43f8e-ae61-4877-9f21-de52480dbf6d"
select select "72748fc4-3f0a-45e2-b467-dc37e2b15731"
select select "29e042a6-806b-4b88-8ad4-222f55a74e1f"
select select "886b3fcf-7535-4eb7-bda7-c47490aa8987"
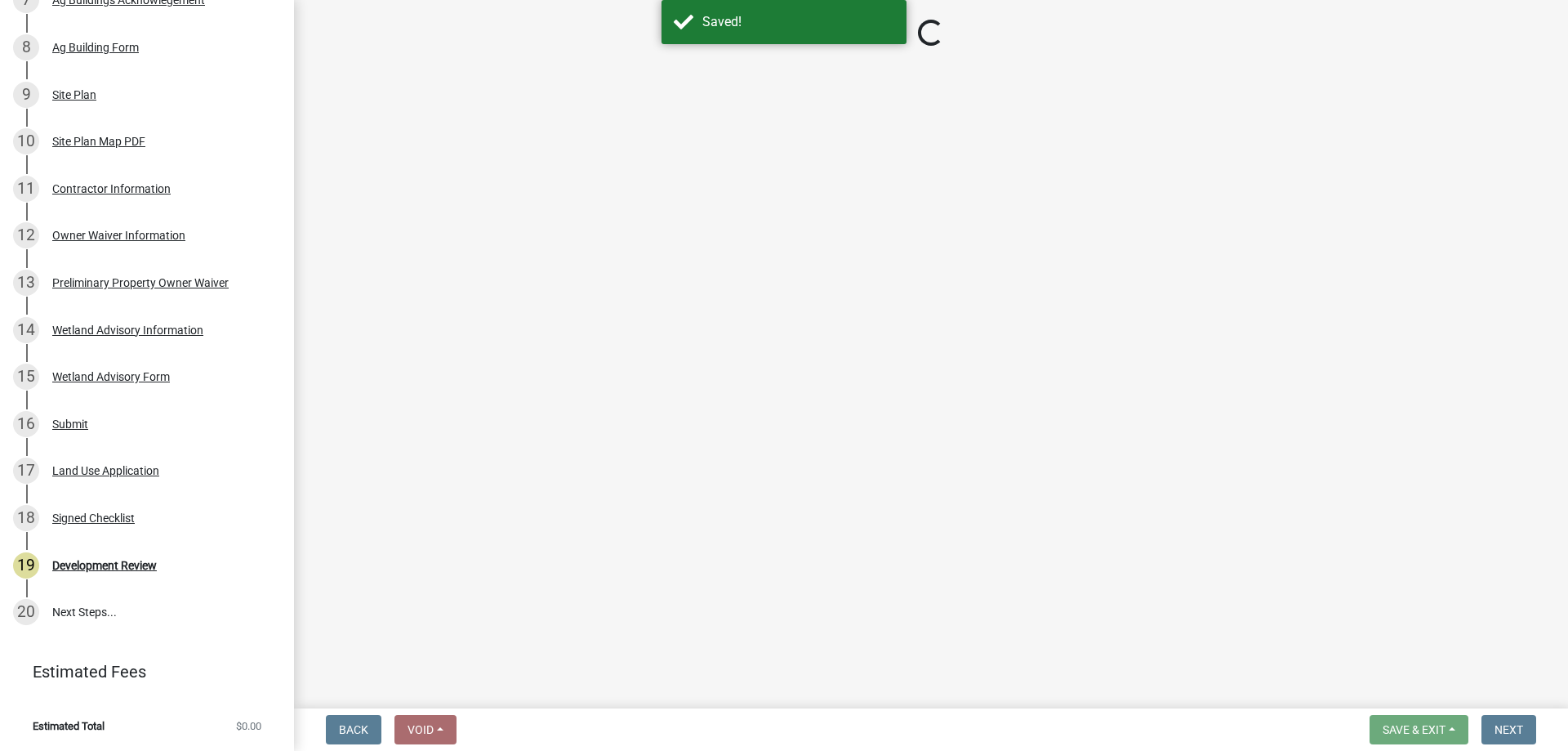
select select "445341f5-2b7a-4e9a-a8a7-43788b572440"
select select "58818da3-c200-45fa-b10d-5f5c42909306"
select select "b3d485fe-2f4a-4244-ab71-e3ff68bf5b58"
select select "3b637cc4-ed0a-4d27-997c-adf22bb05159"
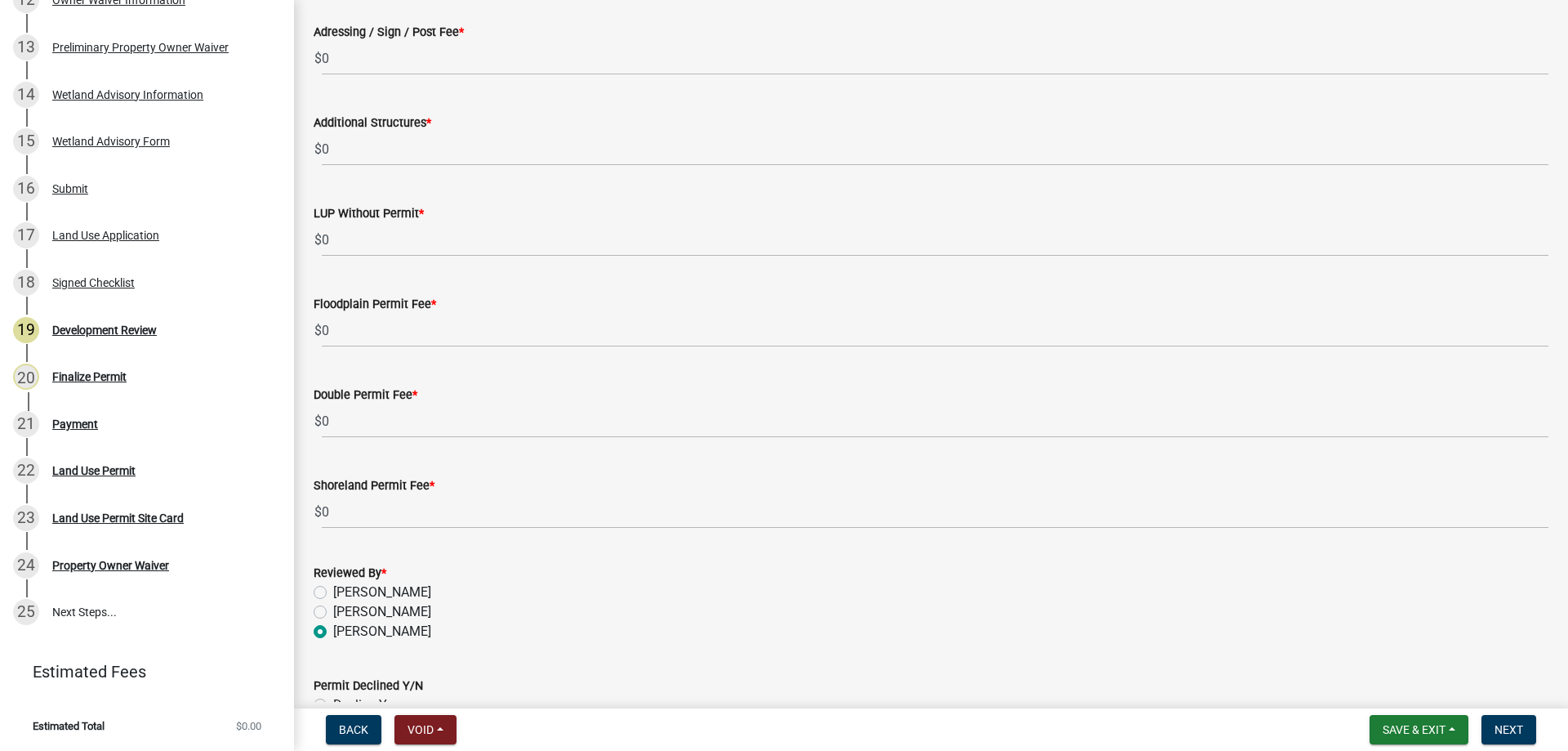
scroll to position [4971, 0]
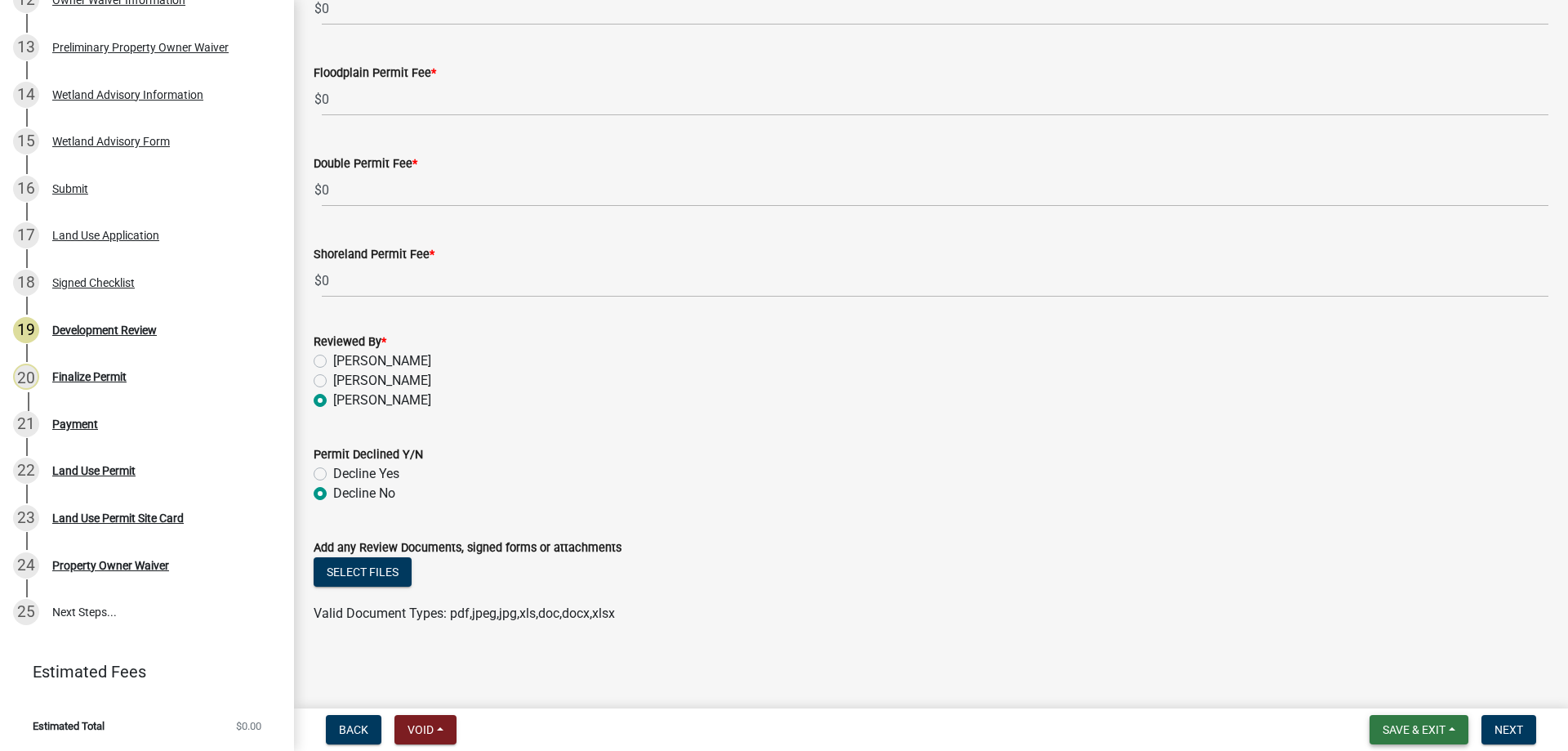
click at [1446, 721] on button "Save & Exit" at bounding box center [1419, 729] width 99 height 29
click at [1398, 645] on button "Save" at bounding box center [1402, 648] width 131 height 39
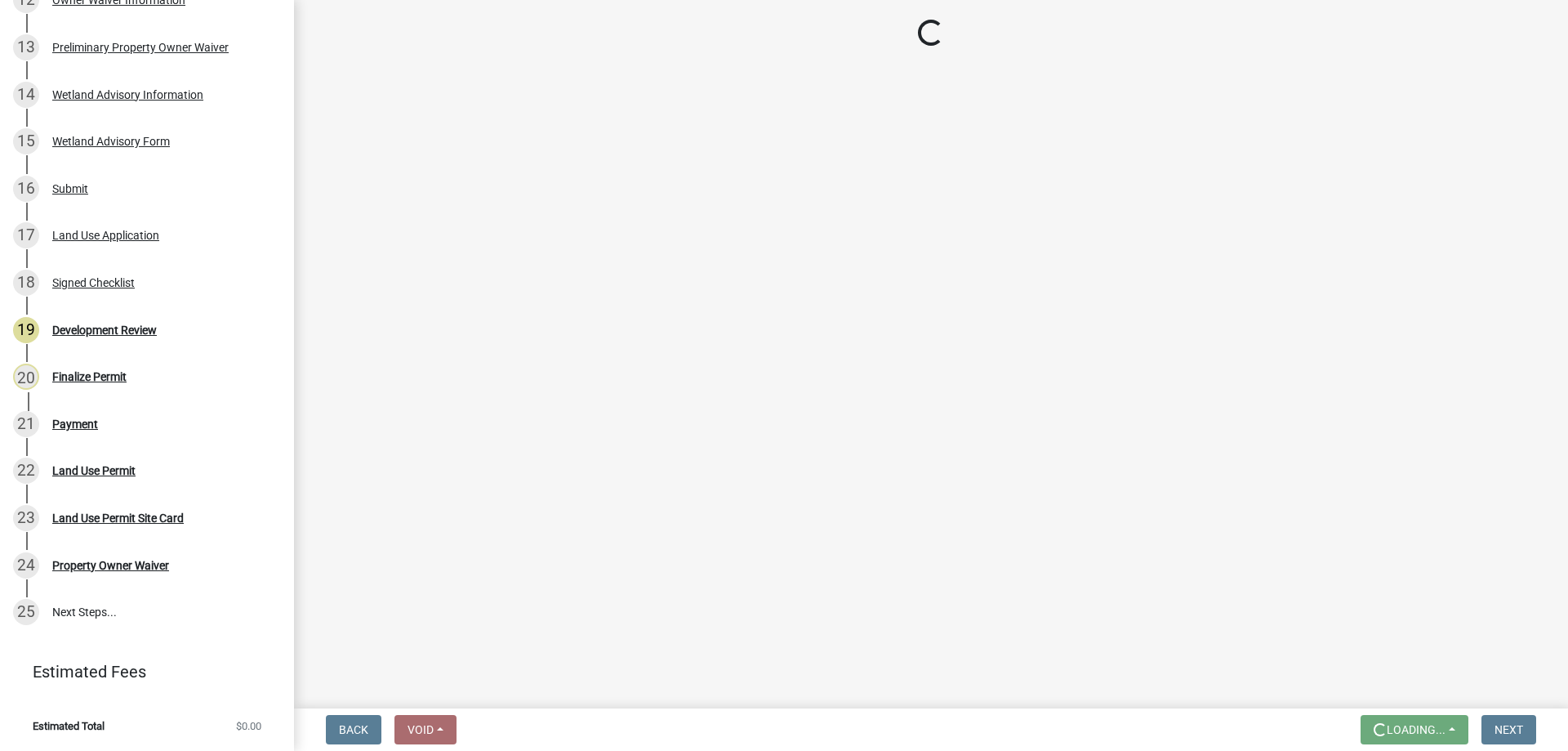
scroll to position [0, 0]
select select "d2e7867d-5e24-48c4-bfac-6c9236854e2a"
select select "0b2f72af-957f-4e5e-bc8d-0a492fb2505b"
select select "29e042a6-806b-4b88-8ad4-222f55a74e1f"
select select "72748fc4-3f0a-45e2-b467-dc37e2b15731"
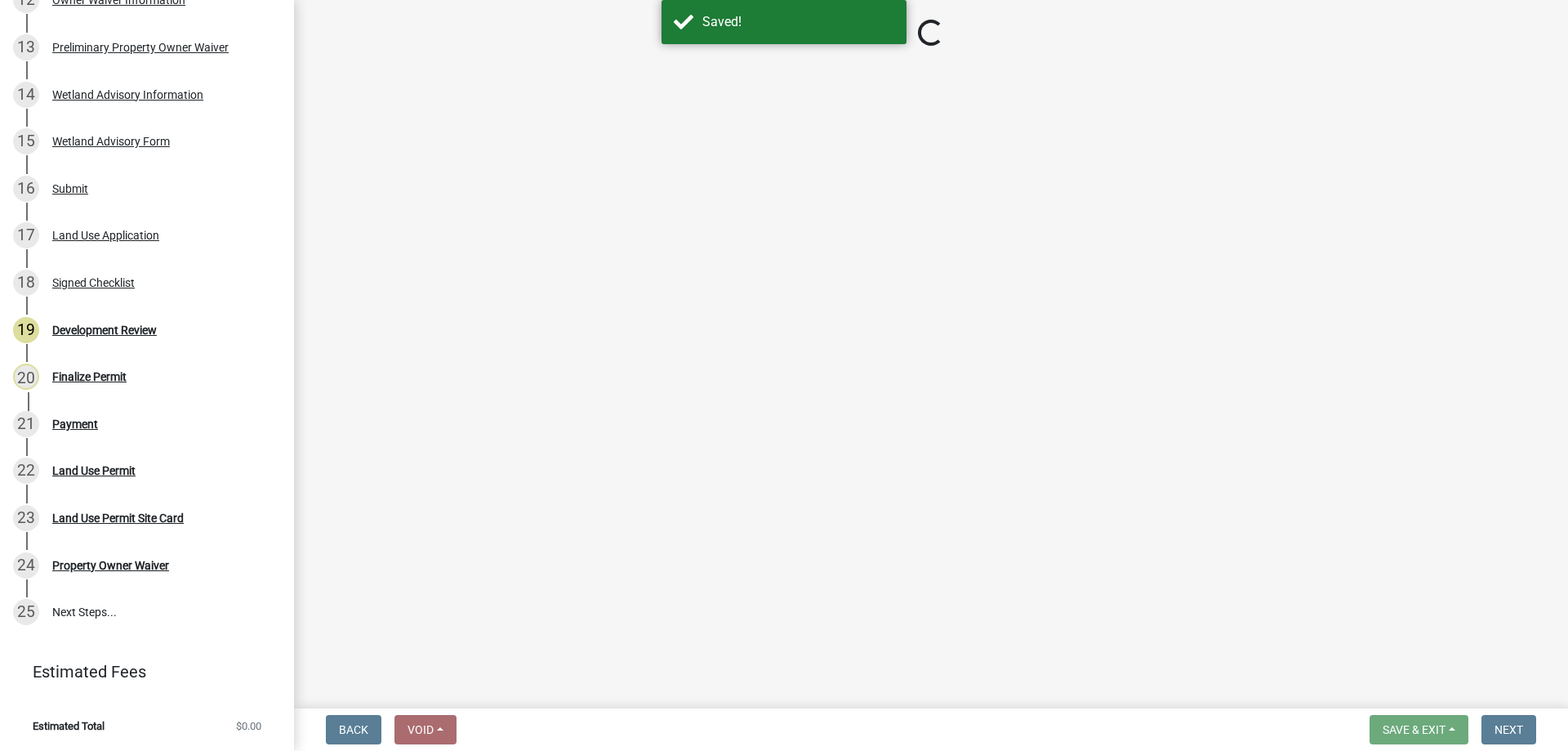
select select "72748fc4-3f0a-45e2-b467-dc37e2b15731"
select select "445341f5-2b7a-4e9a-a8a7-43788b572440"
select select "29e042a6-806b-4b88-8ad4-222f55a74e1f"
select select "445341f5-2b7a-4e9a-a8a7-43788b572440"
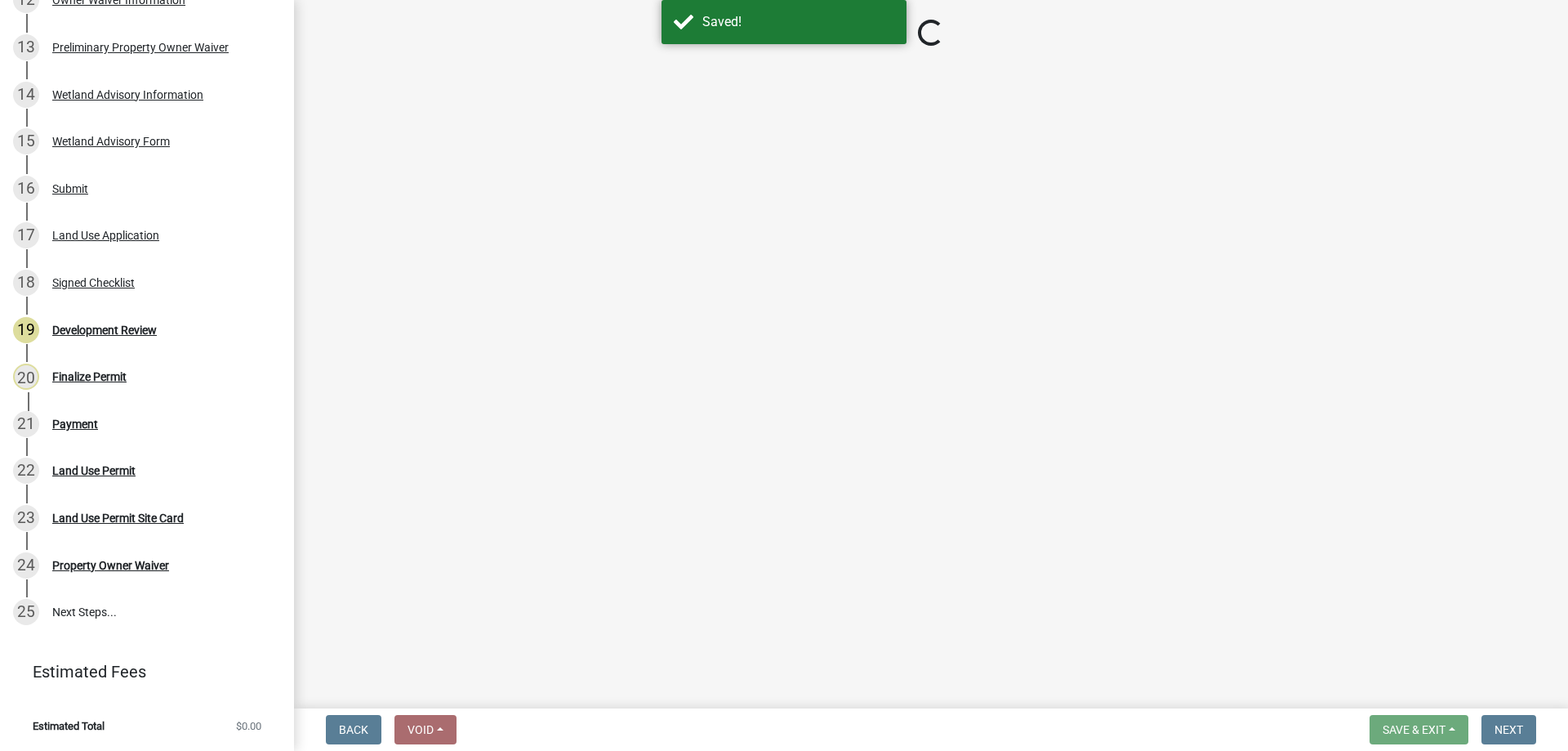
select select "886b3fcf-7535-4eb7-bda7-c47490aa8987"
select select "445341f5-2b7a-4e9a-a8a7-43788b572440"
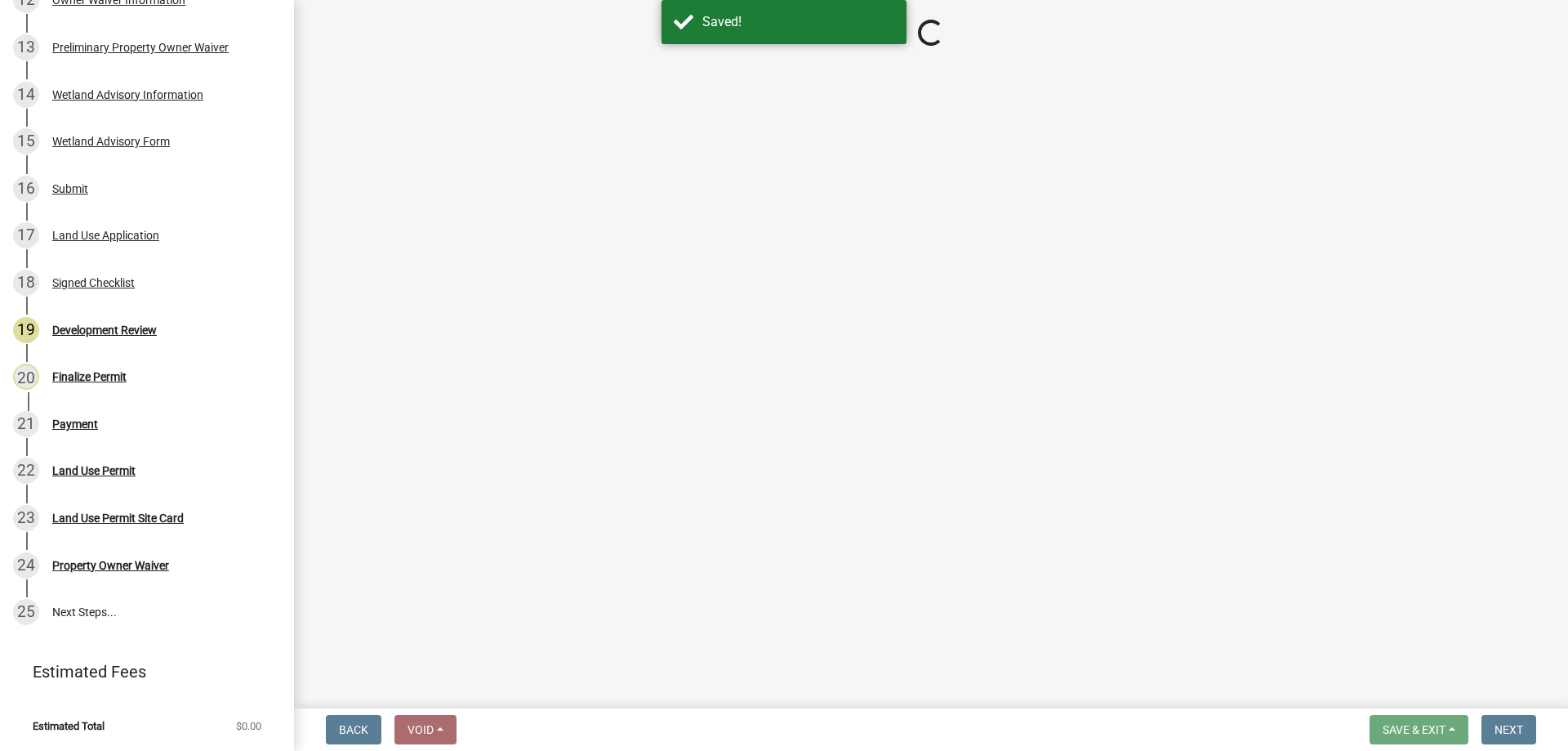
select select "69b43f8e-ae61-4877-9f21-de52480dbf6d"
select select "72748fc4-3f0a-45e2-b467-dc37e2b15731"
select select "29e042a6-806b-4b88-8ad4-222f55a74e1f"
select select "886b3fcf-7535-4eb7-bda7-c47490aa8987"
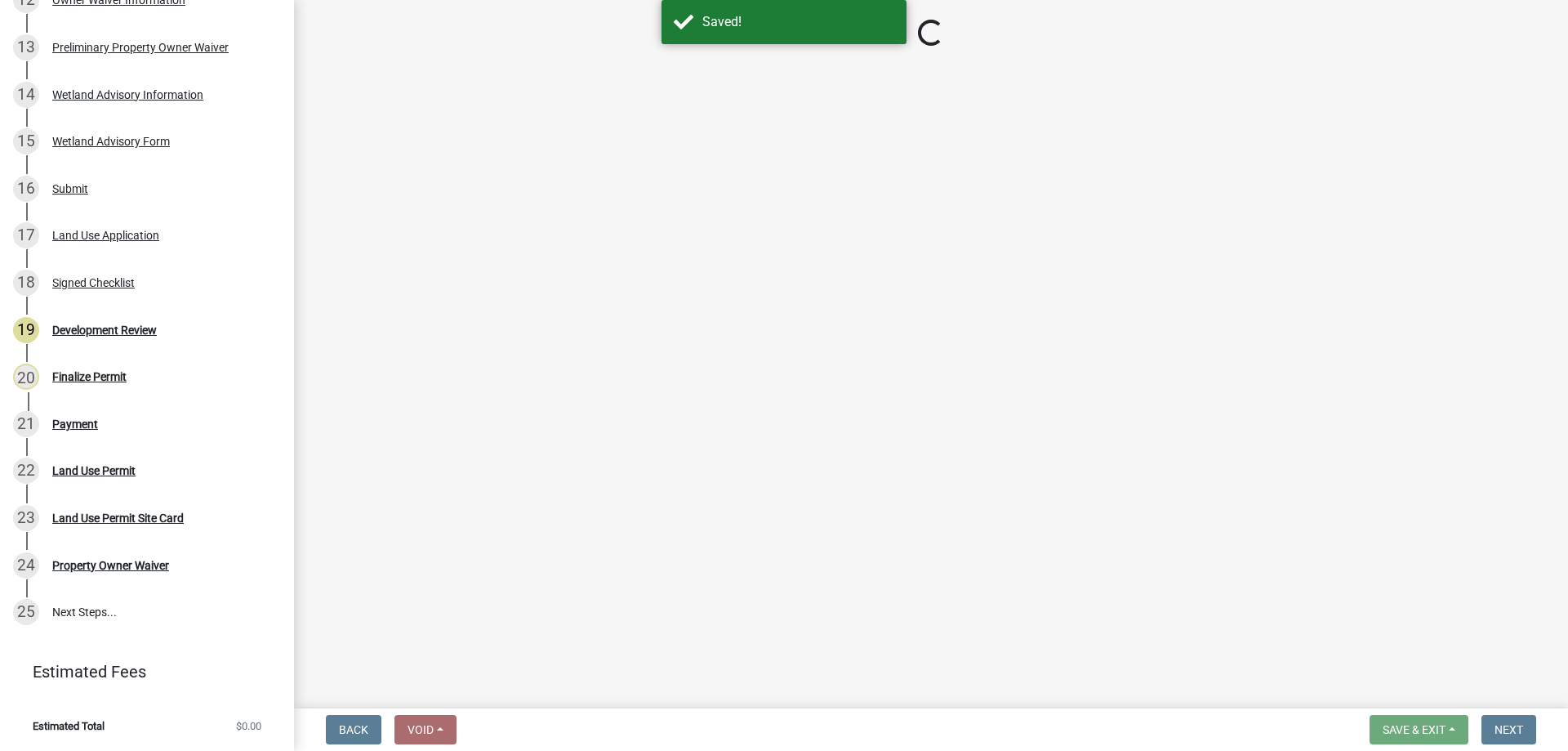
select select "445341f5-2b7a-4e9a-a8a7-43788b572440"
select select "58818da3-c200-45fa-b10d-5f5c42909306"
select select "b3d485fe-2f4a-4244-ab71-e3ff68bf5b58"
select select "3b637cc4-ed0a-4d27-997c-adf22bb05159"
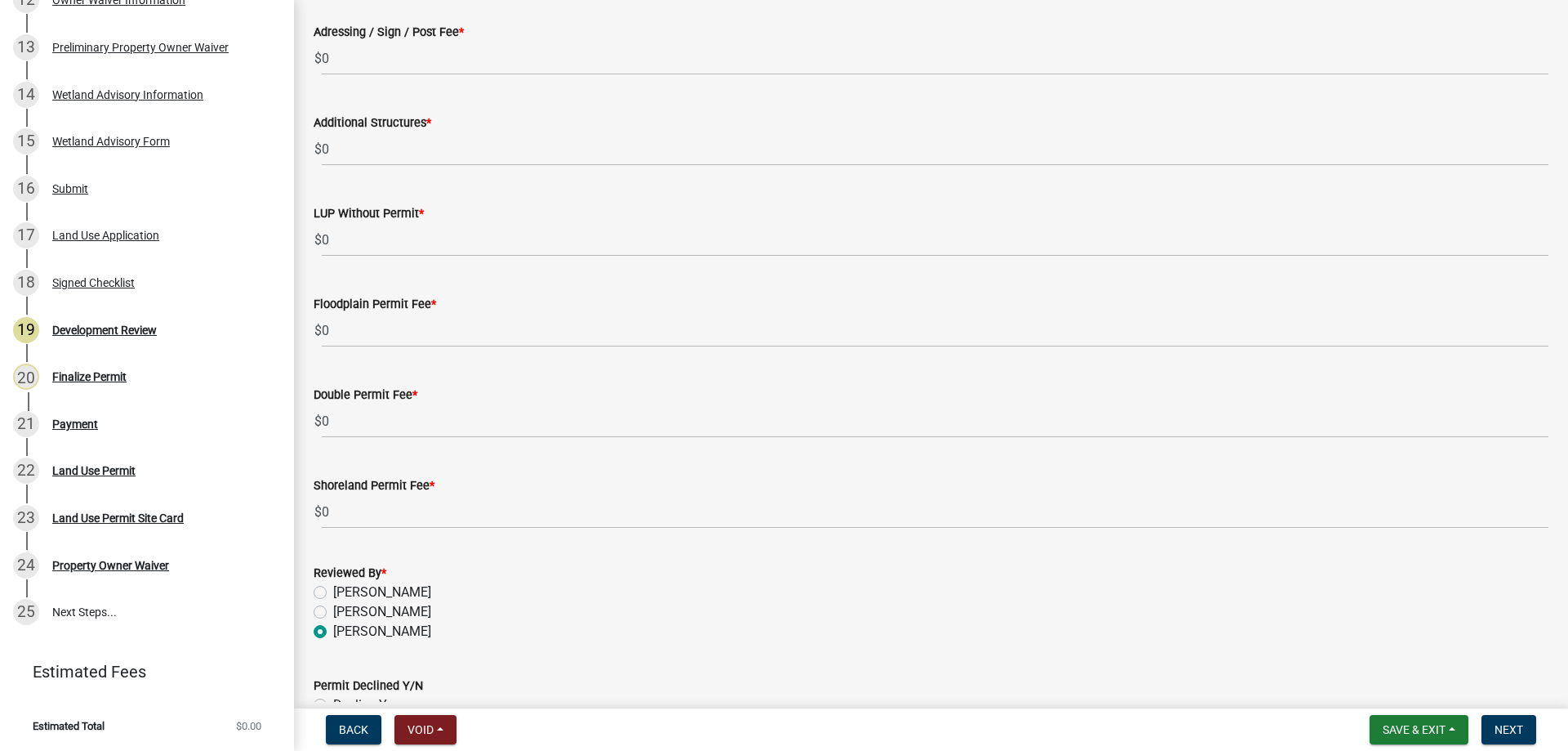
scroll to position [4971, 0]
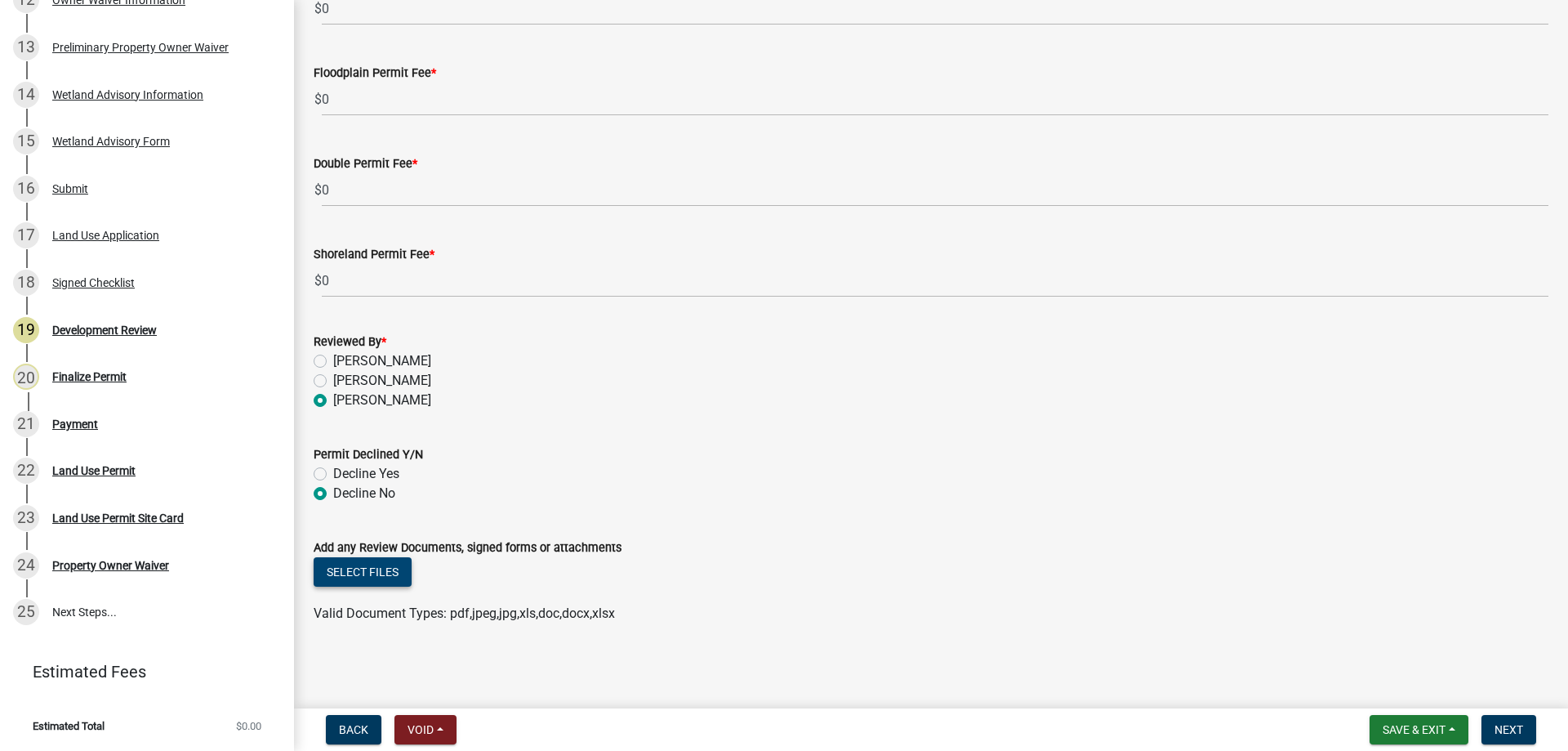
click at [372, 569] on button "Select files" at bounding box center [363, 571] width 98 height 29
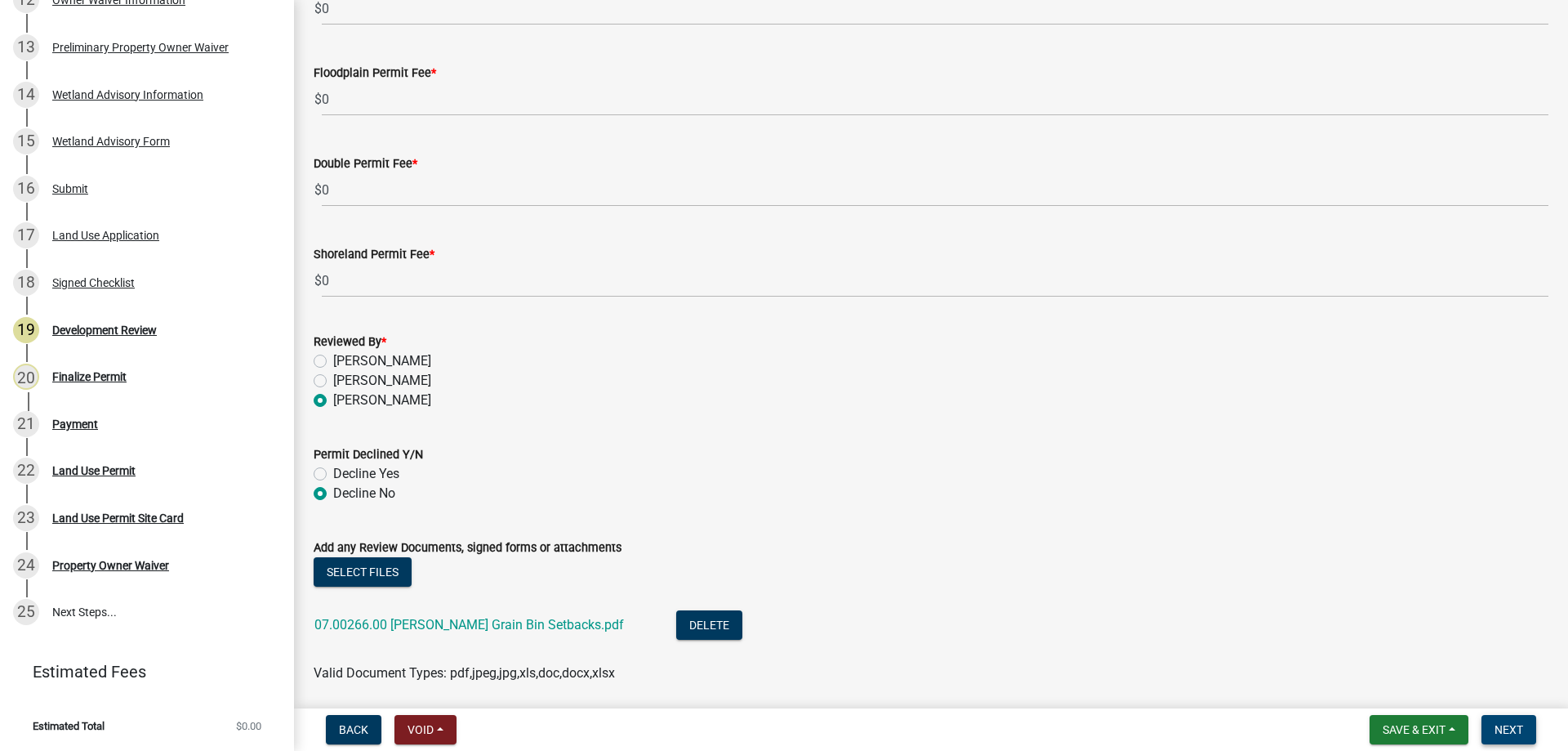
click at [1510, 723] on span "Next" at bounding box center [1509, 729] width 28 height 13
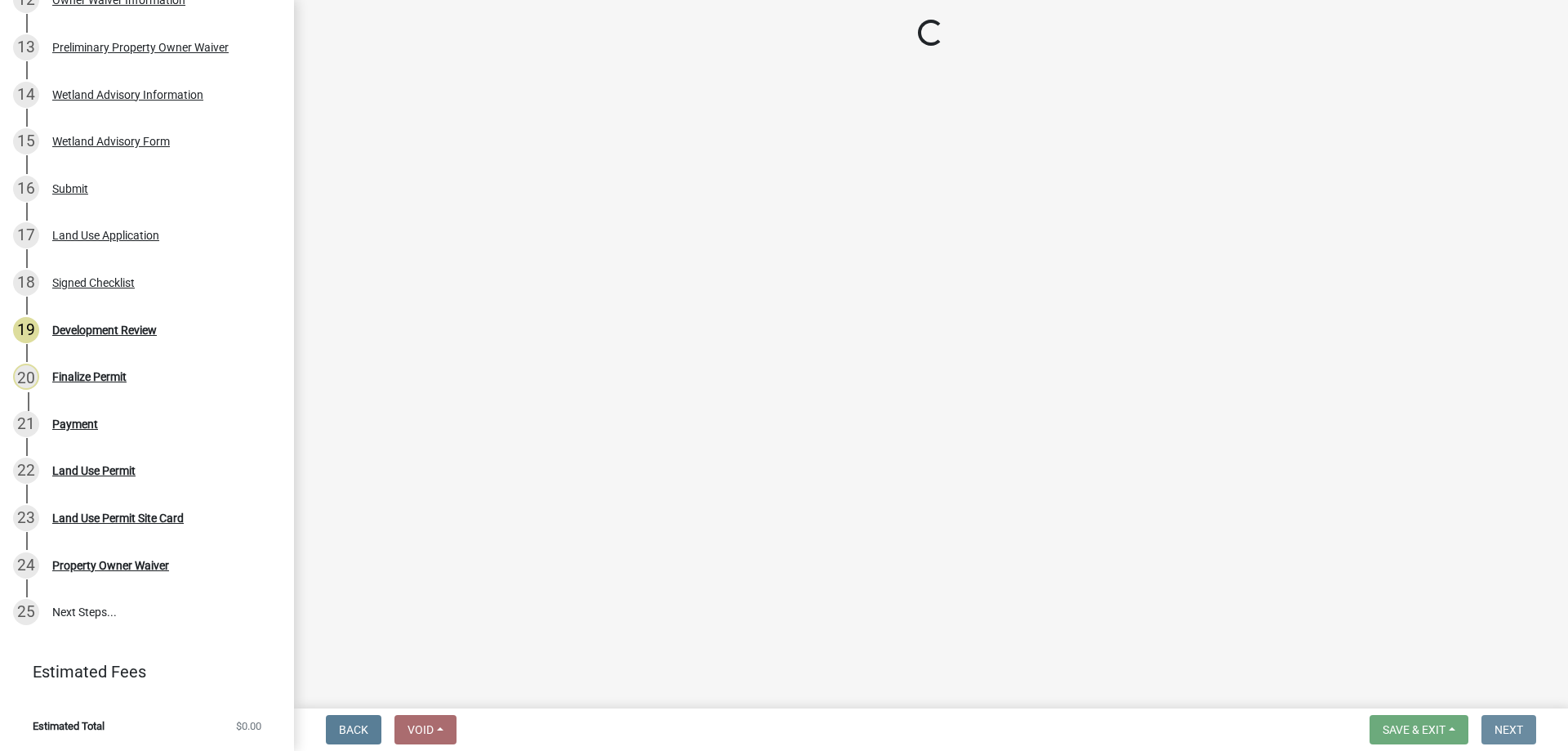
scroll to position [0, 0]
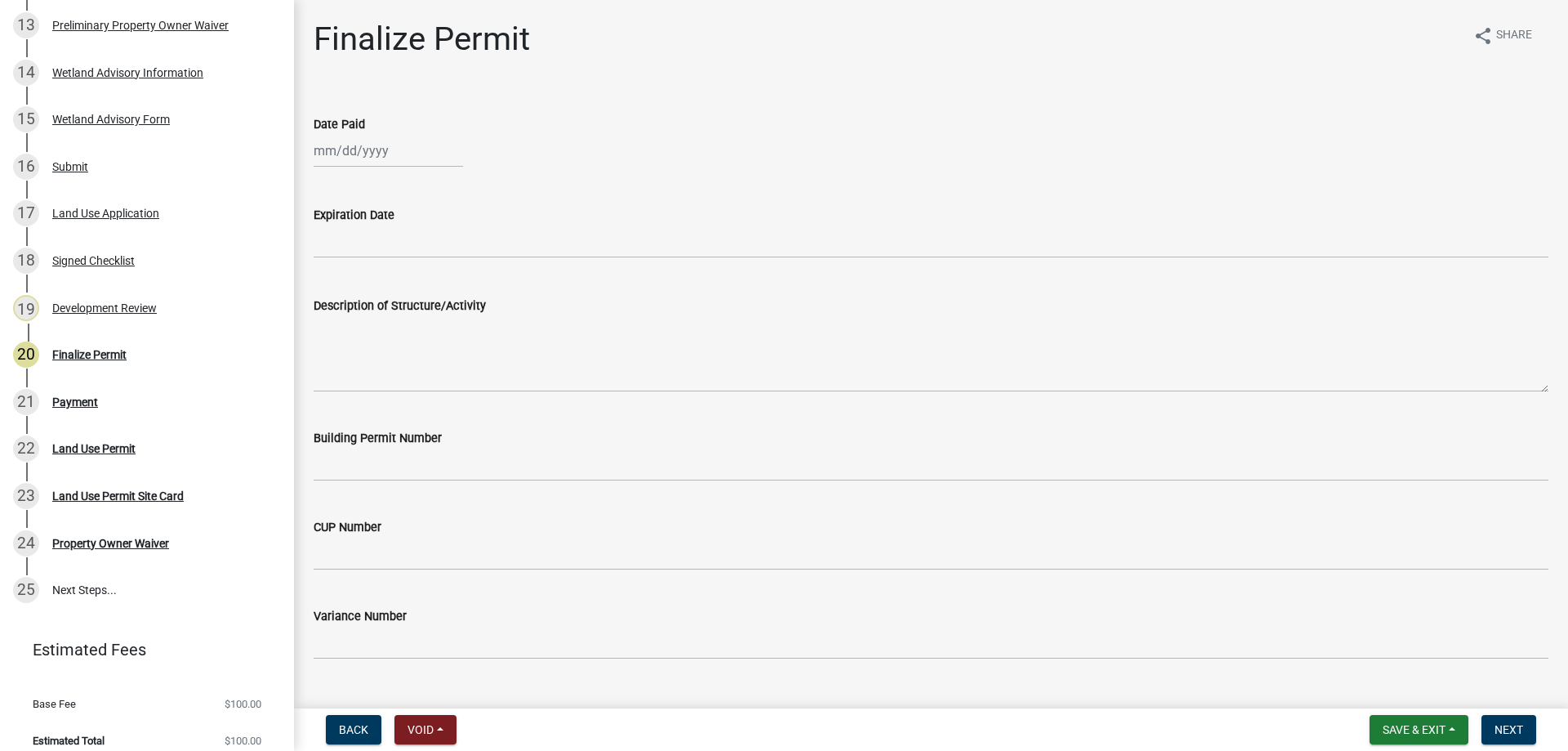
select select "10"
select select "2025"
click at [394, 157] on div "[PERSON_NAME] Feb Mar Apr [PERSON_NAME][DATE] Oct Nov [DATE] 1526 1527 1528 152…" at bounding box center [389, 151] width 150 height 33
click at [418, 258] on div "9" at bounding box center [408, 263] width 26 height 26
type input "[DATE]"
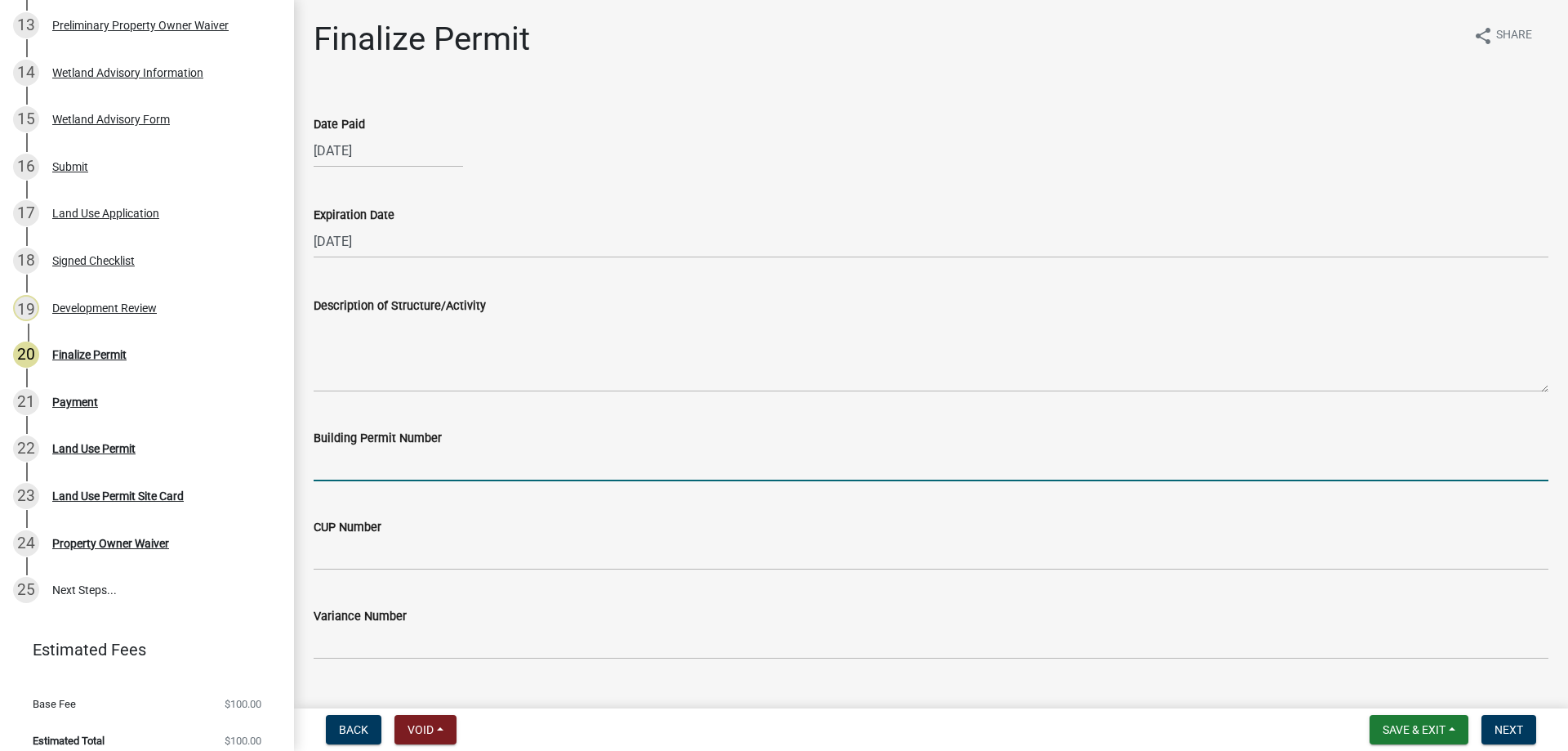
click at [471, 465] on input "Building Permit Number" at bounding box center [931, 465] width 1235 height 33
type input "AG"
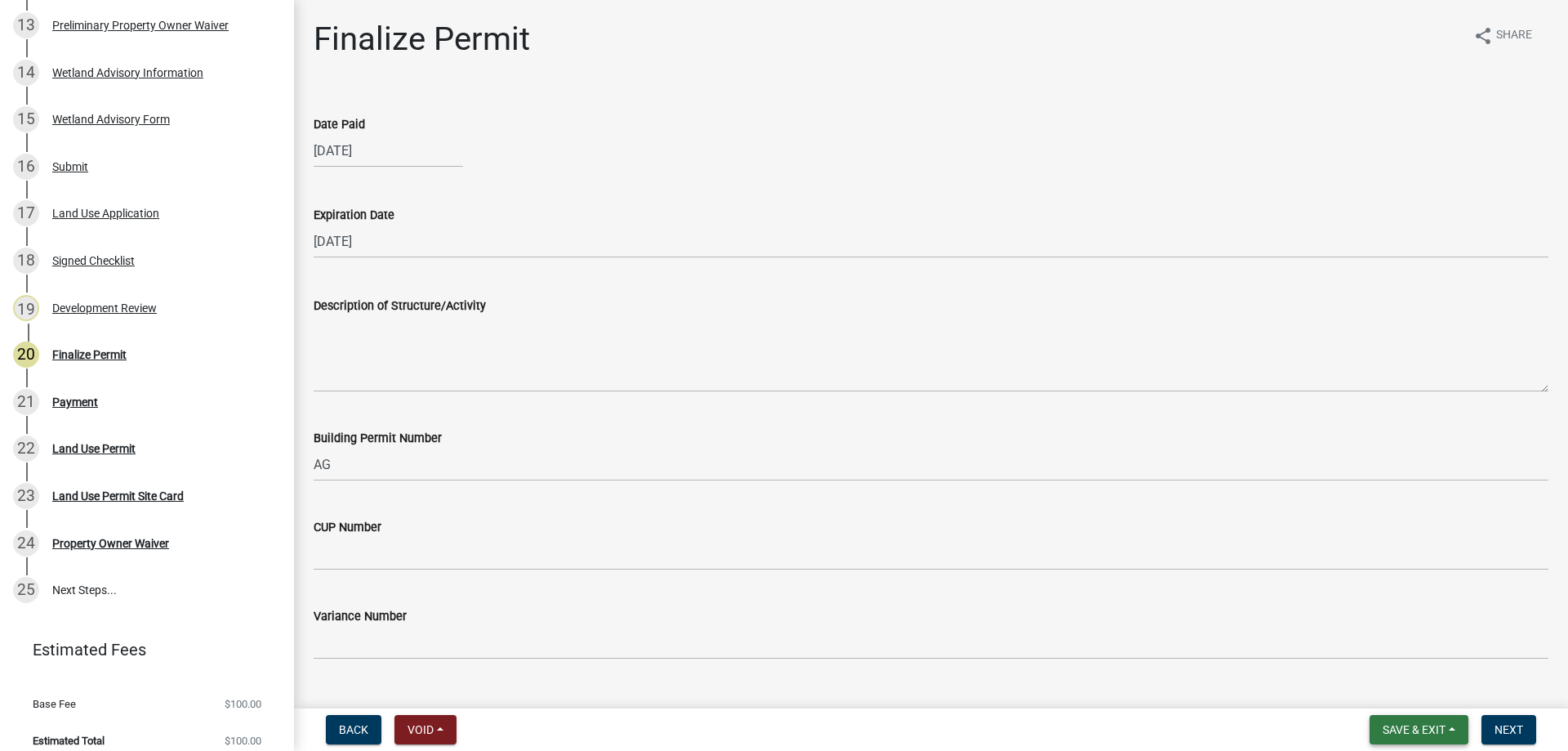
click at [1452, 724] on button "Save & Exit" at bounding box center [1419, 729] width 99 height 29
click at [1402, 643] on button "Save" at bounding box center [1402, 648] width 131 height 39
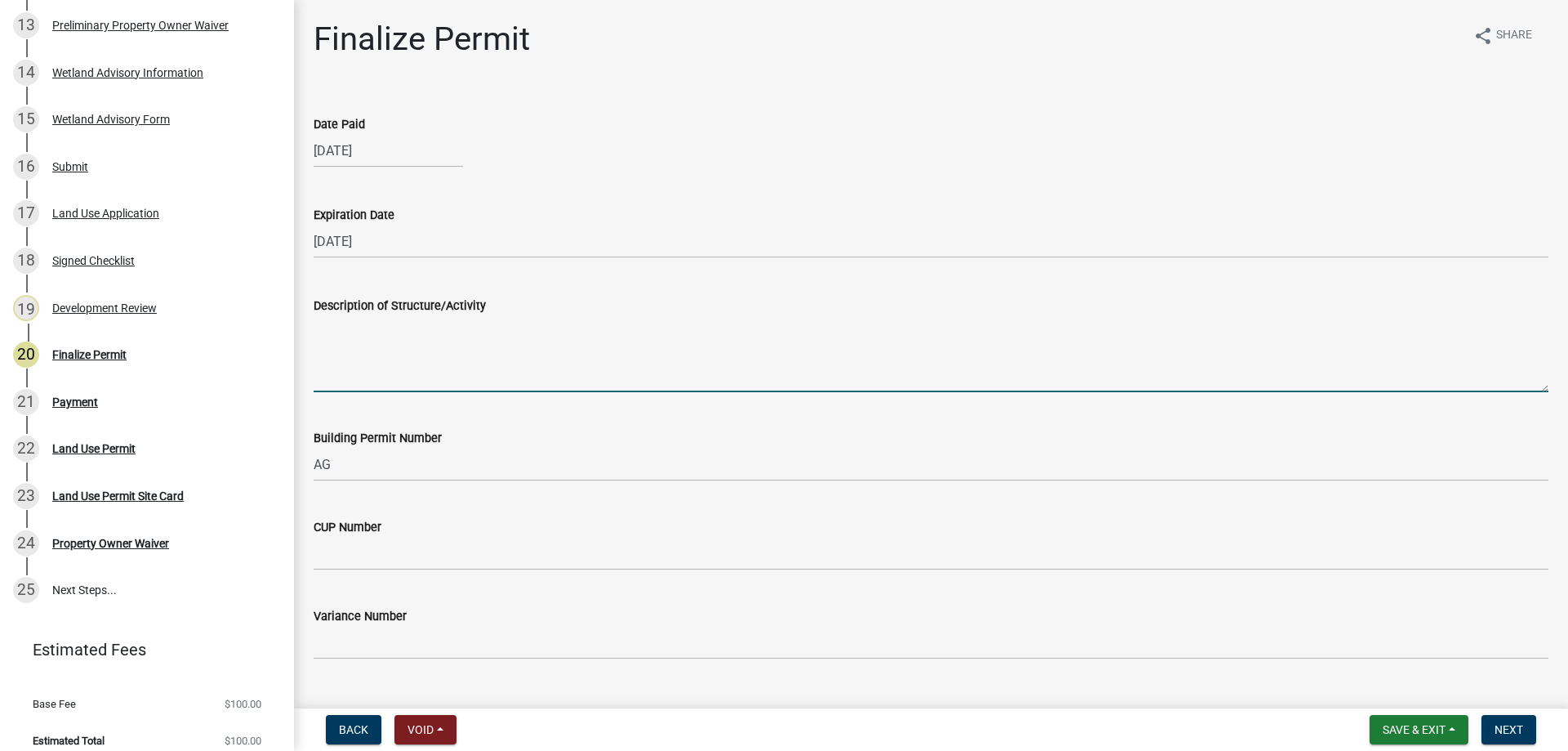
click at [429, 358] on textarea "Description of Structure/Activity" at bounding box center [931, 354] width 1235 height 77
paste textarea "Construction of a 50’ Diameter Grain Bin AG Structure. MUST MEET MINIMUM REQUIR…"
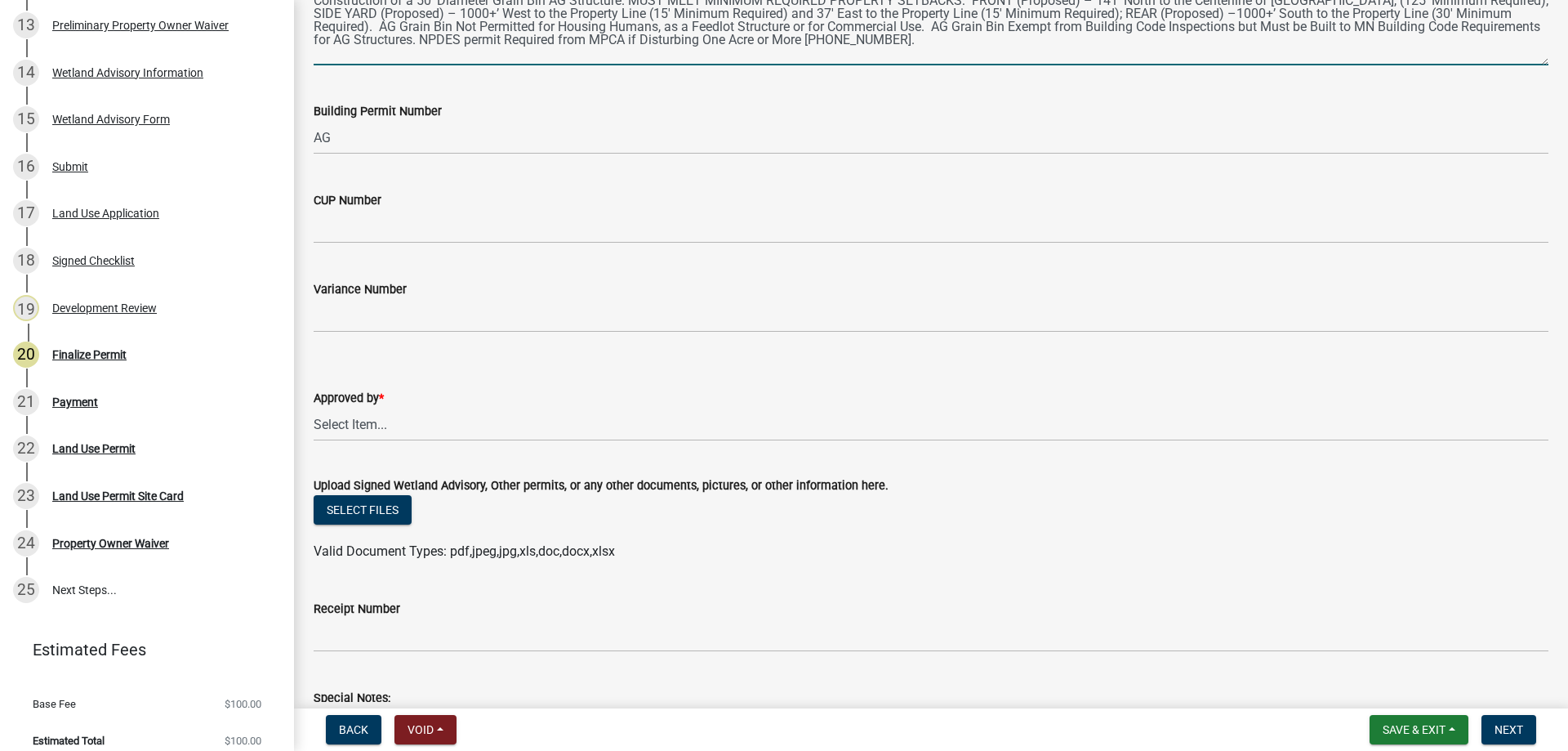
scroll to position [443, 0]
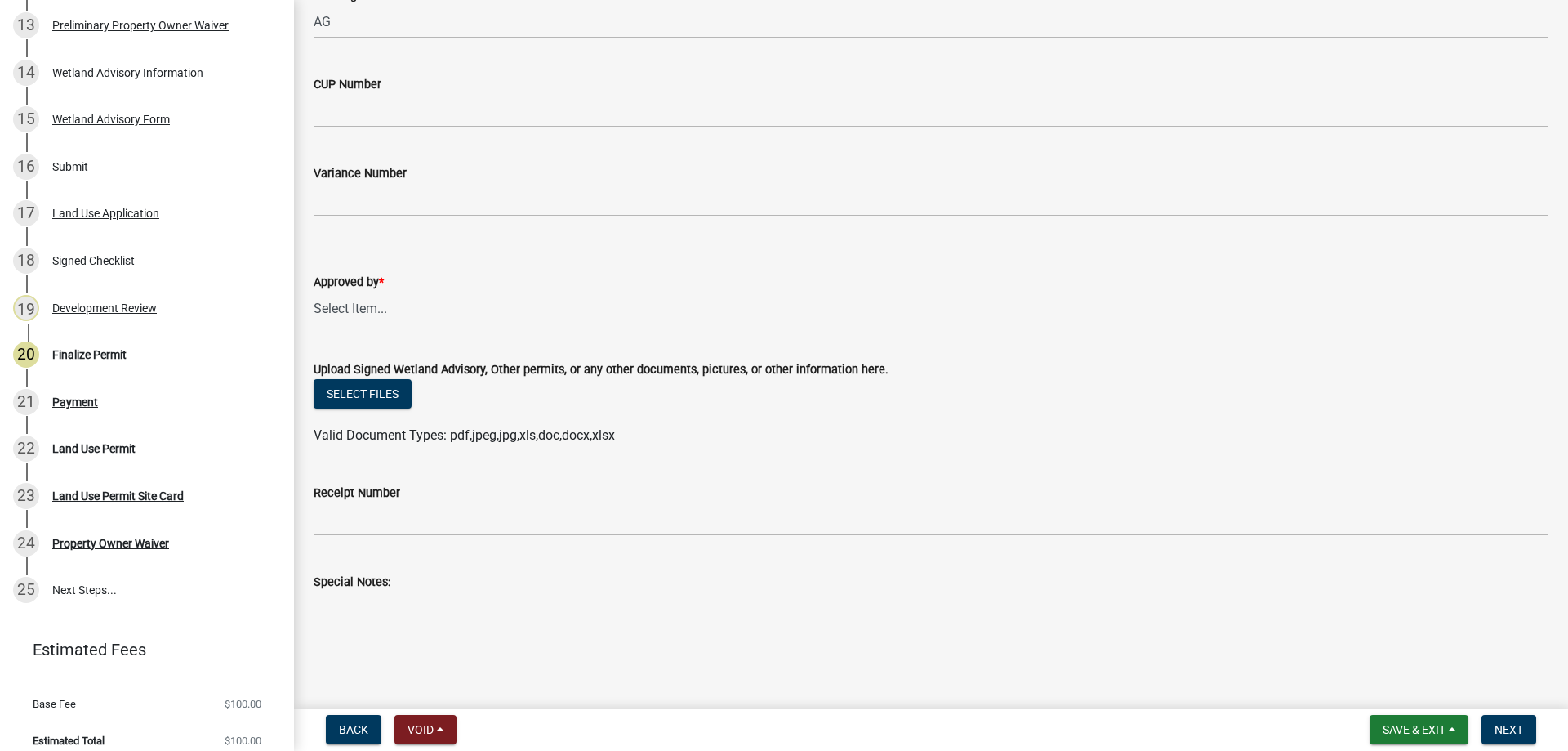
type textarea "Construction of a 50’ Diameter Grain Bin AG Structure. MUST MEET MINIMUM REQUIR…"
click at [388, 307] on select "Select Item... [PERSON_NAME] [PERSON_NAME] [PERSON_NAME]" at bounding box center [931, 308] width 1235 height 33
click at [314, 291] on select "Select Item... [PERSON_NAME] [PERSON_NAME] [PERSON_NAME]" at bounding box center [931, 308] width 1235 height 33
select select "2873f93f-8df0-4e6b-8434-4300eee57b0f"
click at [1510, 722] on button "Next" at bounding box center [1509, 729] width 55 height 29
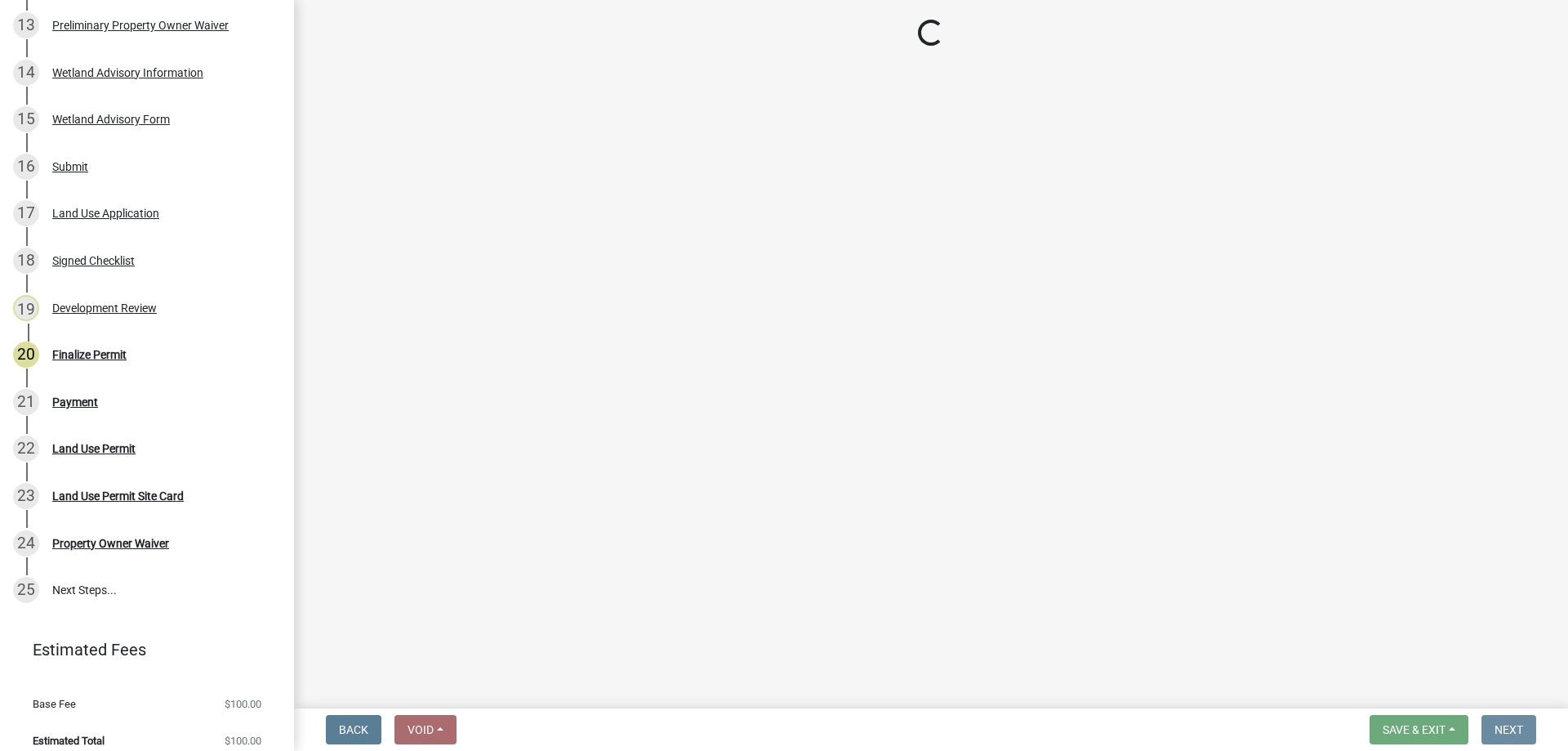
scroll to position [0, 0]
select select "3: 3"
